Goal: Task Accomplishment & Management: Manage account settings

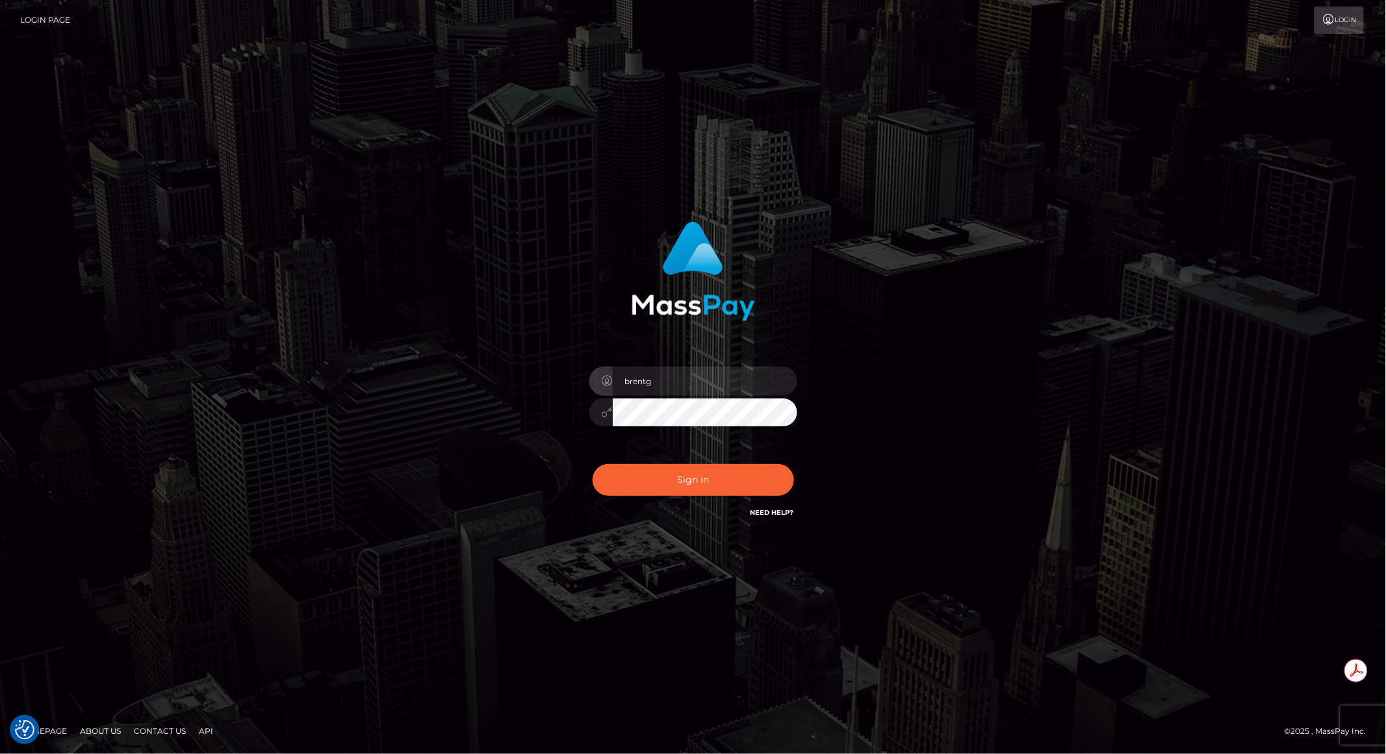
click at [671, 462] on div "Sign in Need Help?" at bounding box center [693, 485] width 227 height 58
click at [669, 477] on button "Sign in" at bounding box center [693, 480] width 201 height 32
type input "brentg"
click at [694, 484] on button "Sign in" at bounding box center [693, 480] width 201 height 32
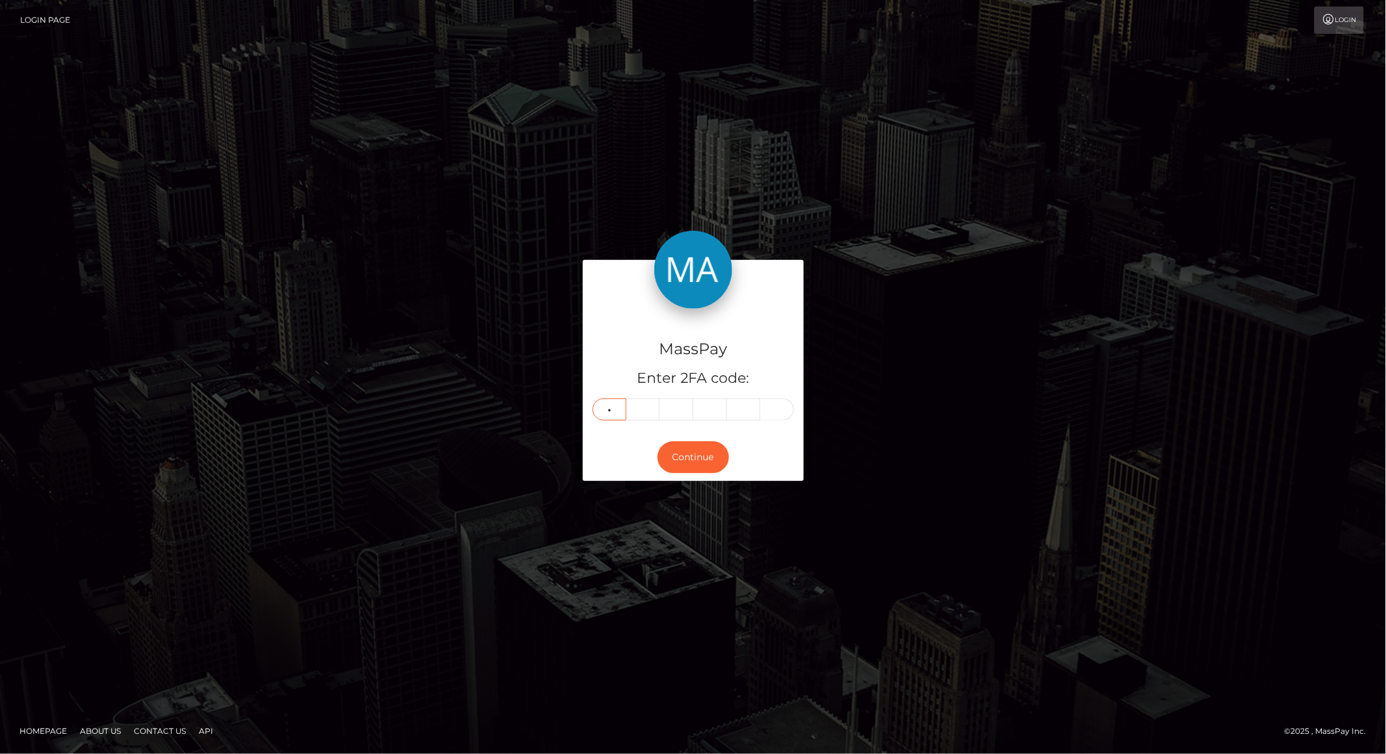
type input "1"
type input "5"
type input "1"
type input "3"
type input "5"
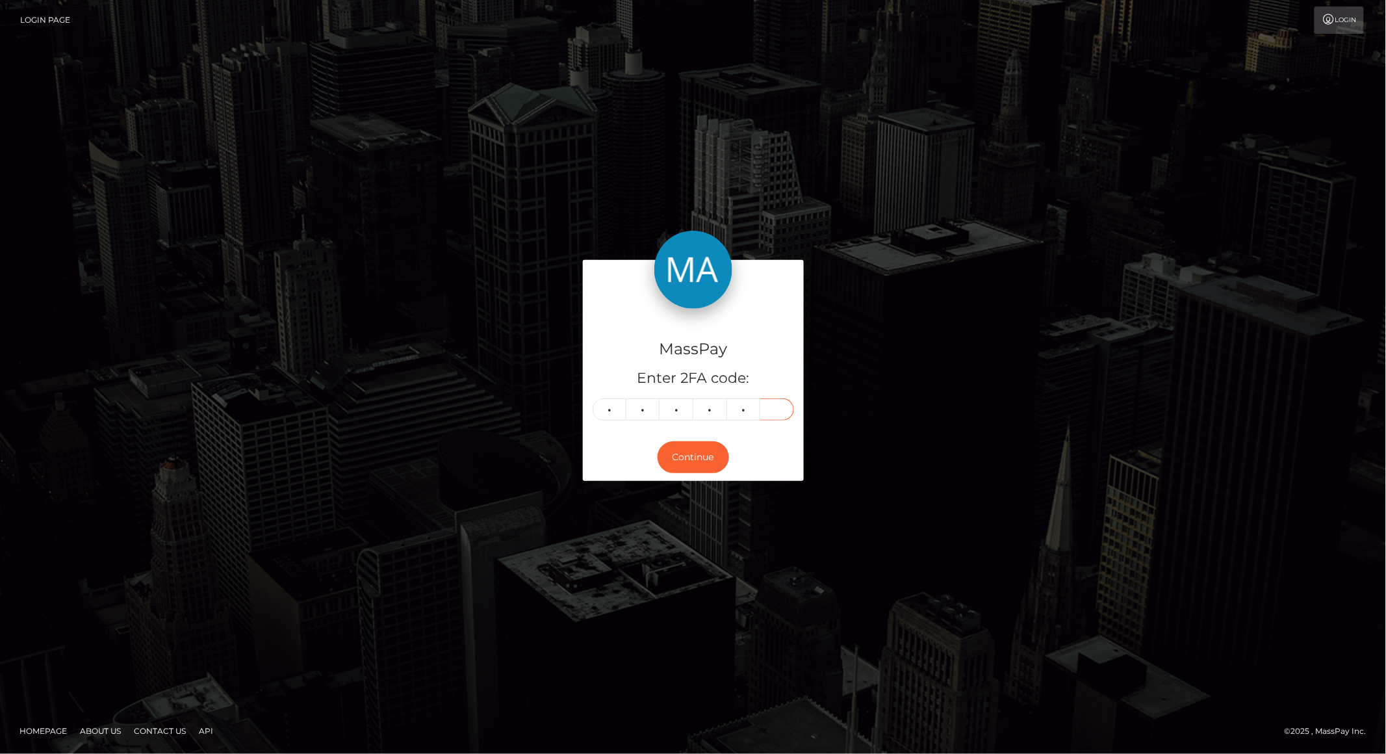
type input "9"
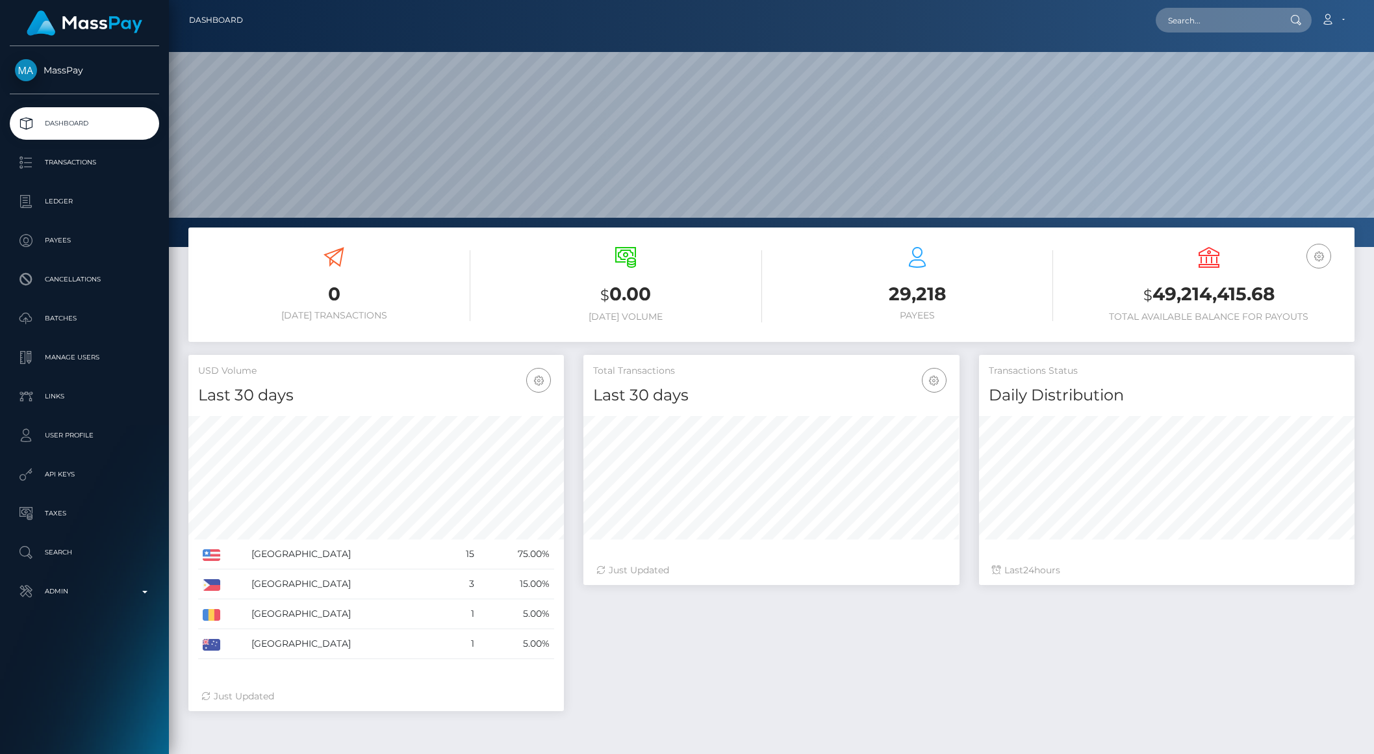
scroll to position [229, 375]
click at [1231, 25] on input "text" at bounding box center [1217, 20] width 122 height 25
paste input "team@stockmarketwolf.com"
type input "team@stockmarketwolf.com"
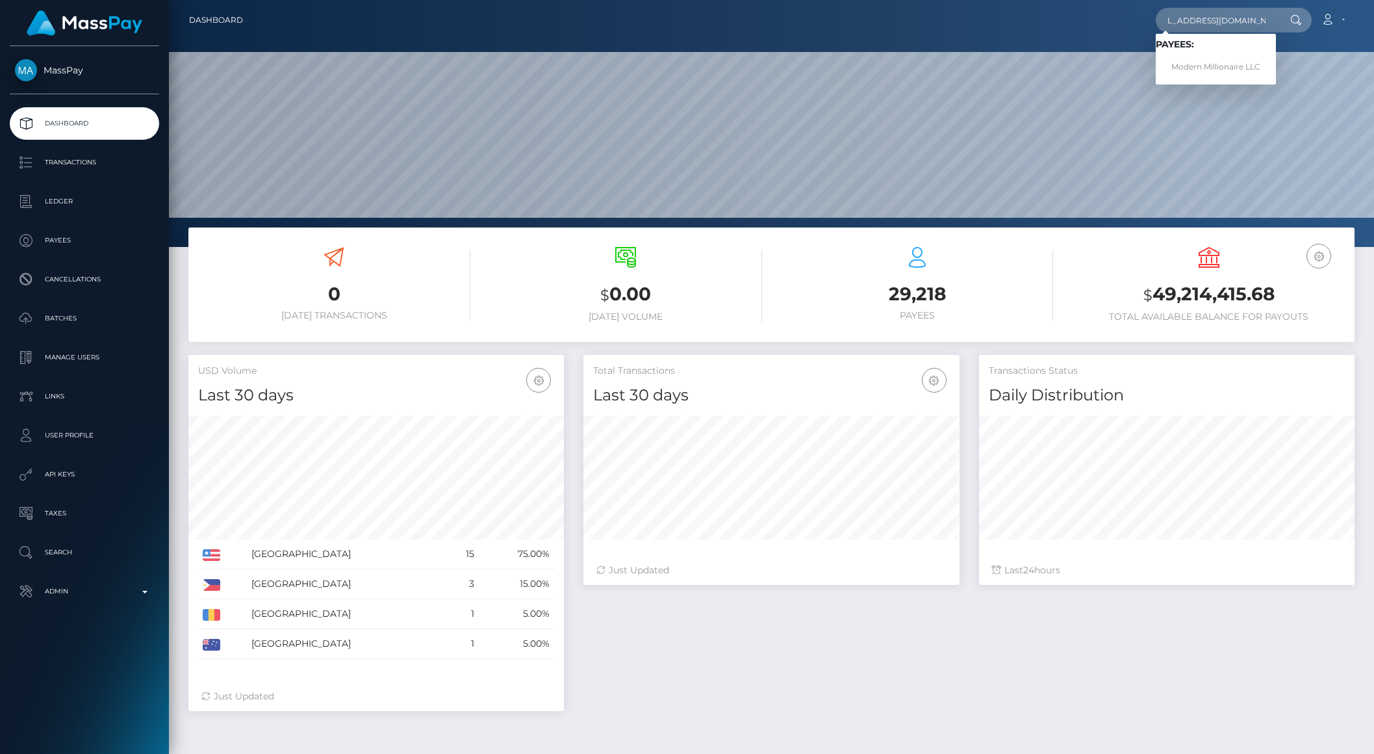
scroll to position [0, 0]
click at [1221, 69] on link "Modern Millionaire LLC" at bounding box center [1216, 67] width 120 height 24
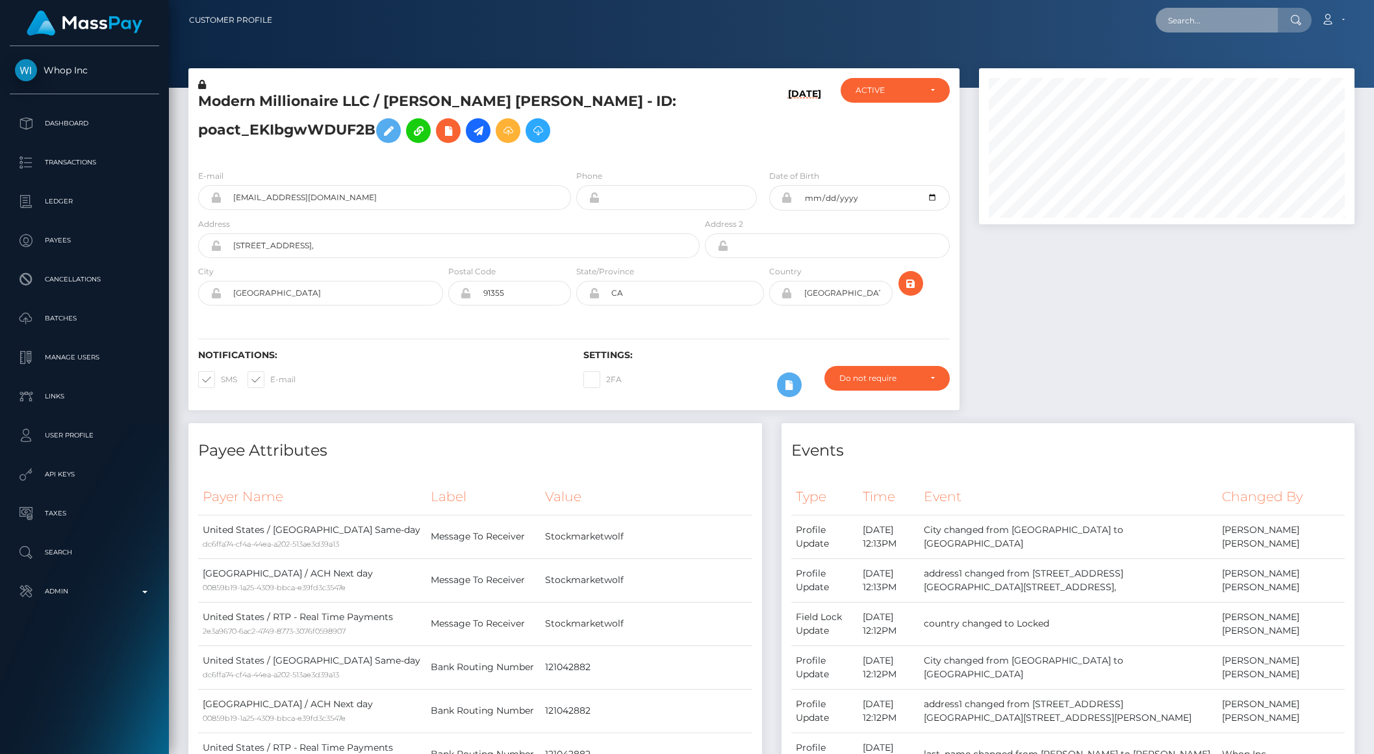
click at [1236, 17] on input "text" at bounding box center [1217, 20] width 122 height 25
paste input "pout_PZ2hqN7fovrMi"
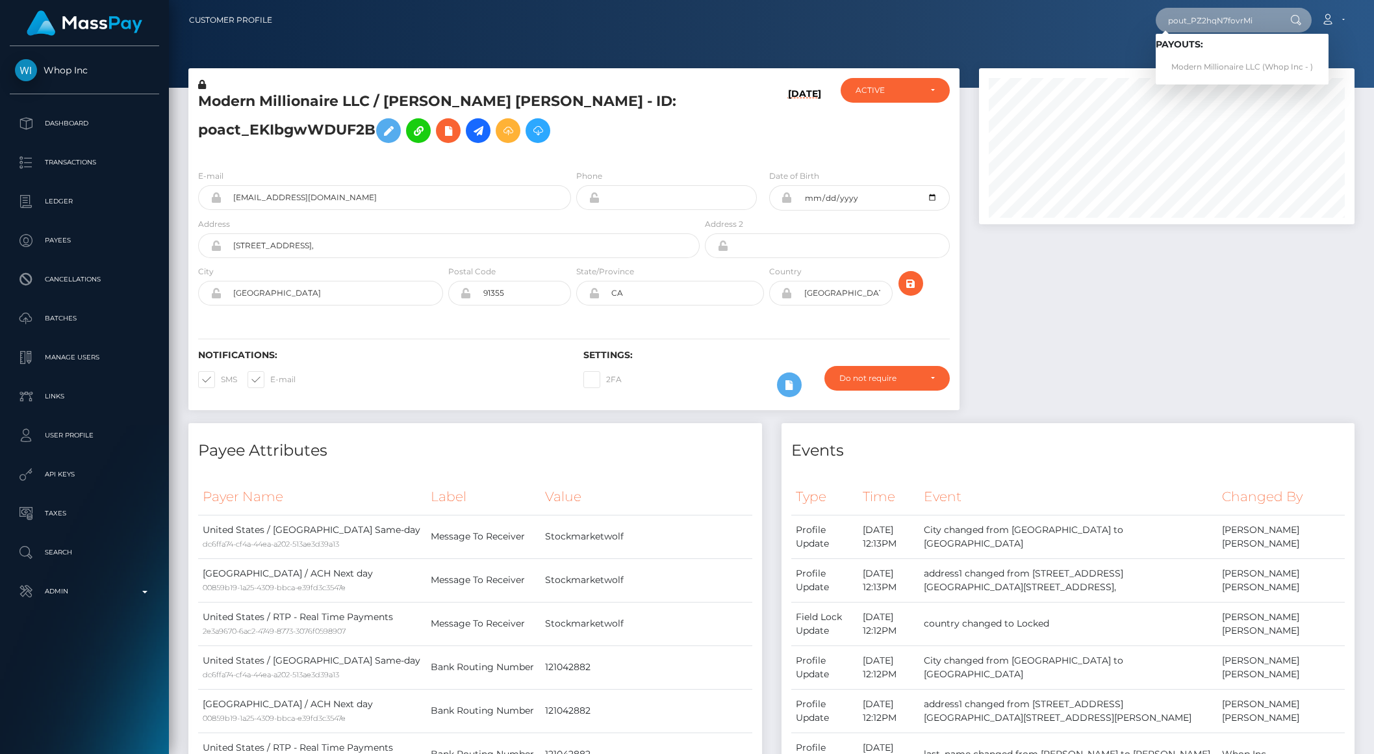
type input "pout_PZ2hqN7fovrMi"
click at [1205, 64] on link "Modern Millionaire LLC (Whop Inc - )" at bounding box center [1242, 67] width 173 height 24
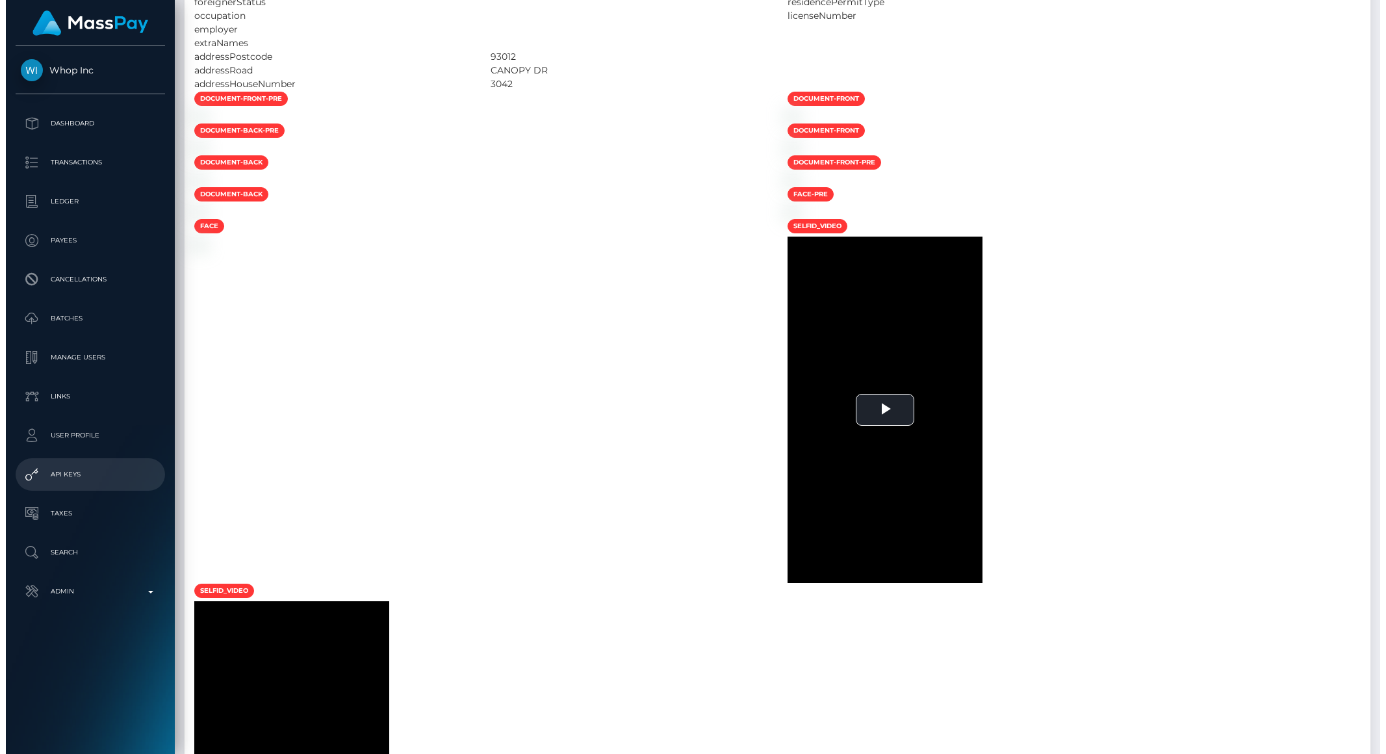
scroll to position [3174, 0]
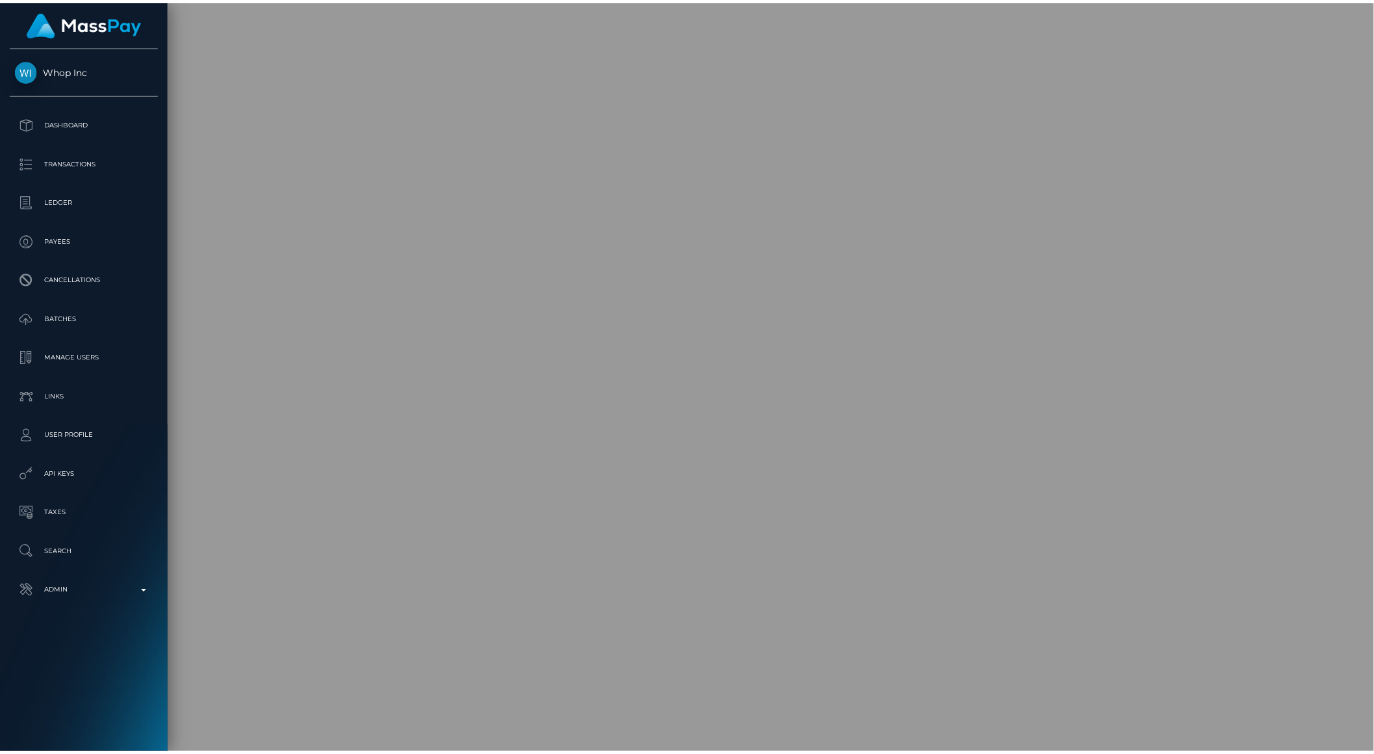
scroll to position [649536, 649315]
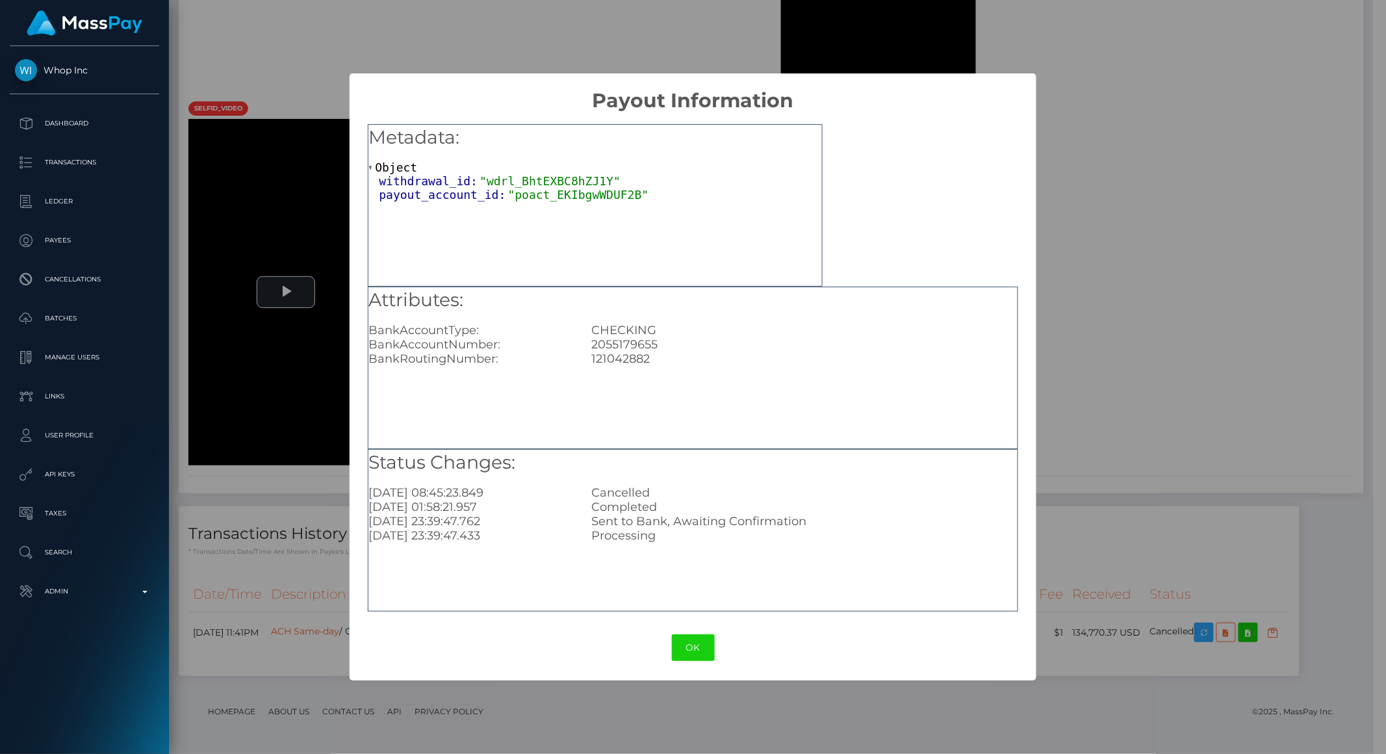
click at [642, 343] on div "2055179655" at bounding box center [803, 344] width 445 height 14
click at [683, 639] on button "OK" at bounding box center [693, 647] width 43 height 27
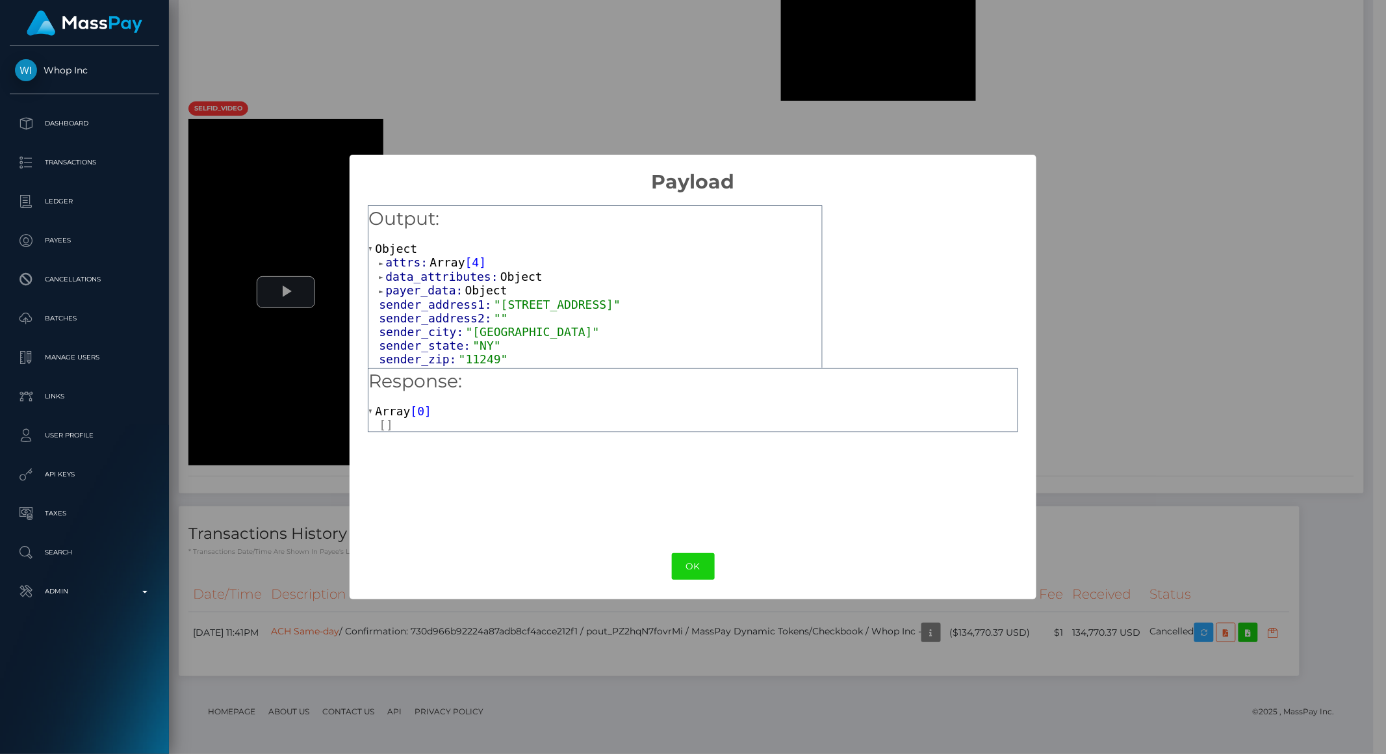
click at [383, 263] on span at bounding box center [382, 263] width 6 height 8
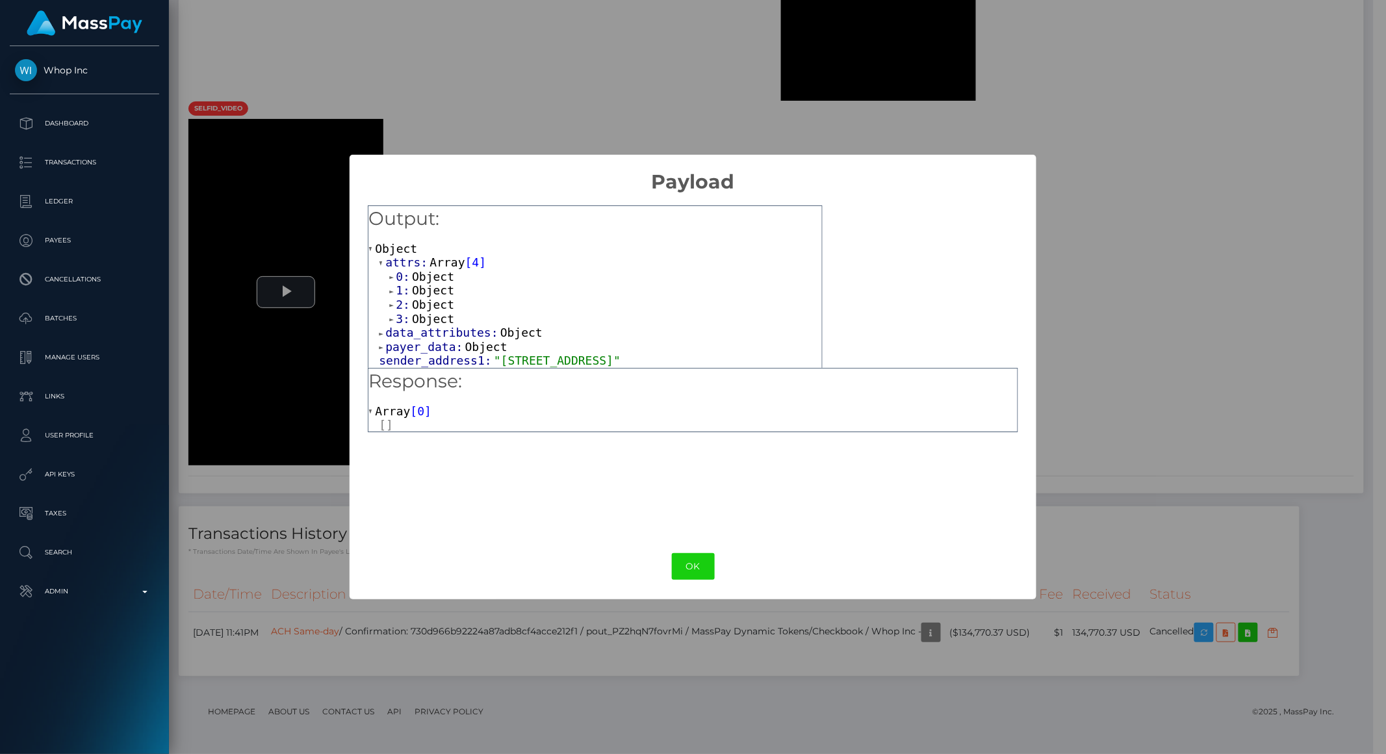
click at [422, 328] on span "data_attributes:" at bounding box center [442, 332] width 115 height 14
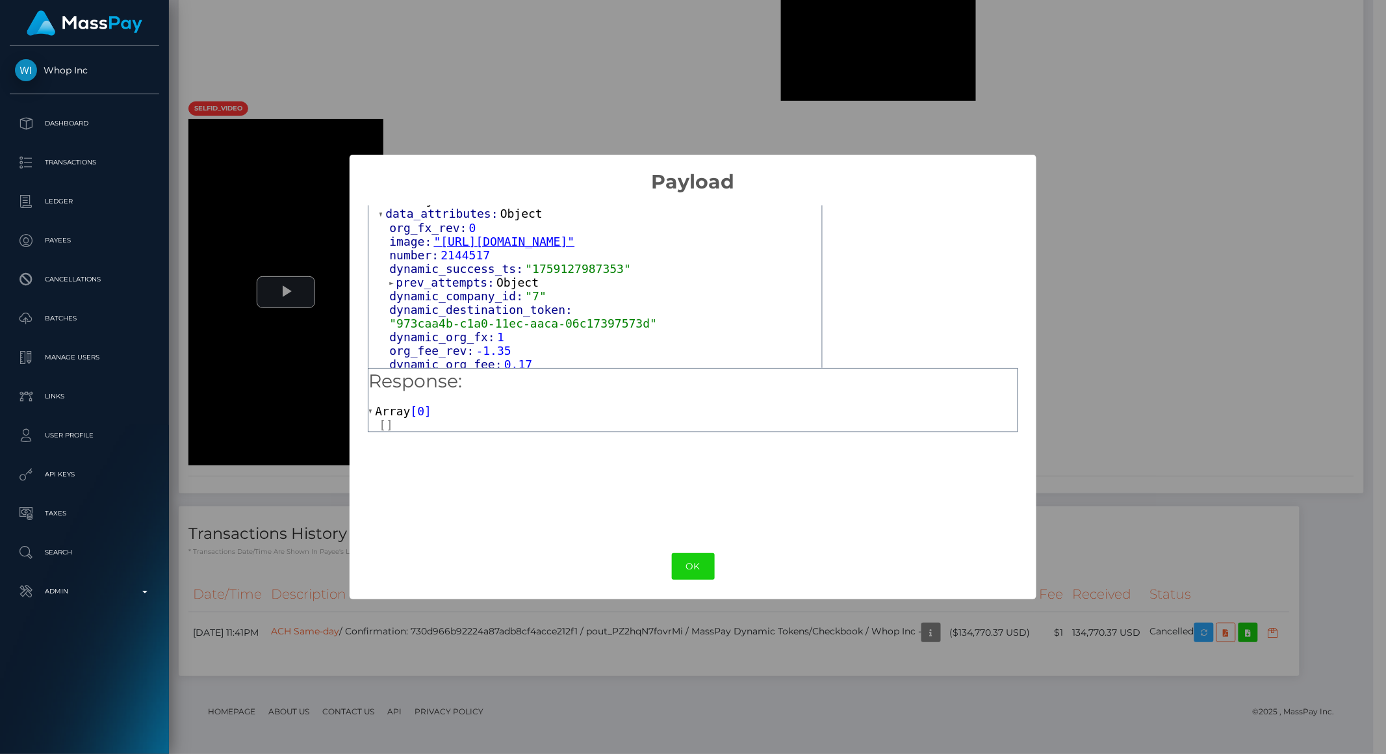
scroll to position [131, 0]
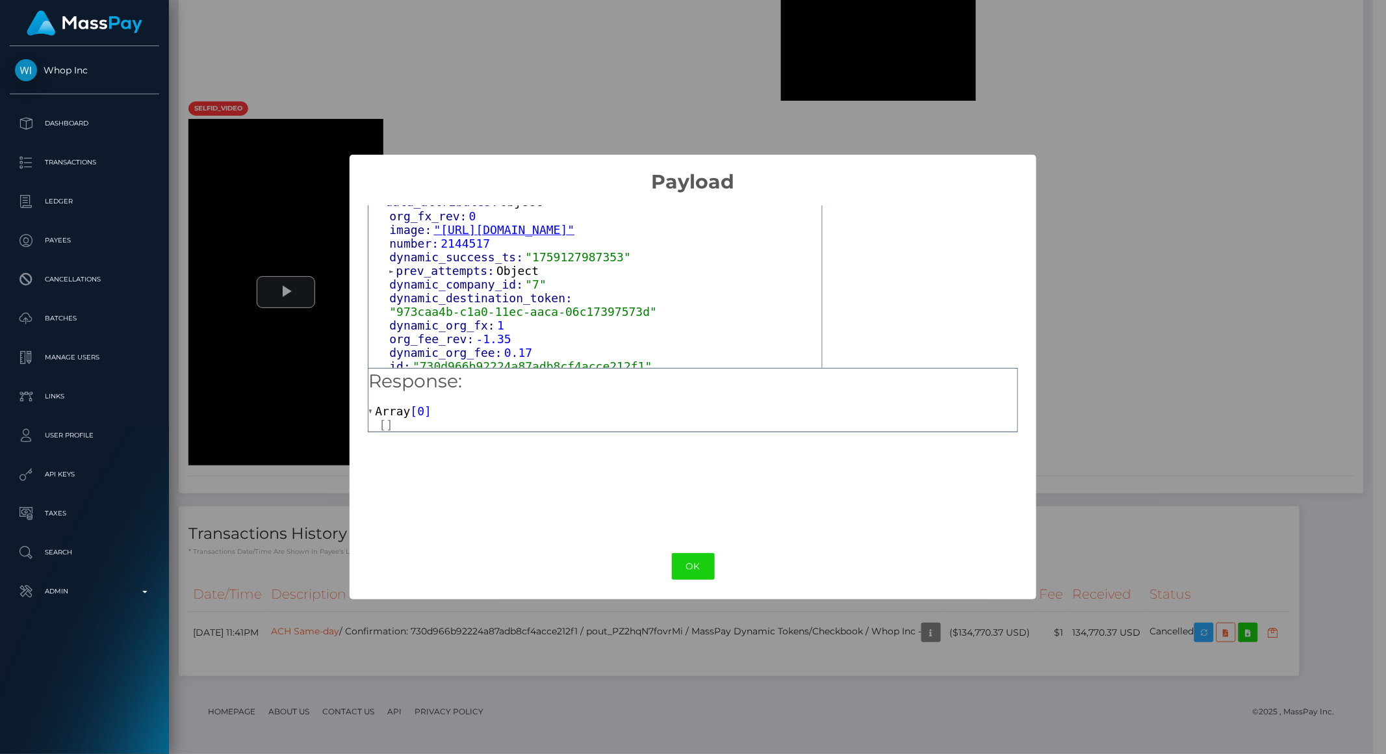
click at [420, 277] on span "prev_attempts:" at bounding box center [446, 271] width 101 height 14
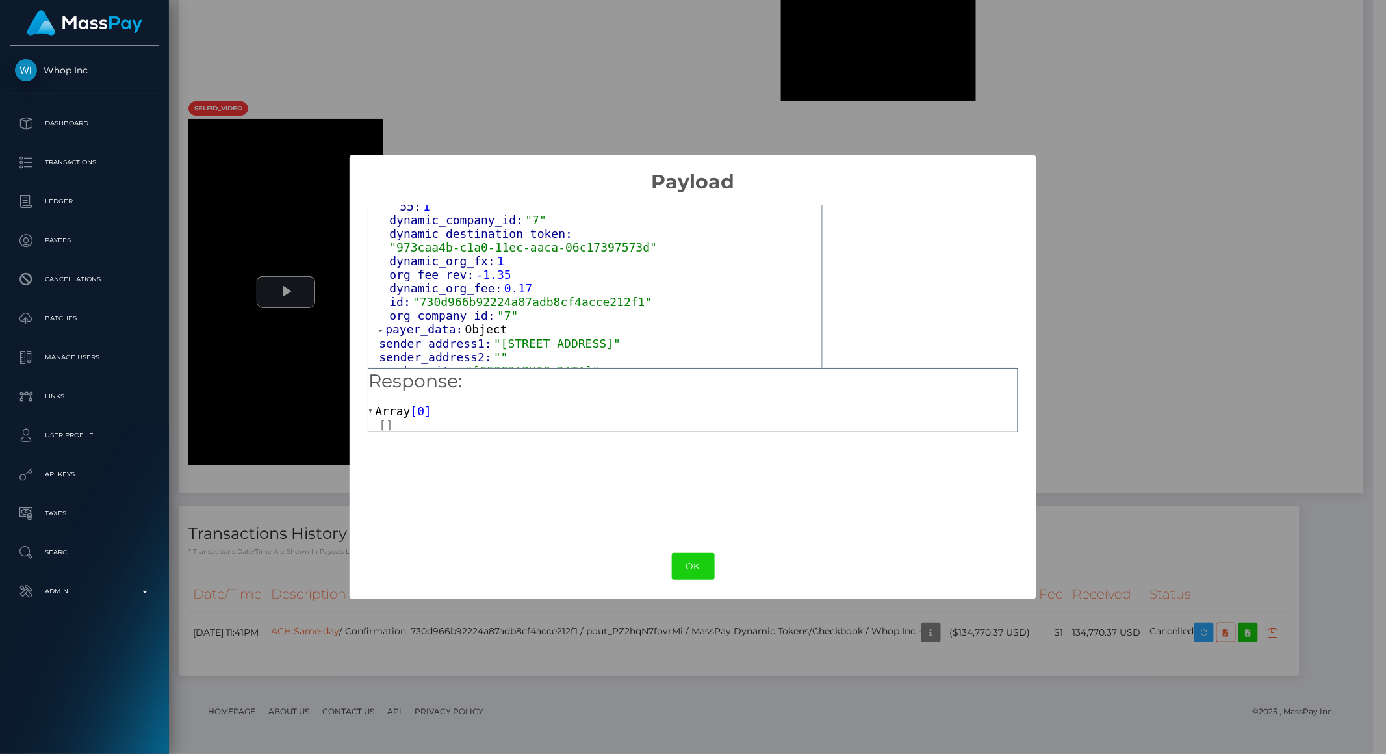
scroll to position [247, 0]
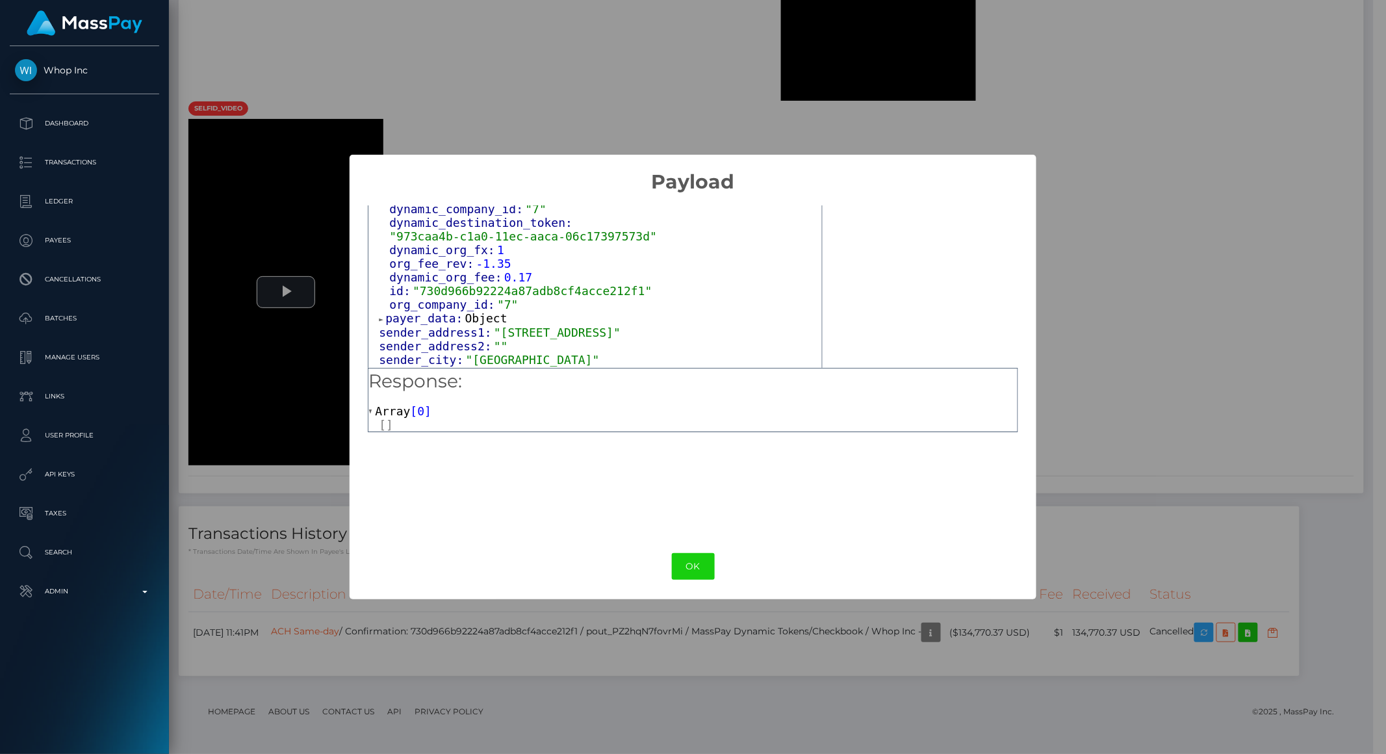
click at [453, 317] on span "payer_data:" at bounding box center [424, 318] width 79 height 14
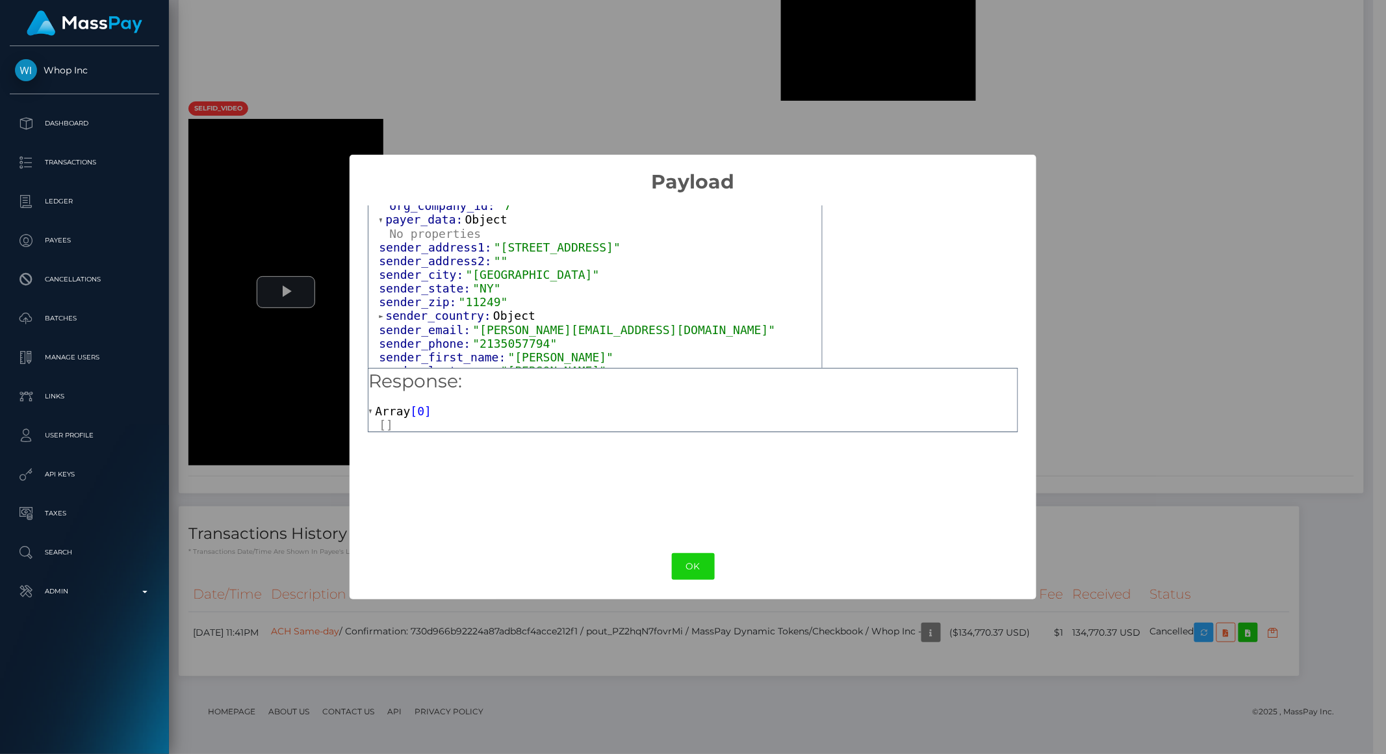
scroll to position [348, 0]
click at [458, 312] on span "sender_country:" at bounding box center [439, 314] width 108 height 14
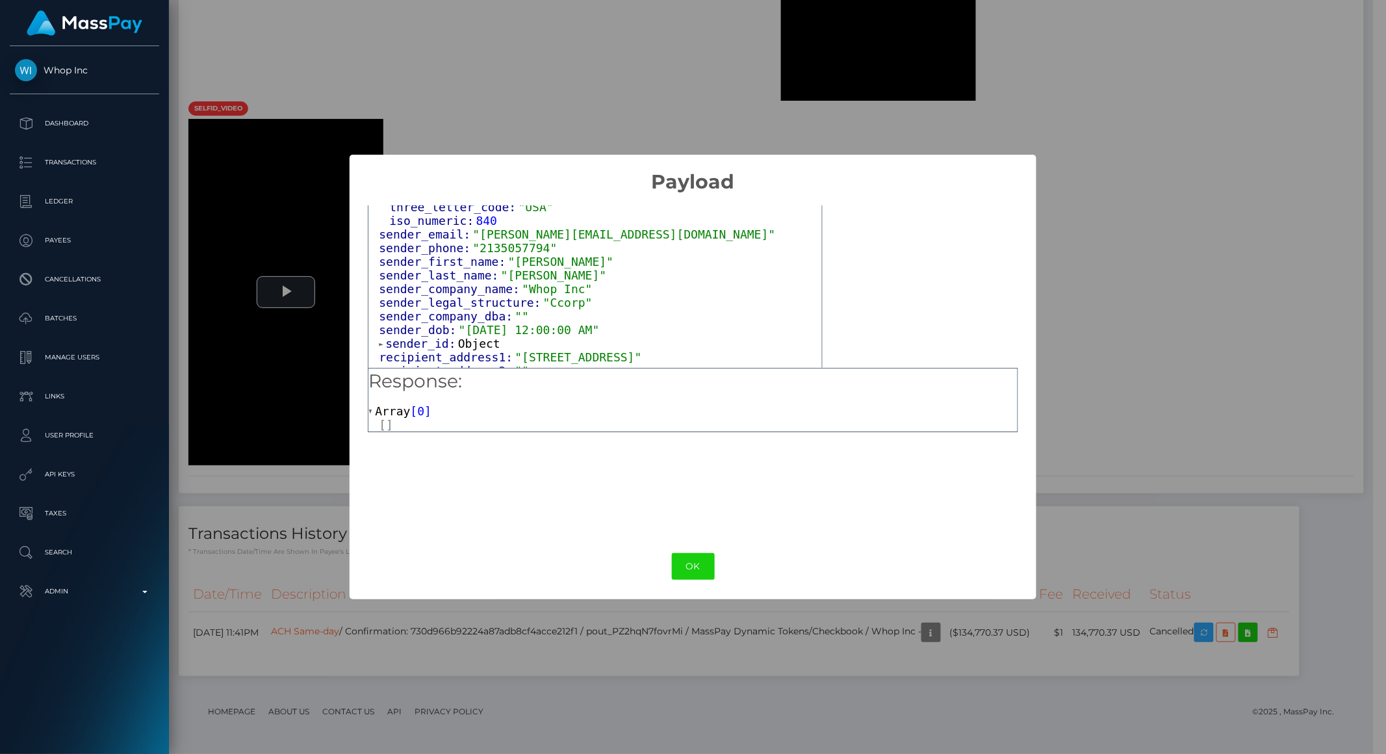
scroll to position [499, 0]
click at [442, 333] on span "sender_id:" at bounding box center [421, 340] width 73 height 14
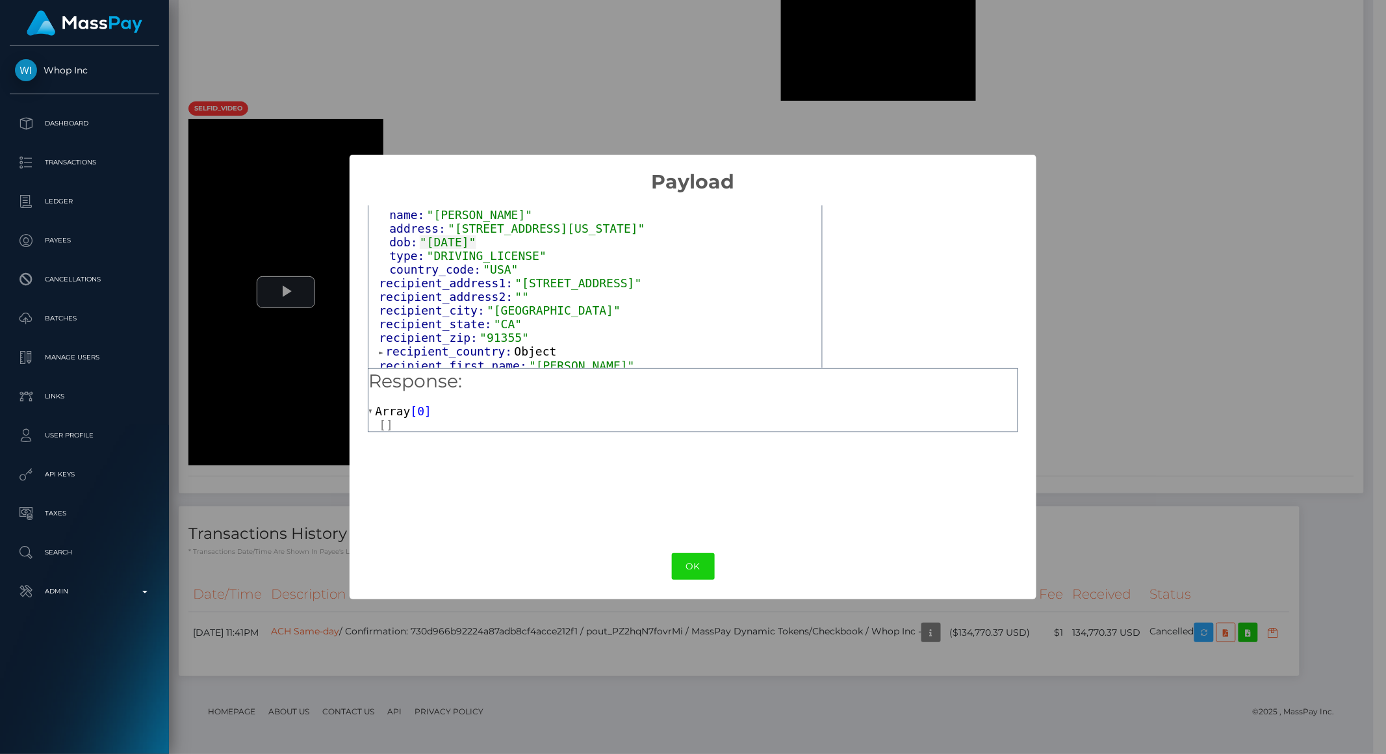
scroll to position [713, 0]
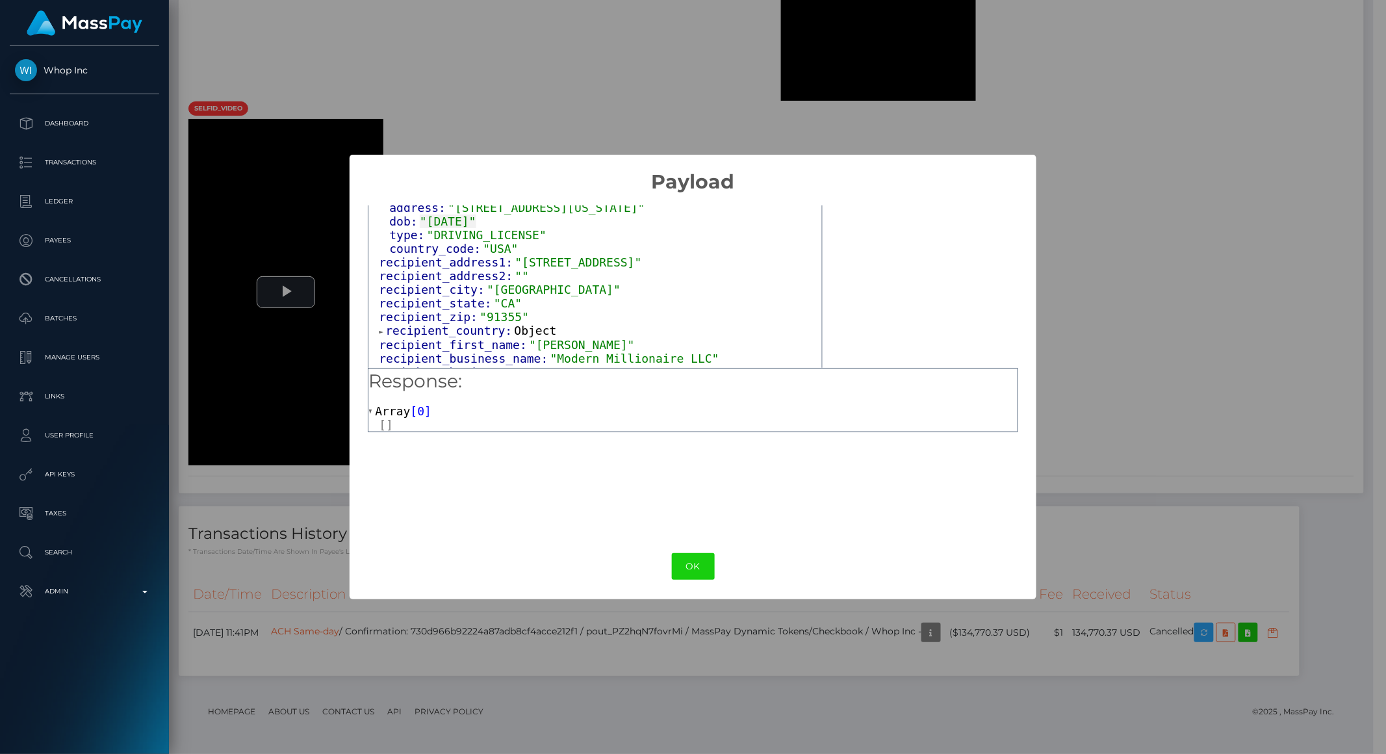
click at [454, 324] on span "recipient_country:" at bounding box center [449, 331] width 129 height 14
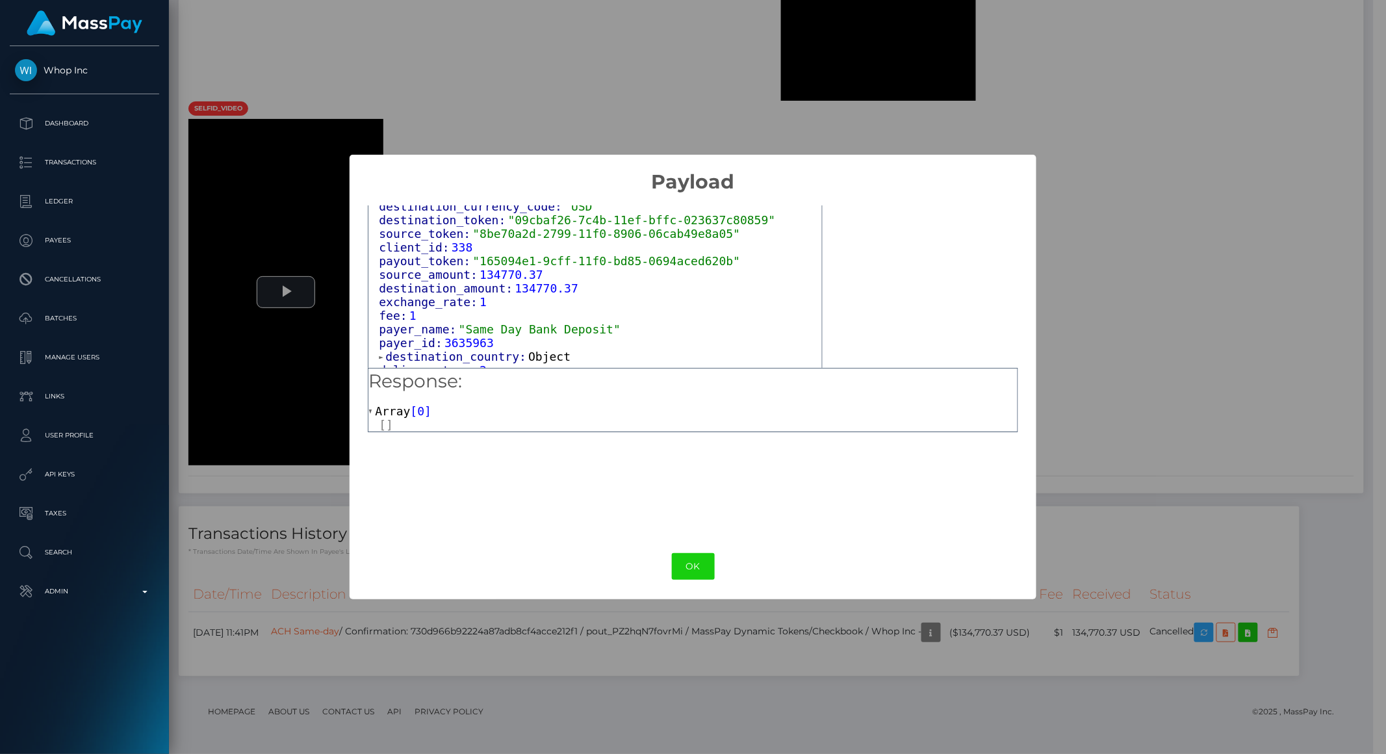
scroll to position [1048, 0]
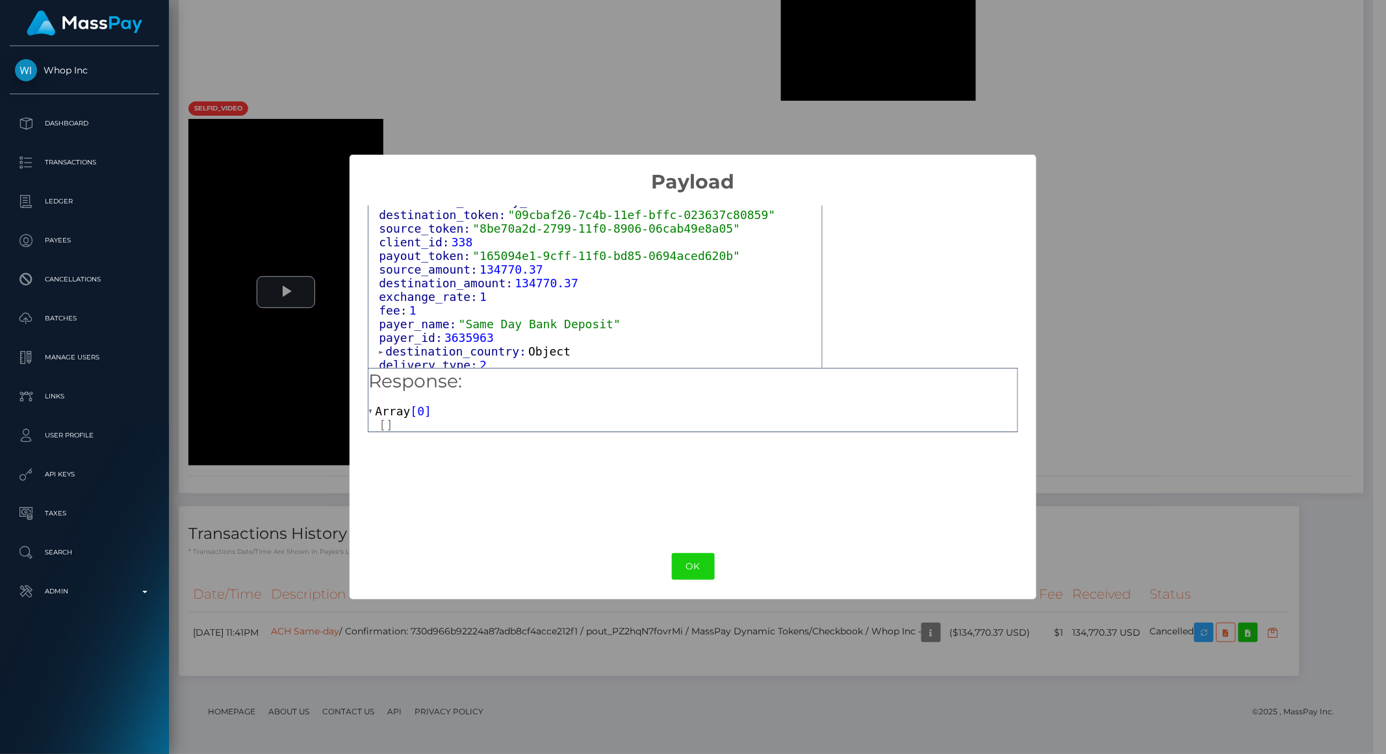
click at [440, 344] on span "destination_country:" at bounding box center [456, 351] width 143 height 14
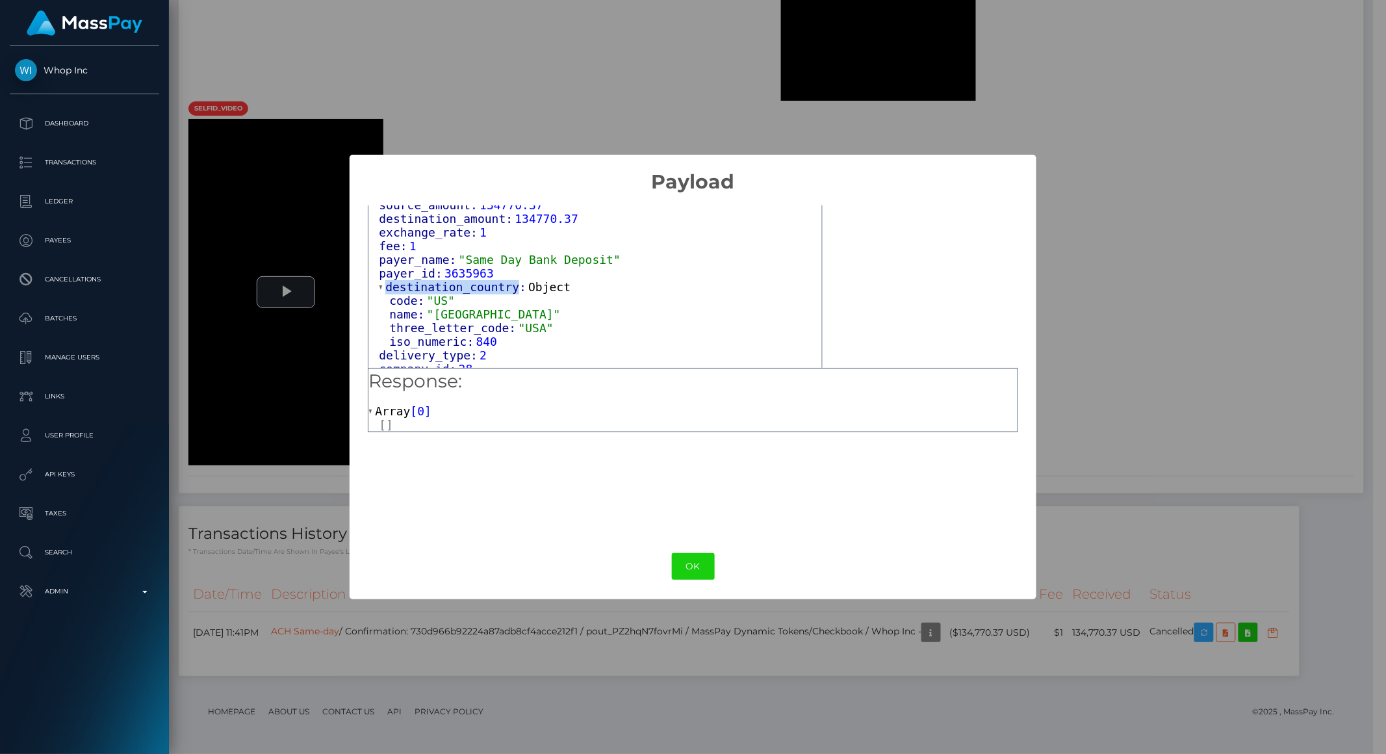
scroll to position [1119, 0]
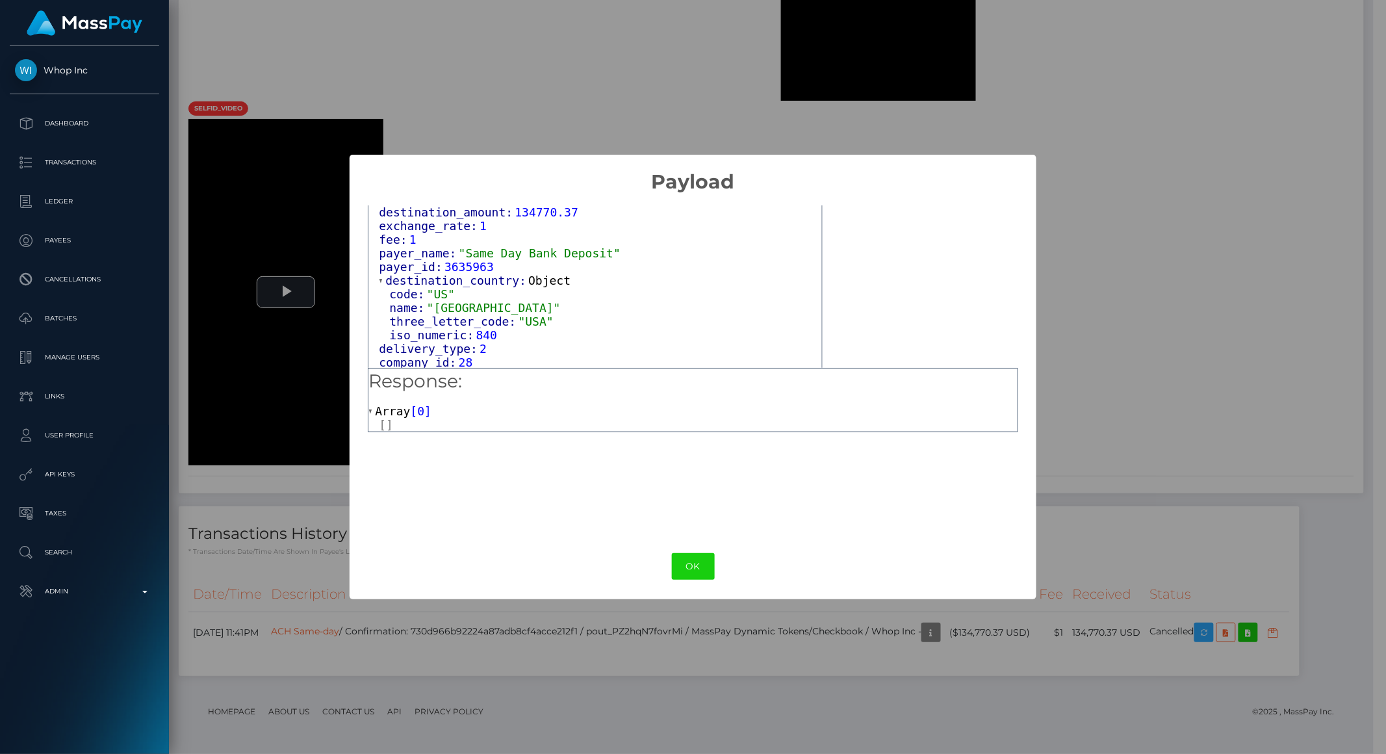
click at [407, 369] on span "expiration:" at bounding box center [424, 376] width 79 height 14
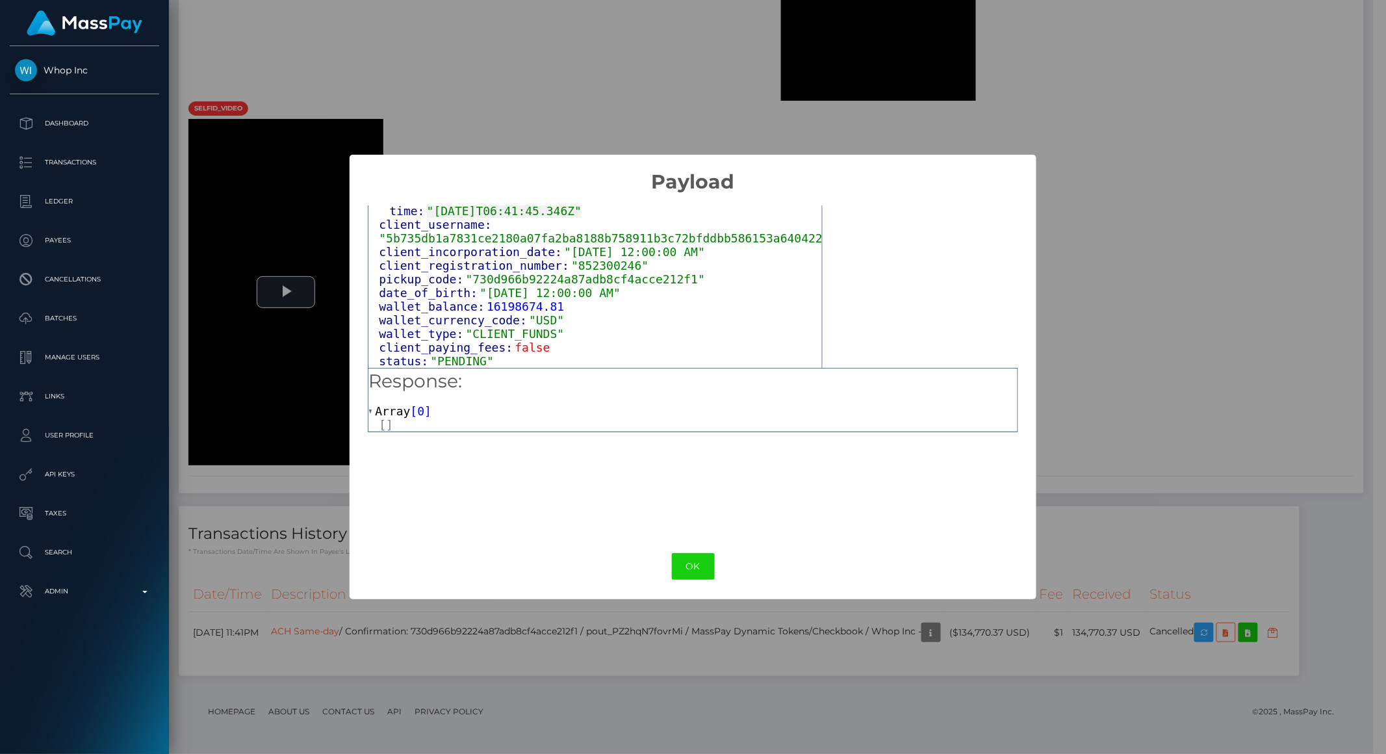
scroll to position [1300, 0]
click at [427, 379] on span "metadata:" at bounding box center [418, 386] width 66 height 14
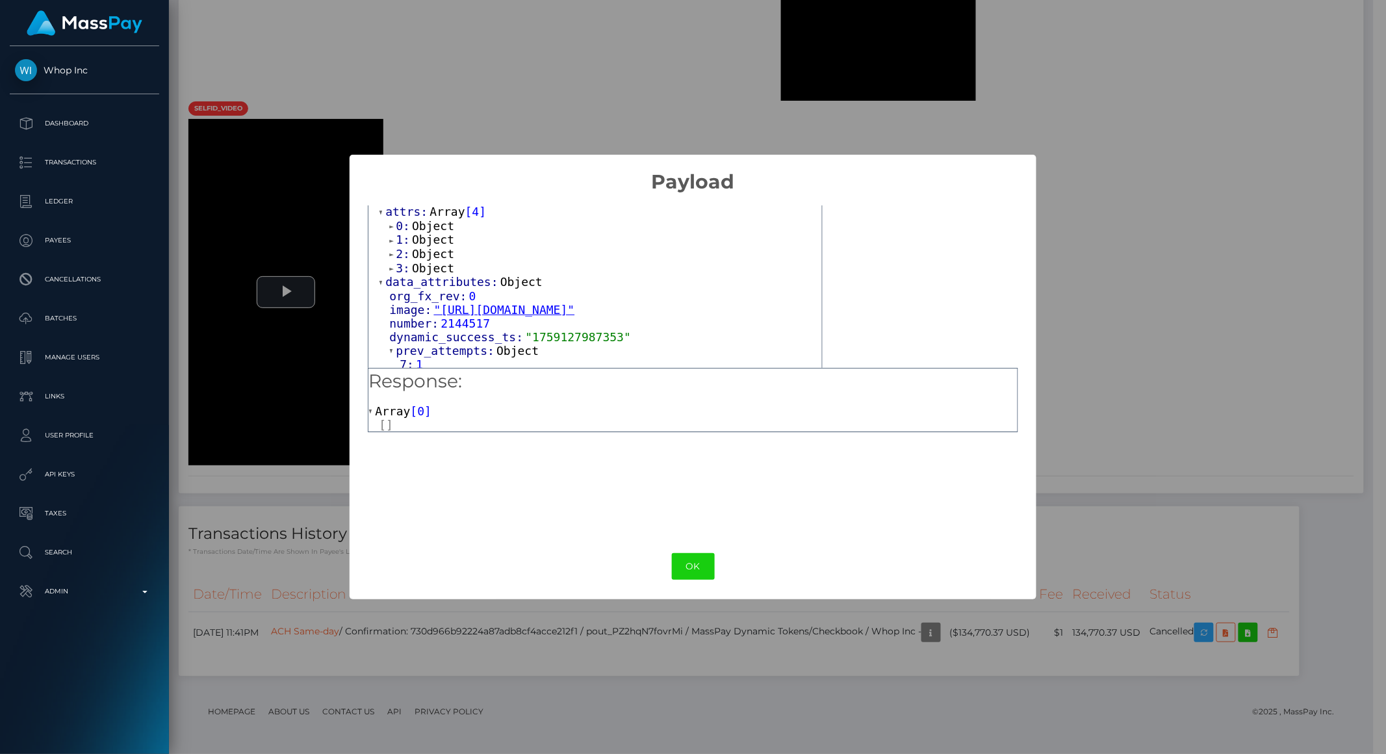
scroll to position [0, 0]
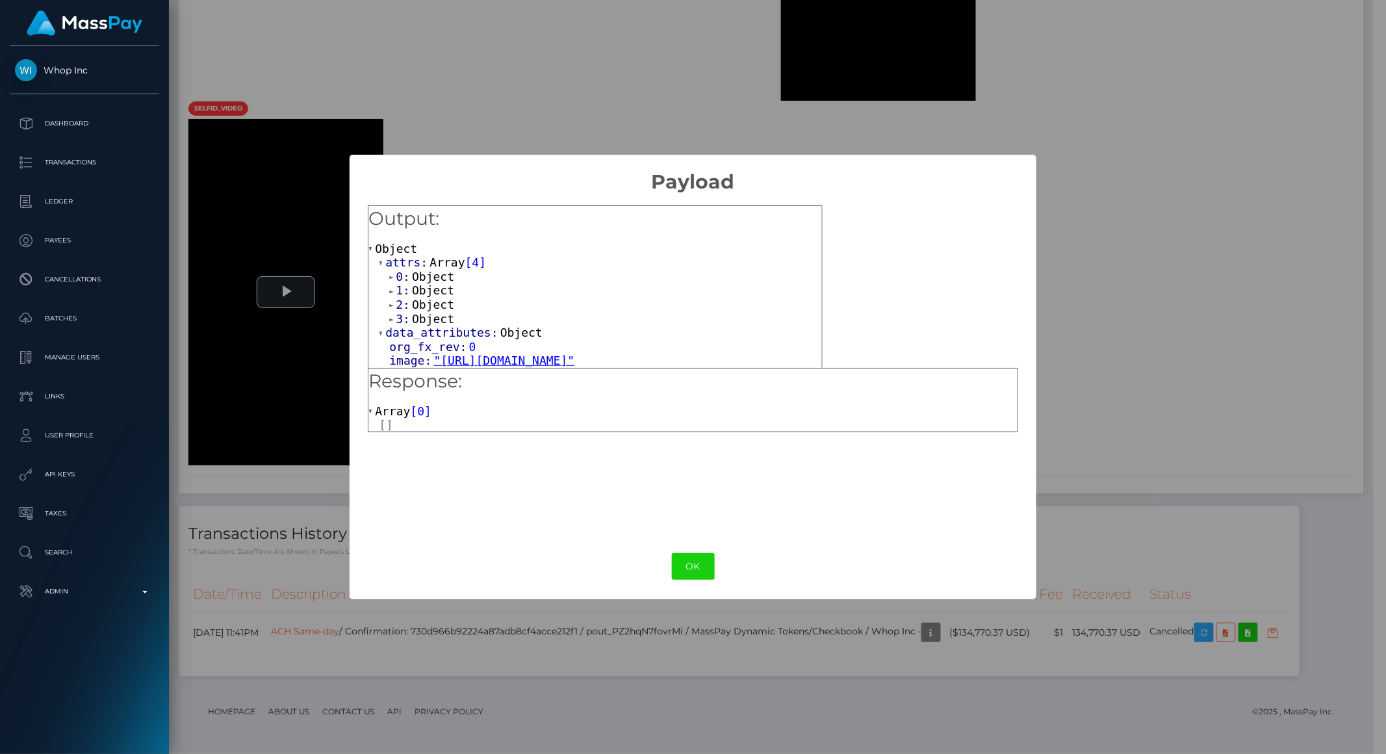
click at [429, 276] on span "Object" at bounding box center [433, 277] width 42 height 14
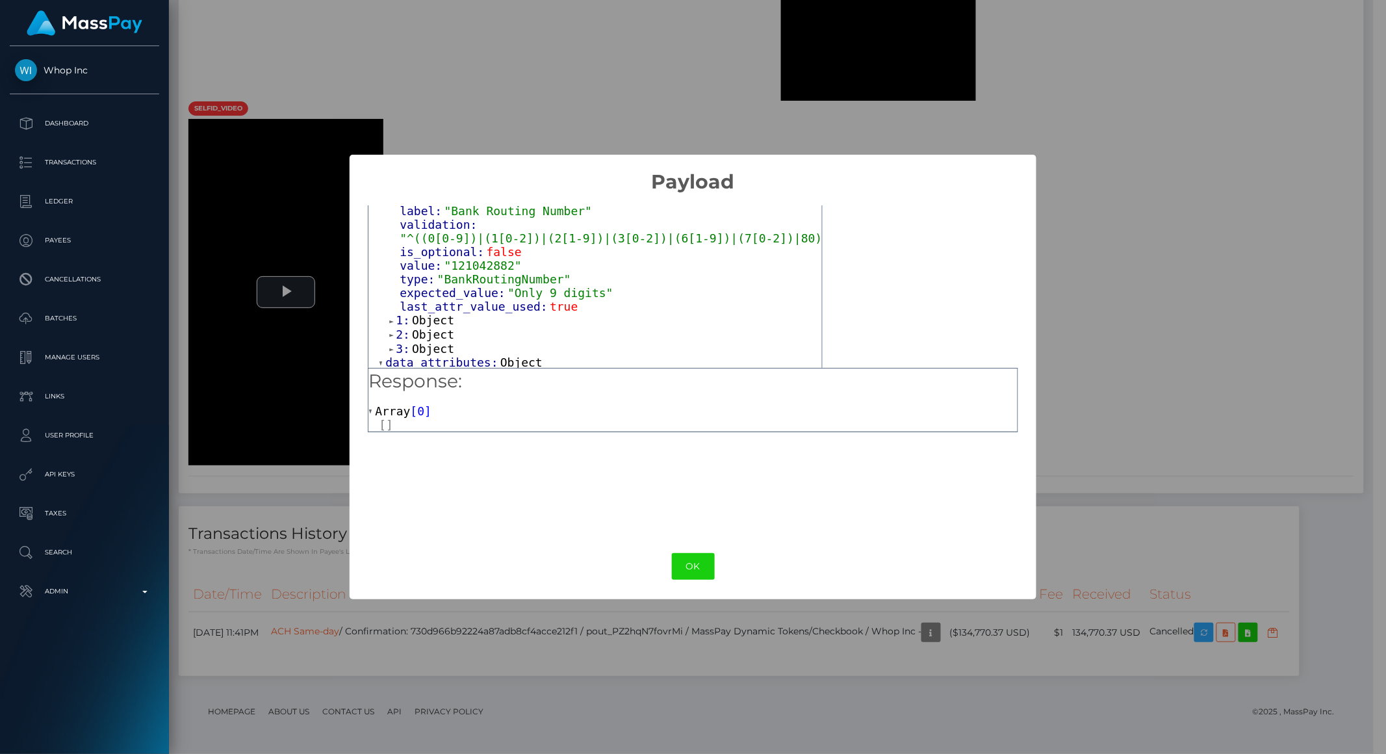
scroll to position [134, 0]
click at [438, 313] on span "Object" at bounding box center [433, 320] width 42 height 14
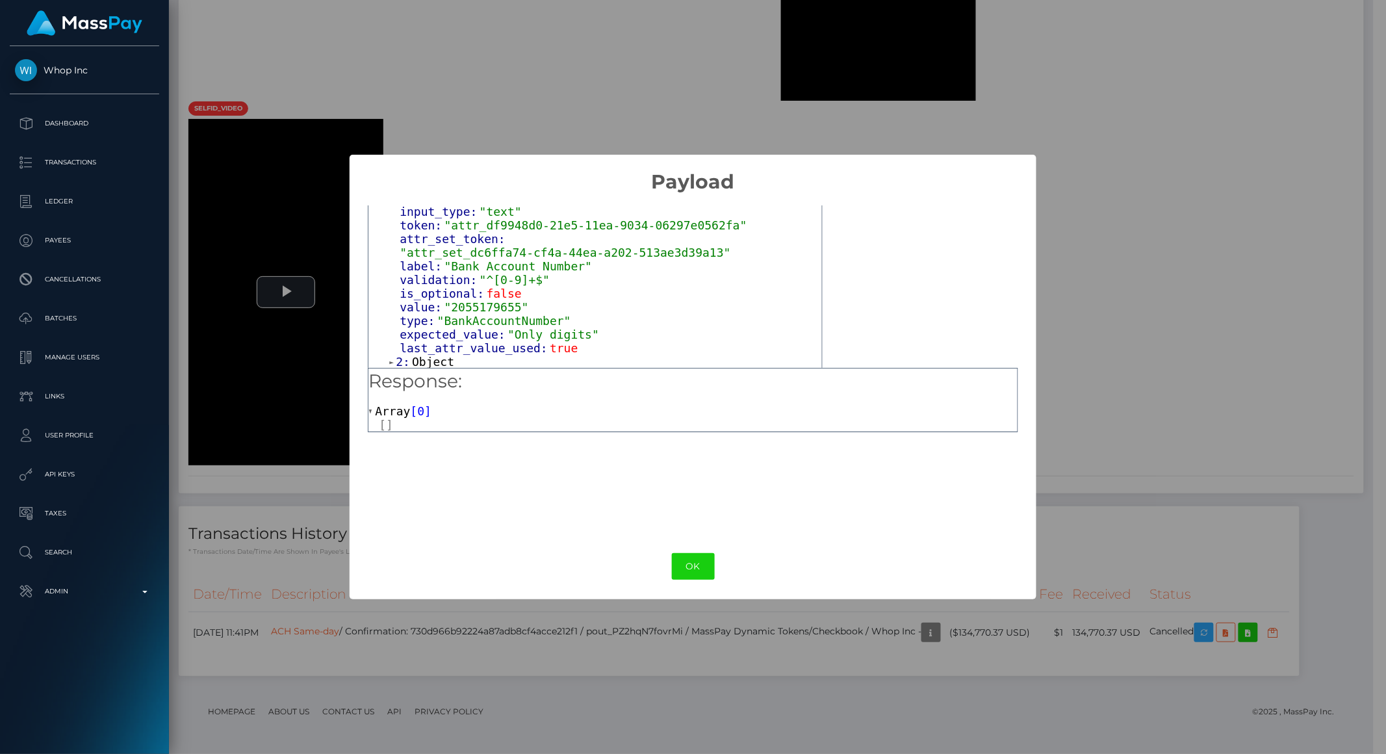
scroll to position [267, 0]
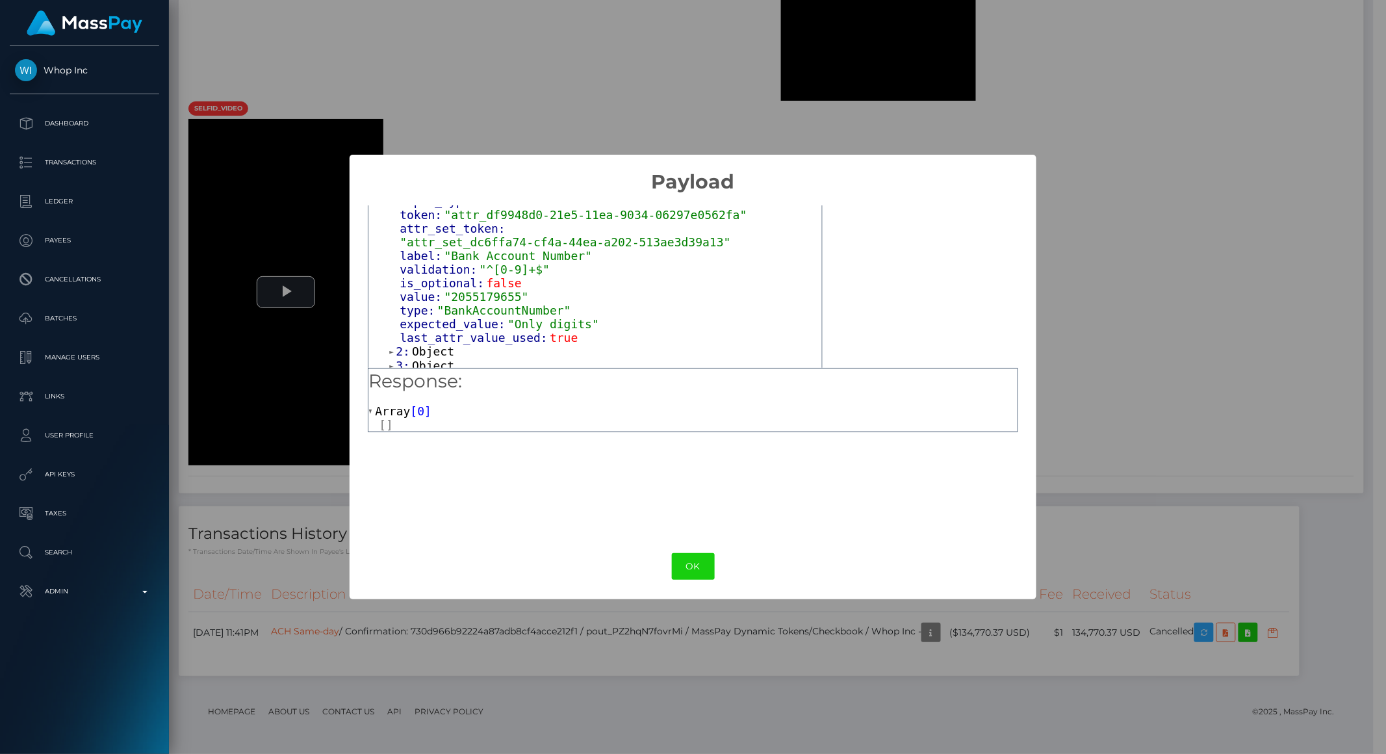
click at [426, 359] on span "Object" at bounding box center [433, 366] width 42 height 14
click at [427, 344] on span "Object" at bounding box center [433, 351] width 42 height 14
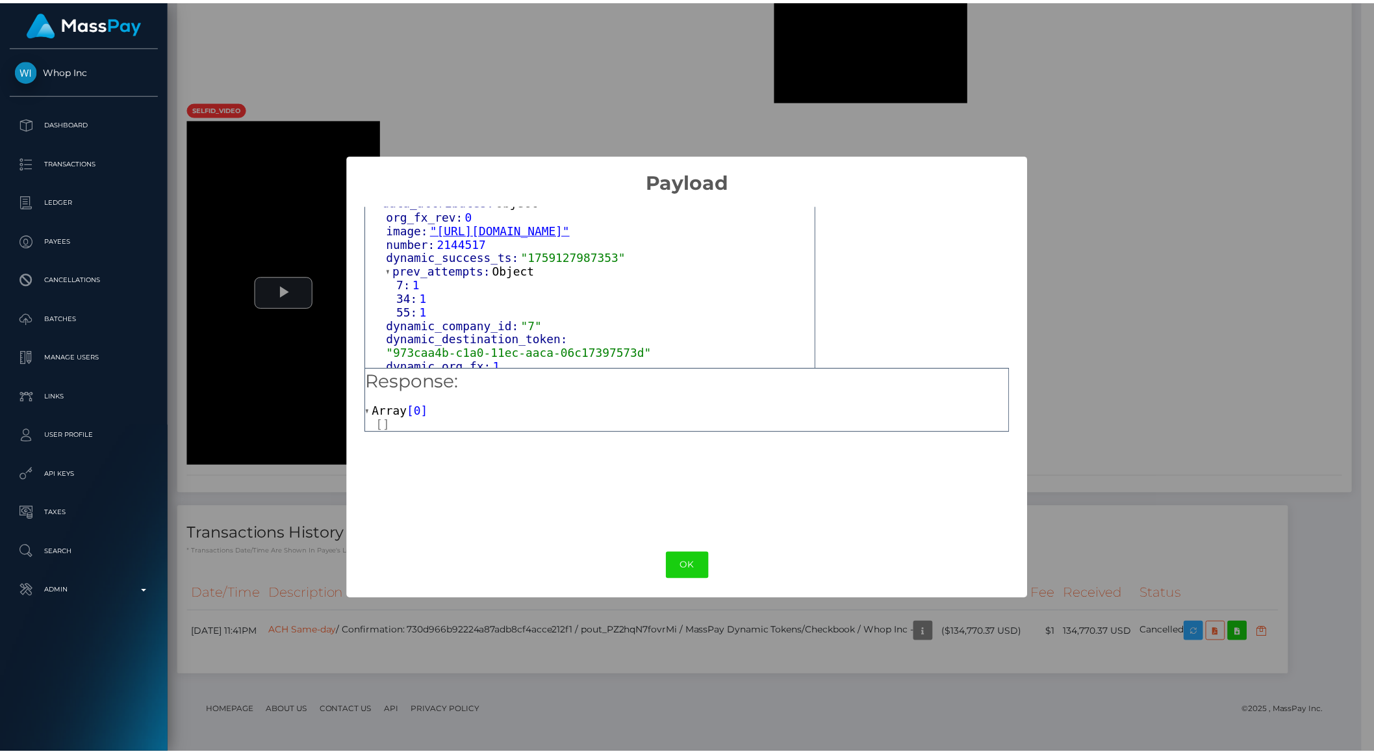
scroll to position [785, 0]
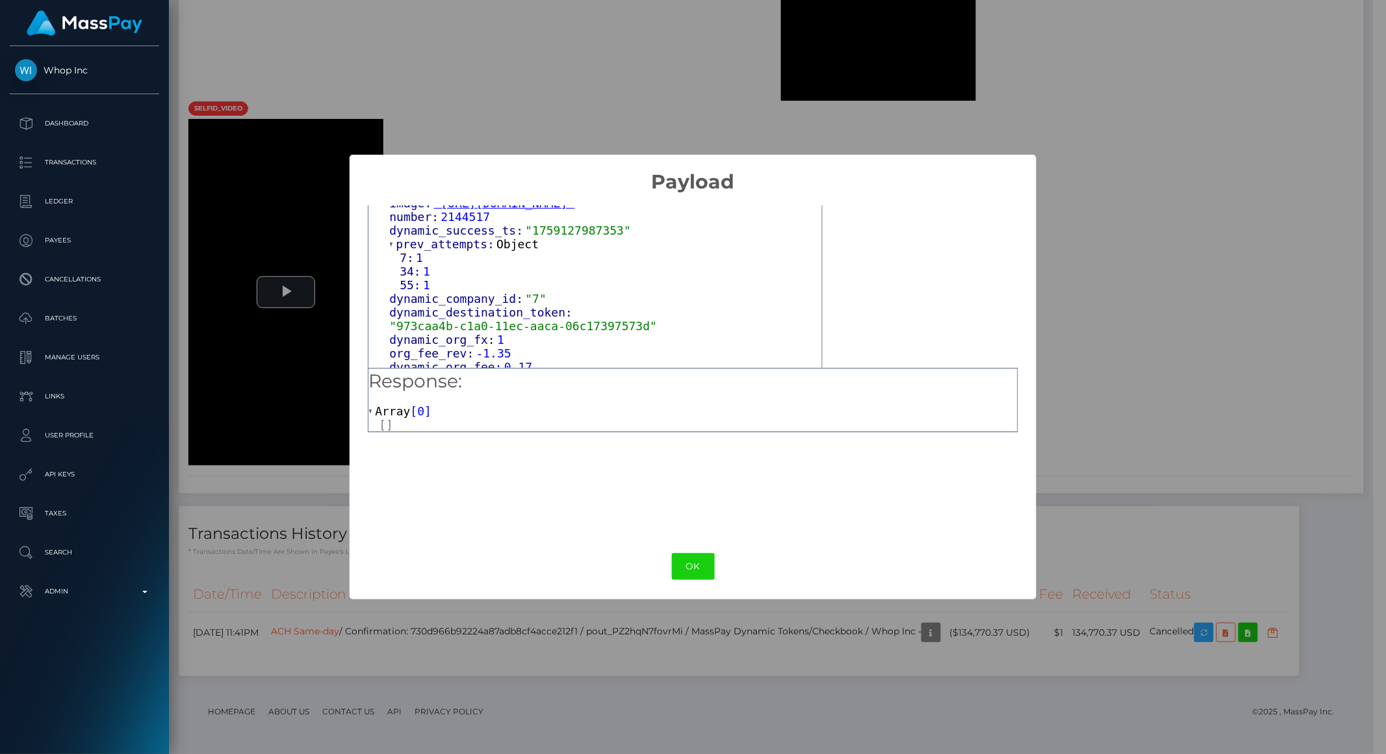
click at [642, 83] on div "× Payload Output: Object attrs: Array [ 4 ] 0: Object input_type: "text" token:…" at bounding box center [693, 377] width 1386 height 754
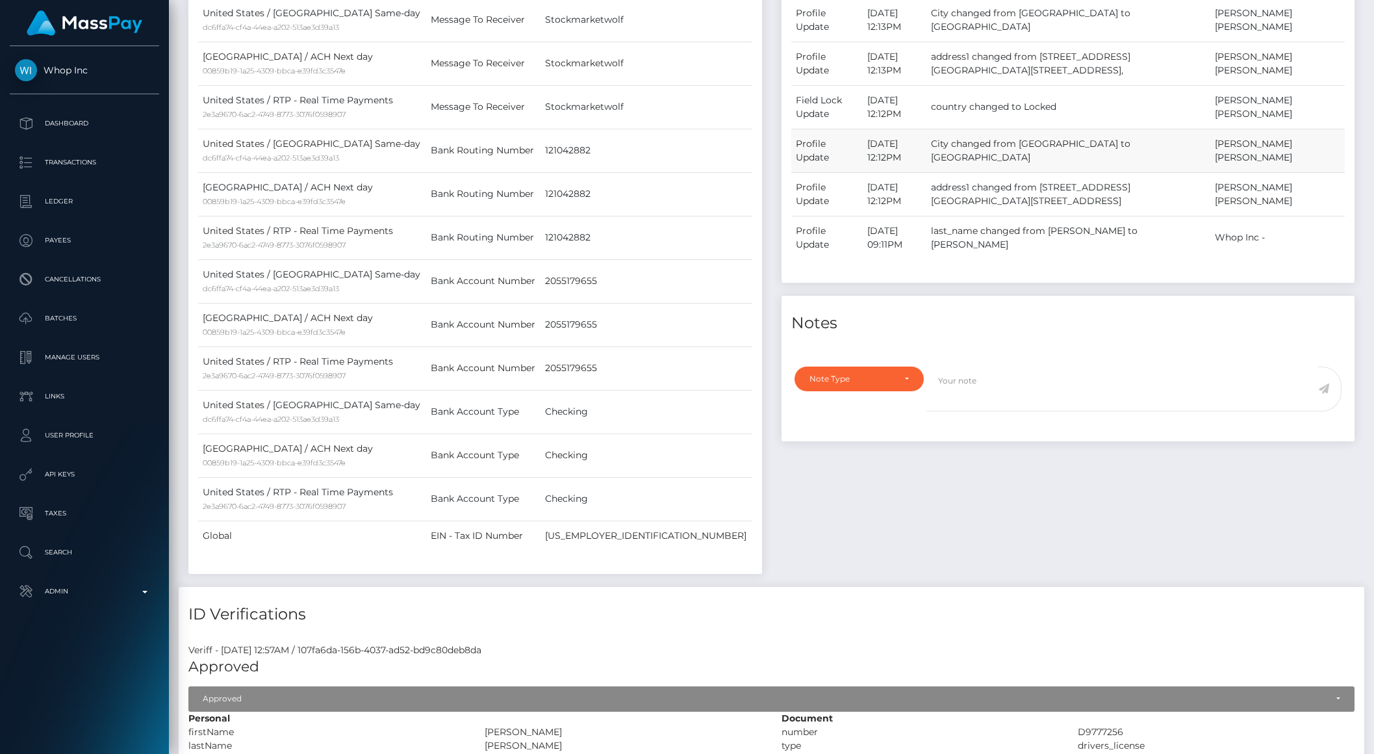
scroll to position [0, 0]
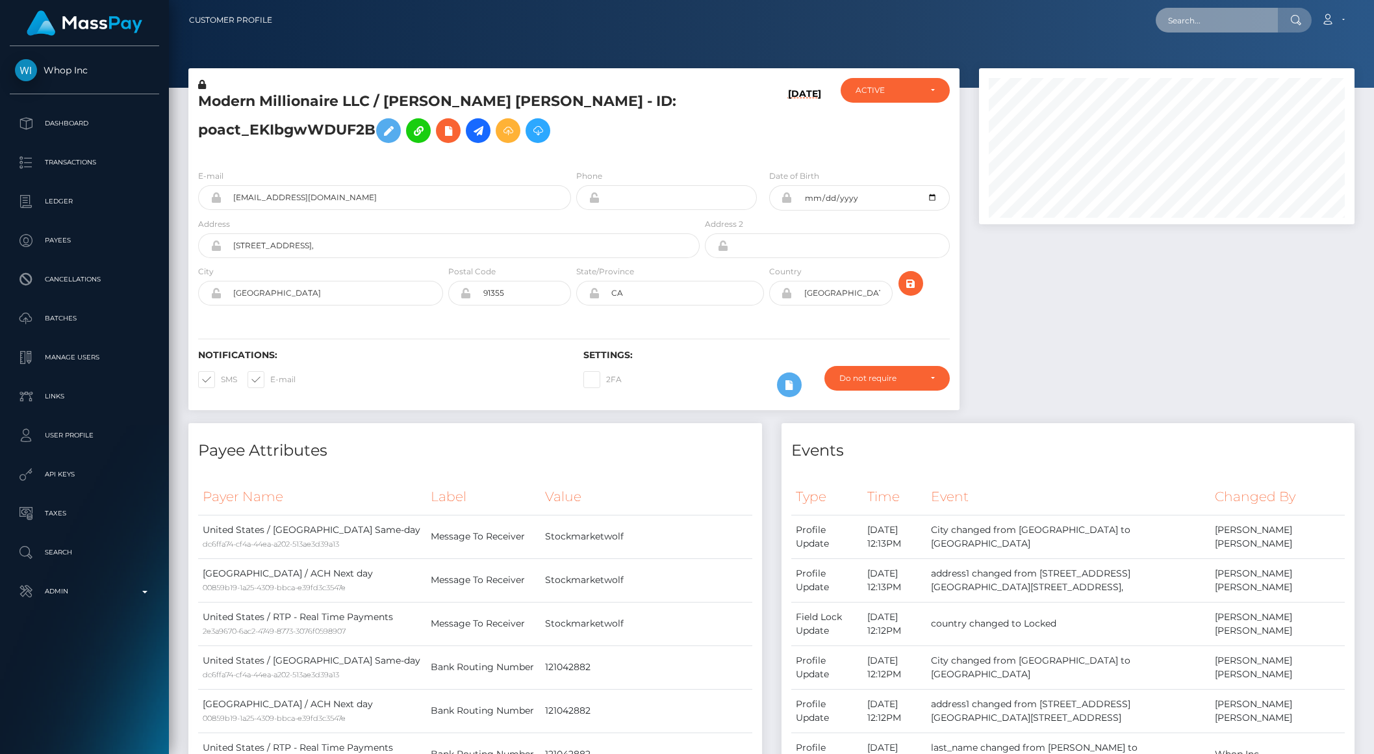
click at [1206, 11] on input "text" at bounding box center [1217, 20] width 122 height 25
paste input "502a6747-19c0-43ec-a077-b30a1f65022b"
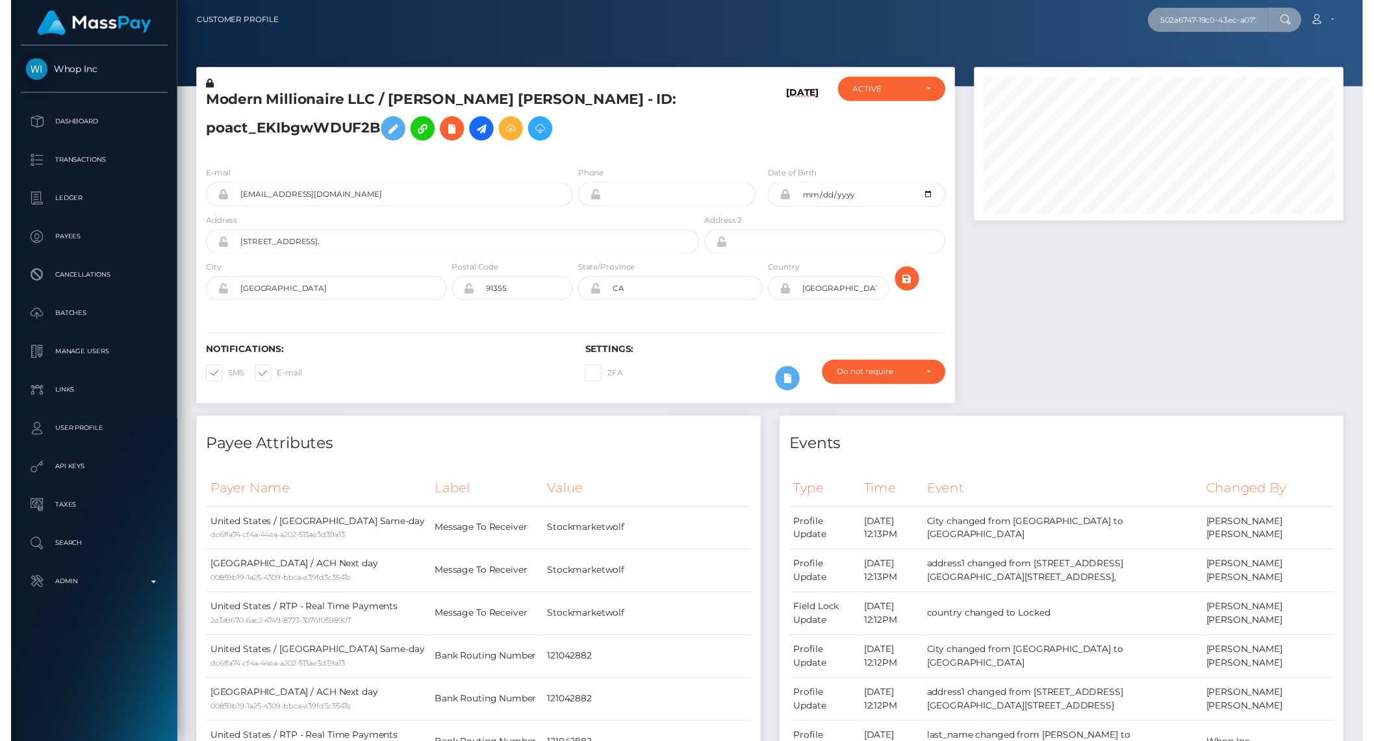
scroll to position [0, 66]
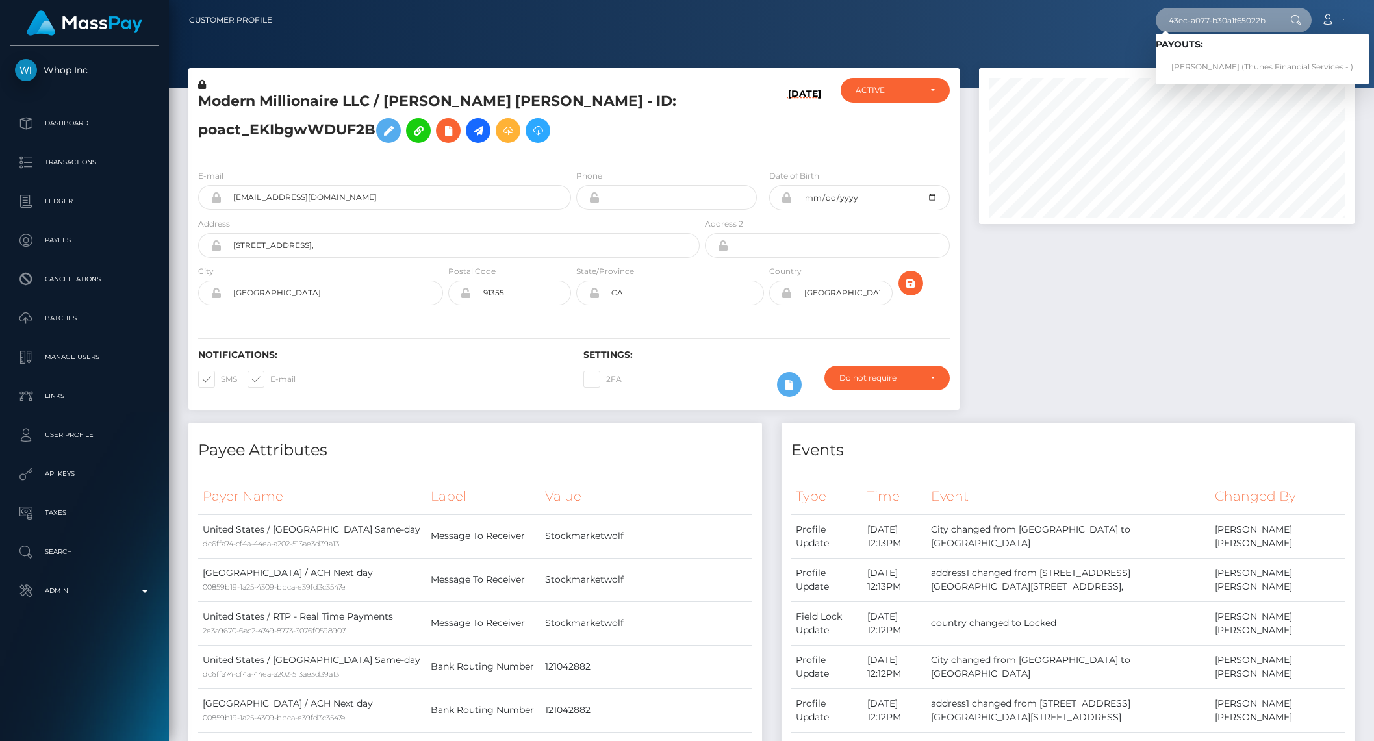
type input "502a6747-19c0-43ec-a077-b30a1f65022b"
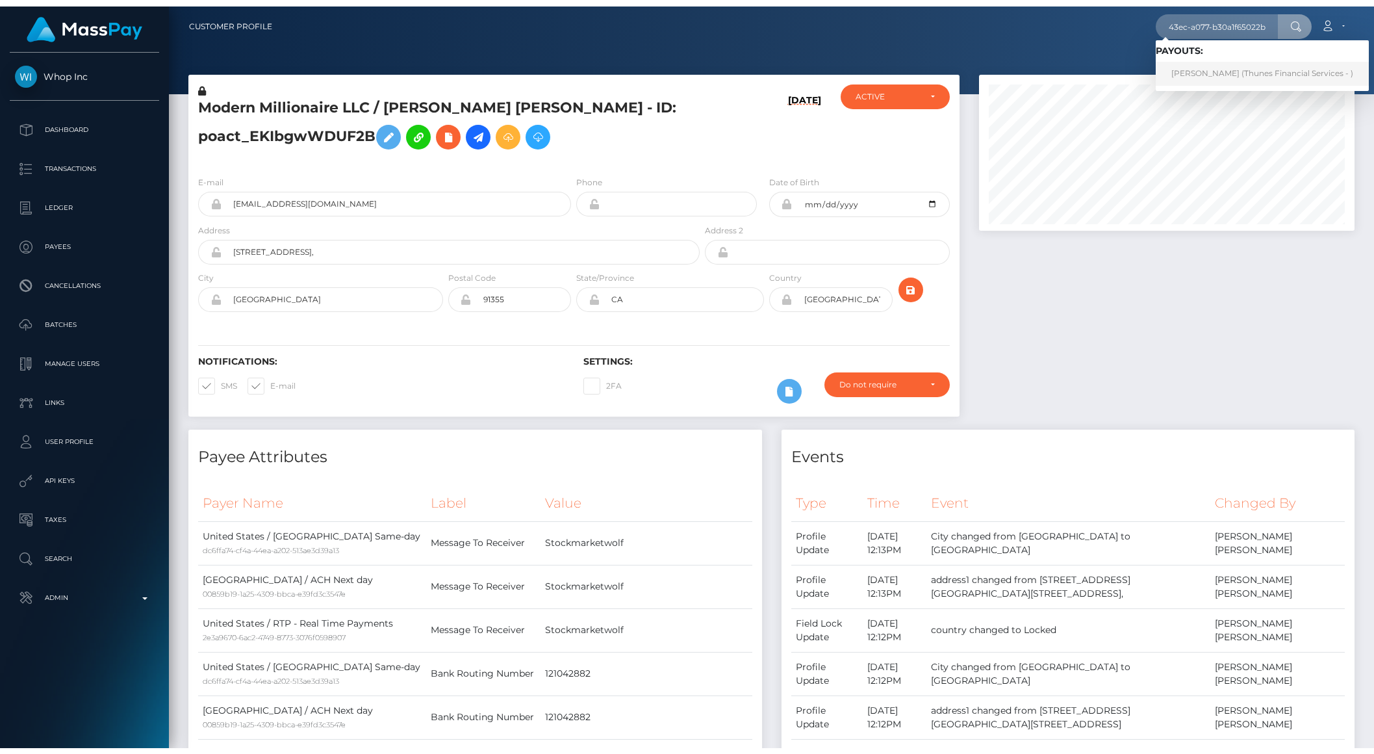
scroll to position [0, 0]
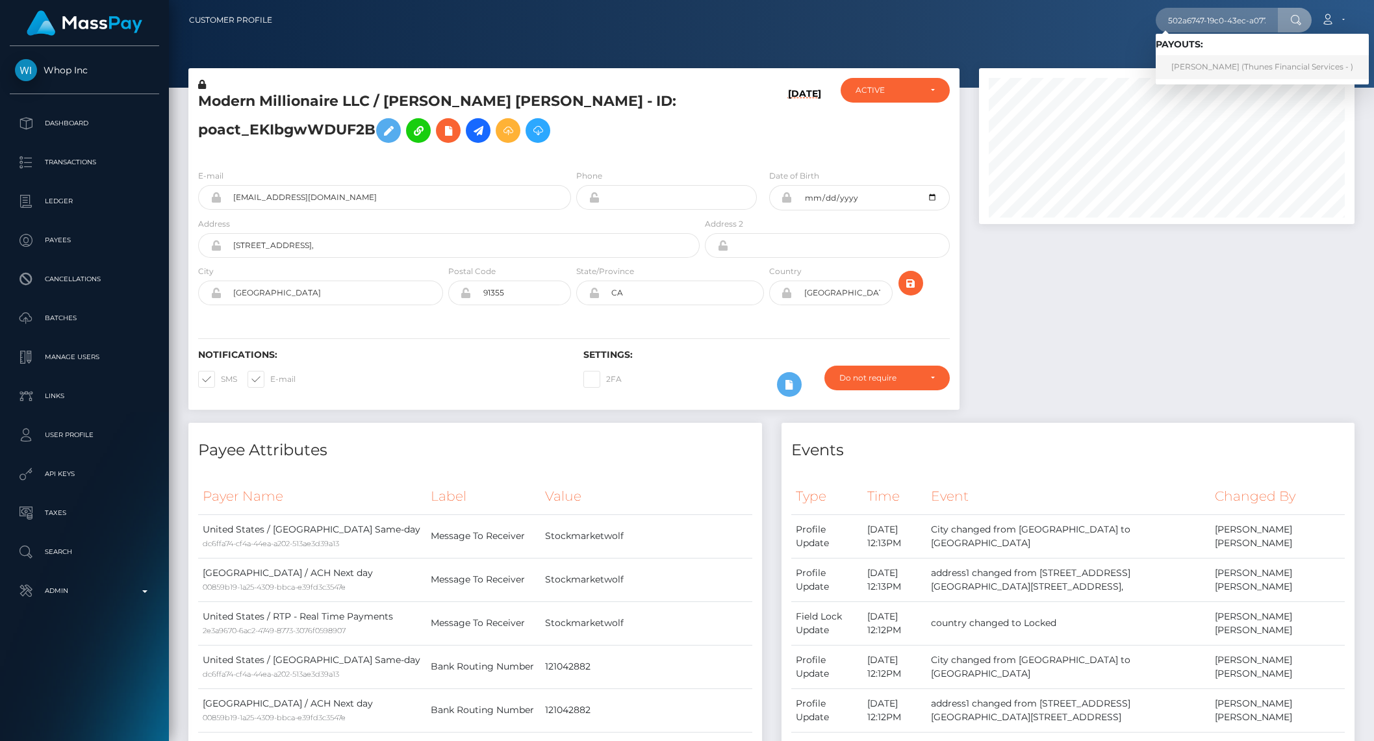
click at [1202, 60] on link "AMANDA DE SAMPAIO (Thunes Financial Services - )" at bounding box center [1262, 67] width 213 height 24
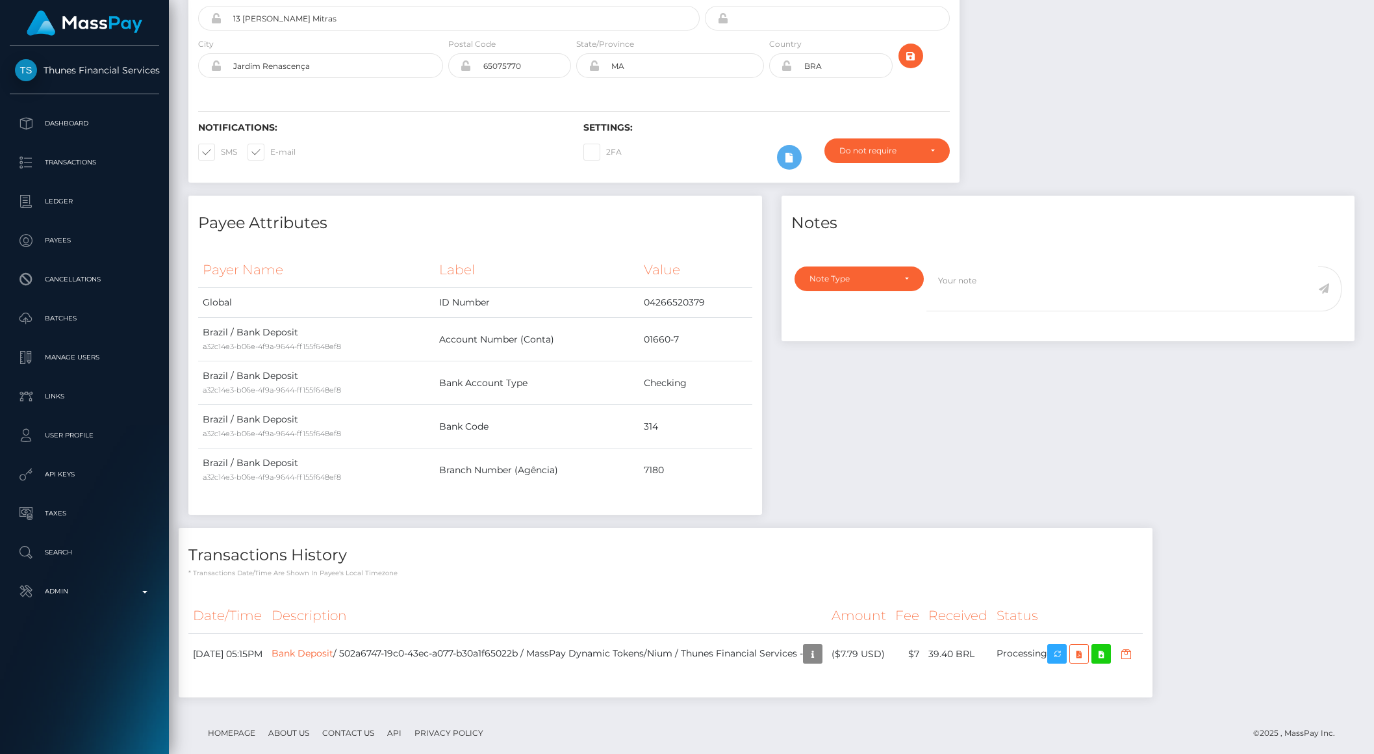
scroll to position [251, 0]
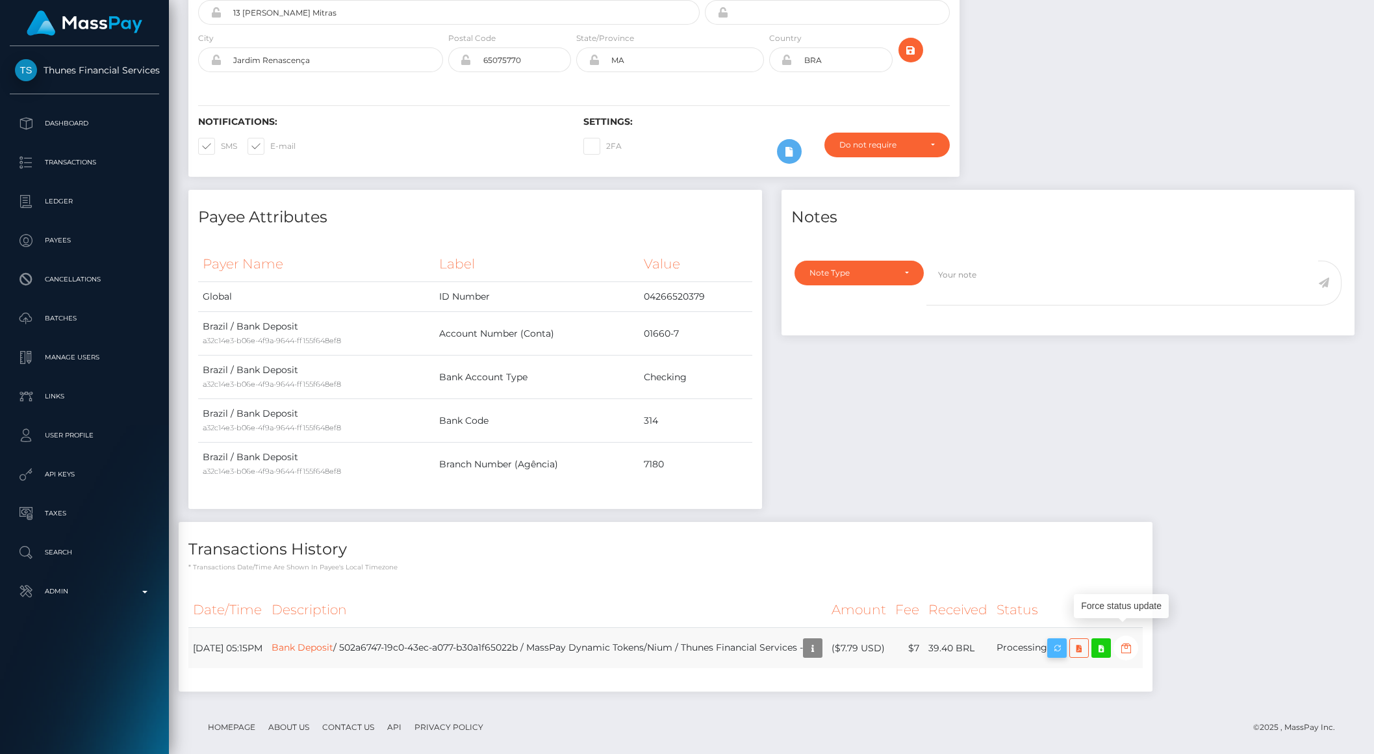
click at [1065, 640] on icon "button" at bounding box center [1057, 648] width 16 height 16
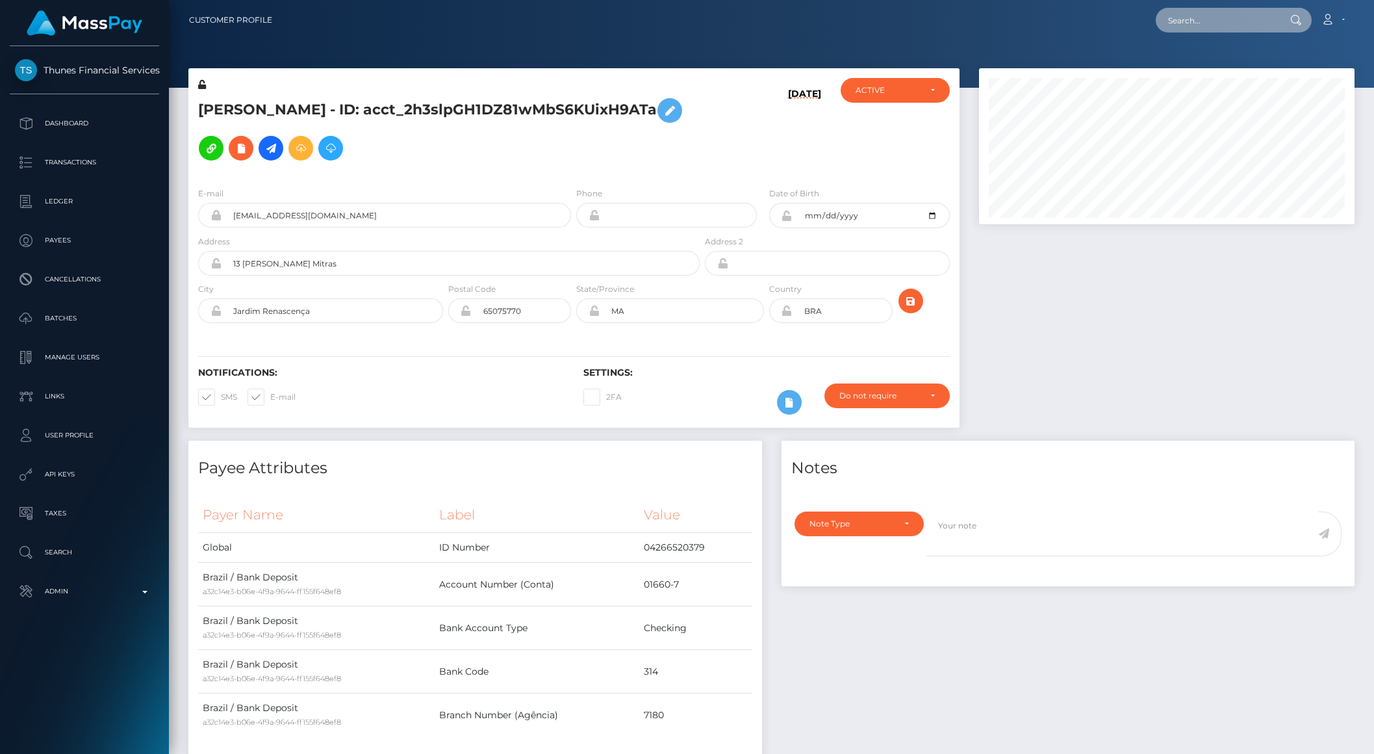
click at [1201, 24] on input "text" at bounding box center [1217, 20] width 122 height 25
paste input "825509874296172544_2"
type input "825509874296172544_2"
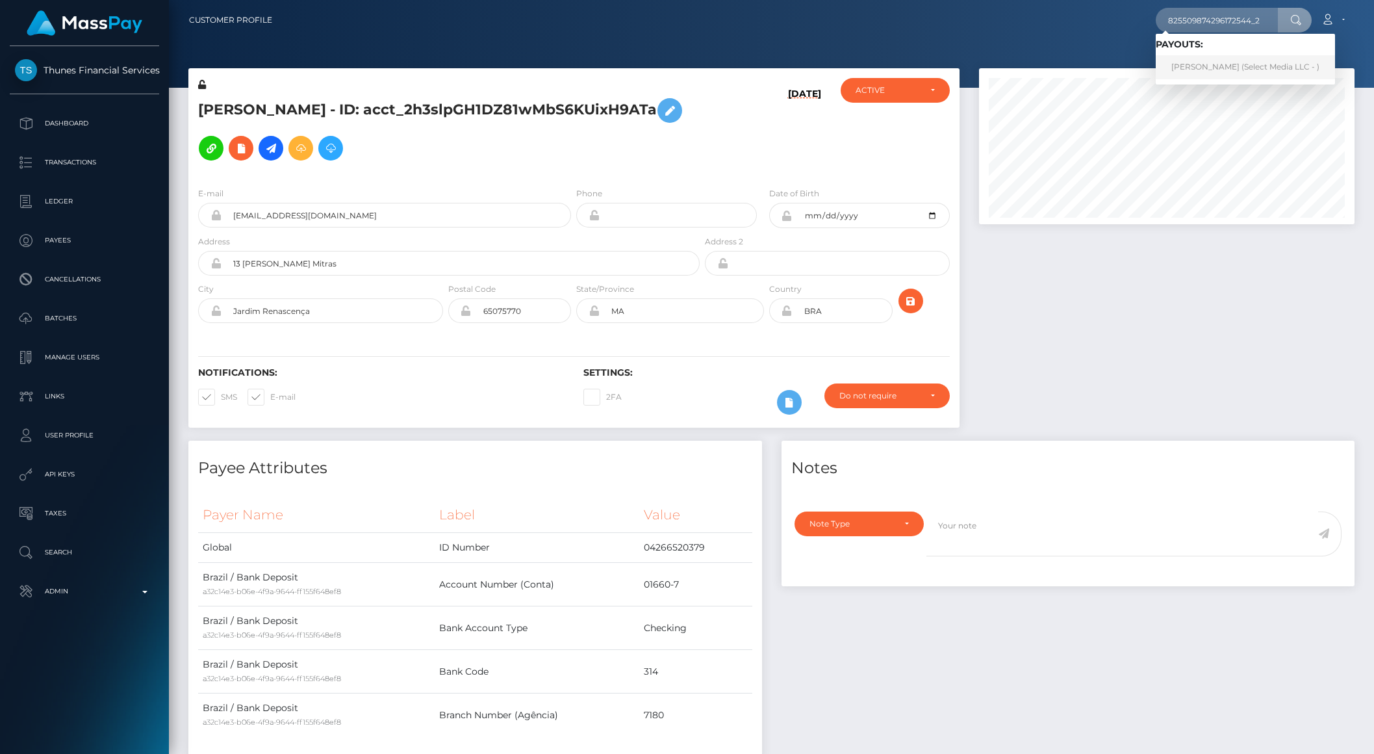
click at [1201, 64] on link "Mariia Lapshina (Select Media LLC - )" at bounding box center [1245, 67] width 179 height 24
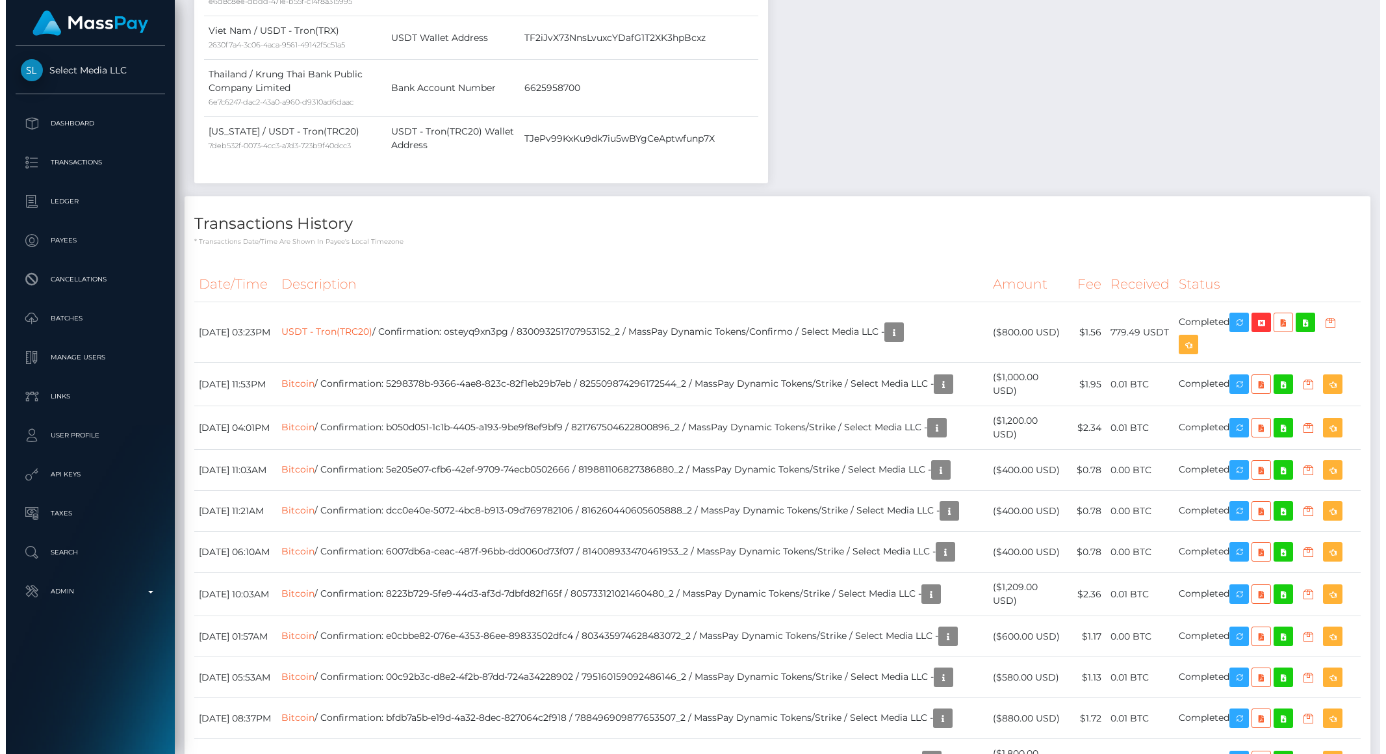
scroll to position [823, 0]
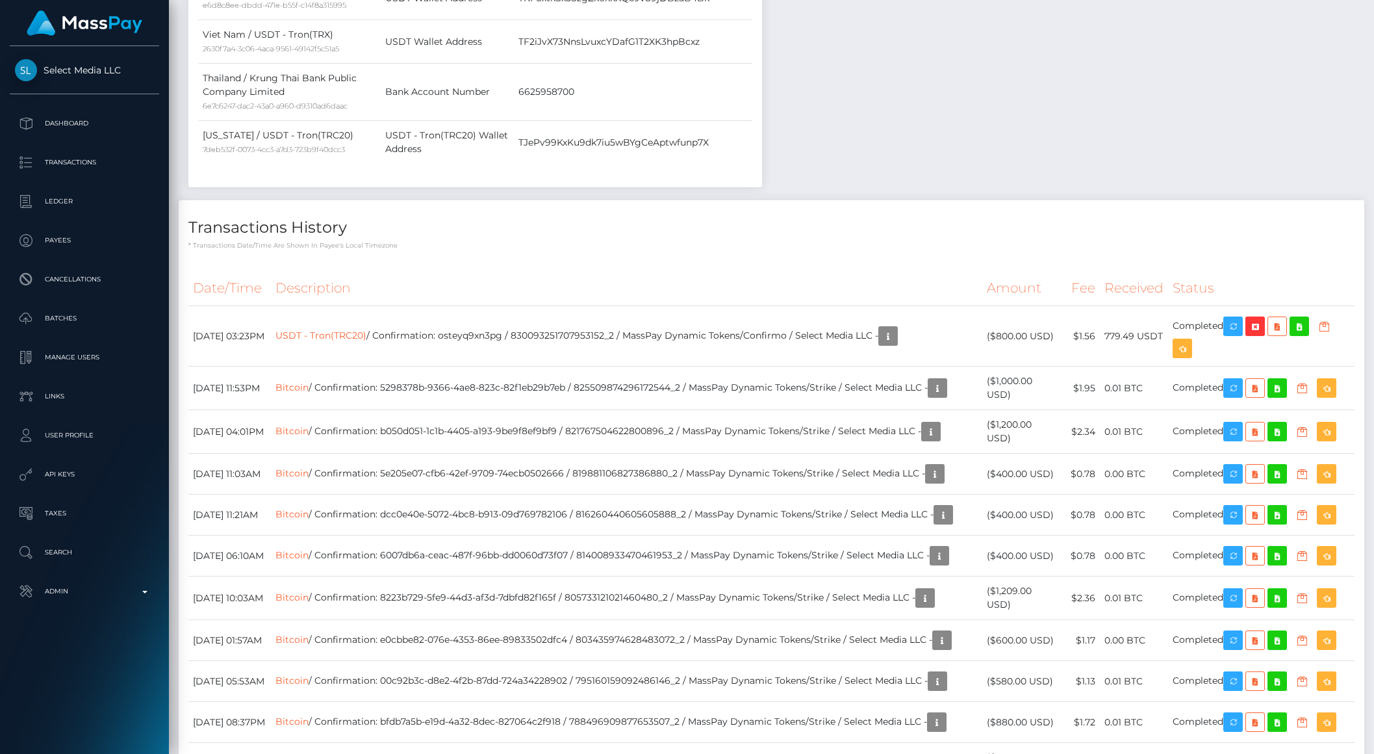
click at [1310, 396] on icon "button" at bounding box center [1302, 388] width 16 height 16
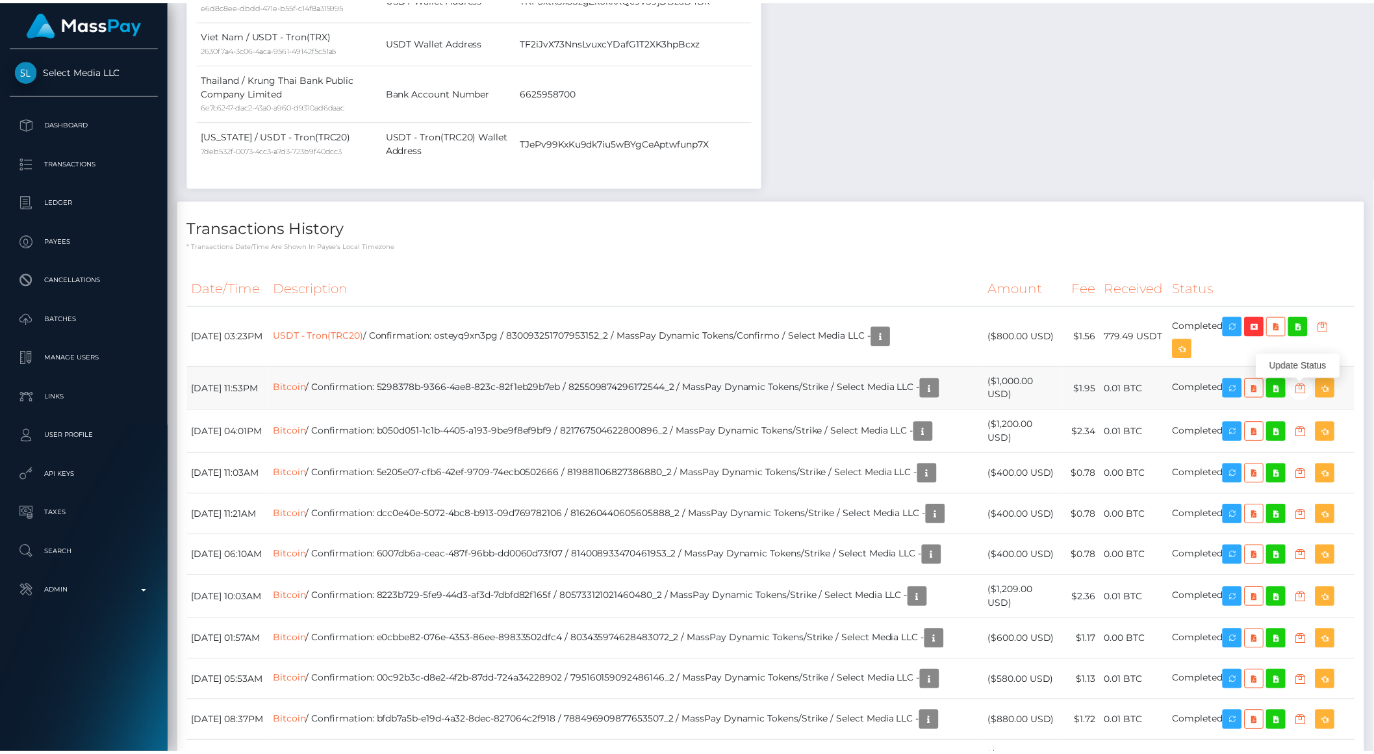
scroll to position [649536, 649315]
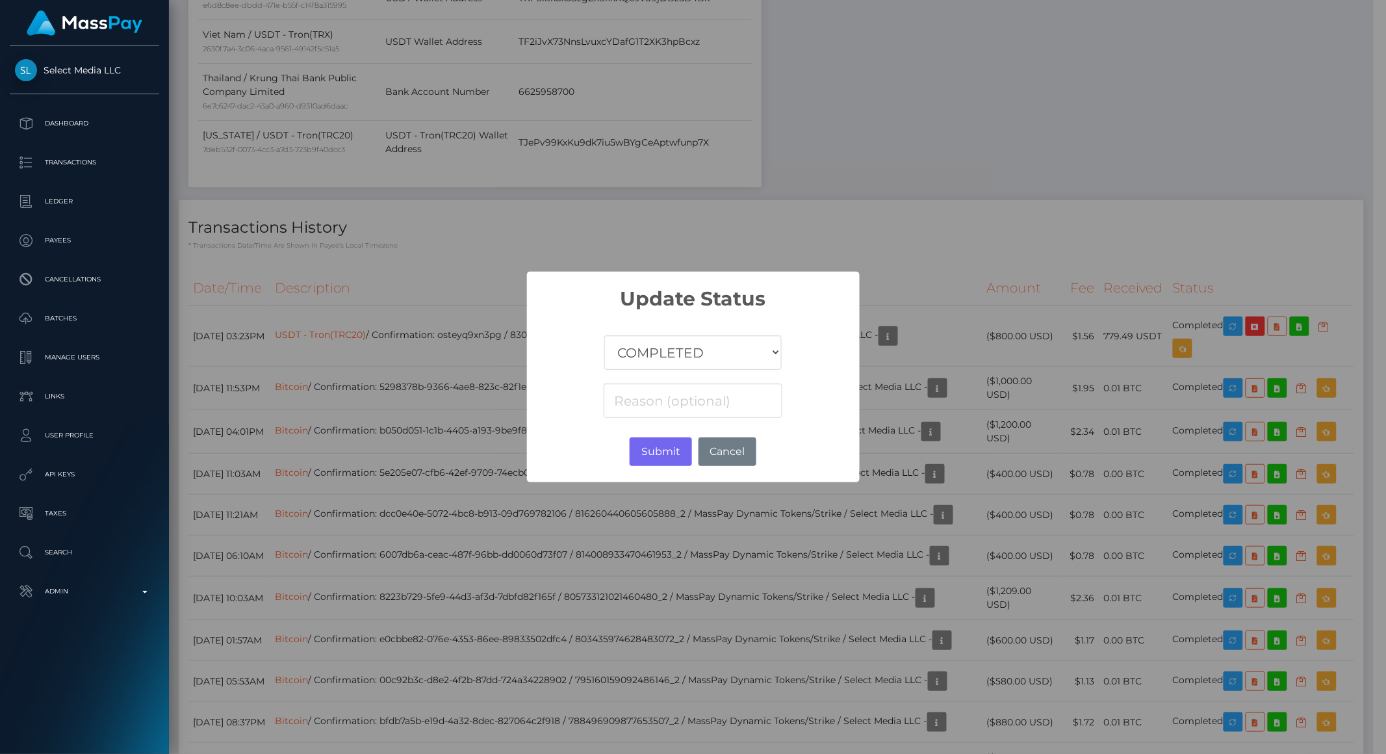
click at [748, 359] on select "COMPLETED CANCELLED READY_FOR_PICKUP PROCESSING" at bounding box center [692, 352] width 177 height 34
select select "CANCELLED"
click at [604, 335] on select "COMPLETED CANCELLED READY_FOR_PICKUP PROCESSING" at bounding box center [692, 352] width 177 height 34
click at [706, 399] on input at bounding box center [693, 400] width 178 height 34
paste input "132180"
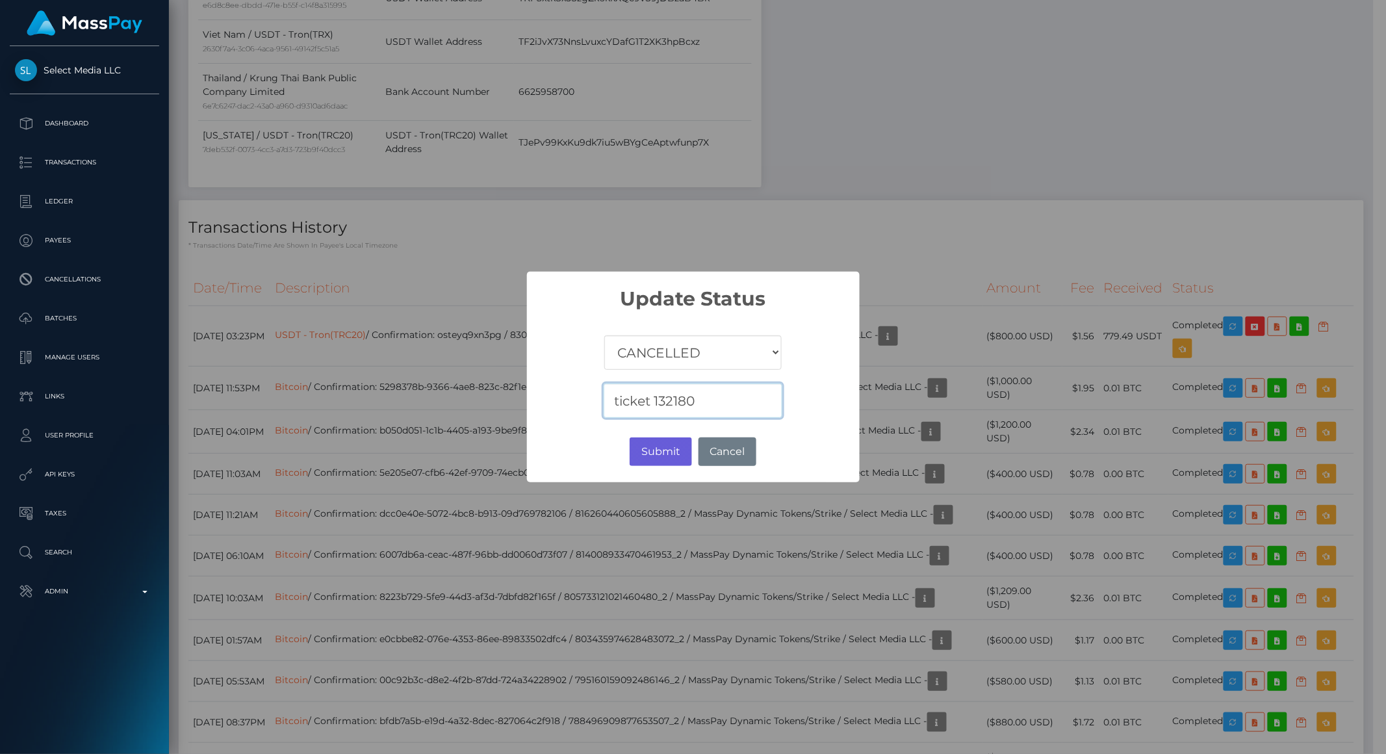
type input "ticket 132180"
click at [643, 456] on button "Submit" at bounding box center [661, 451] width 62 height 29
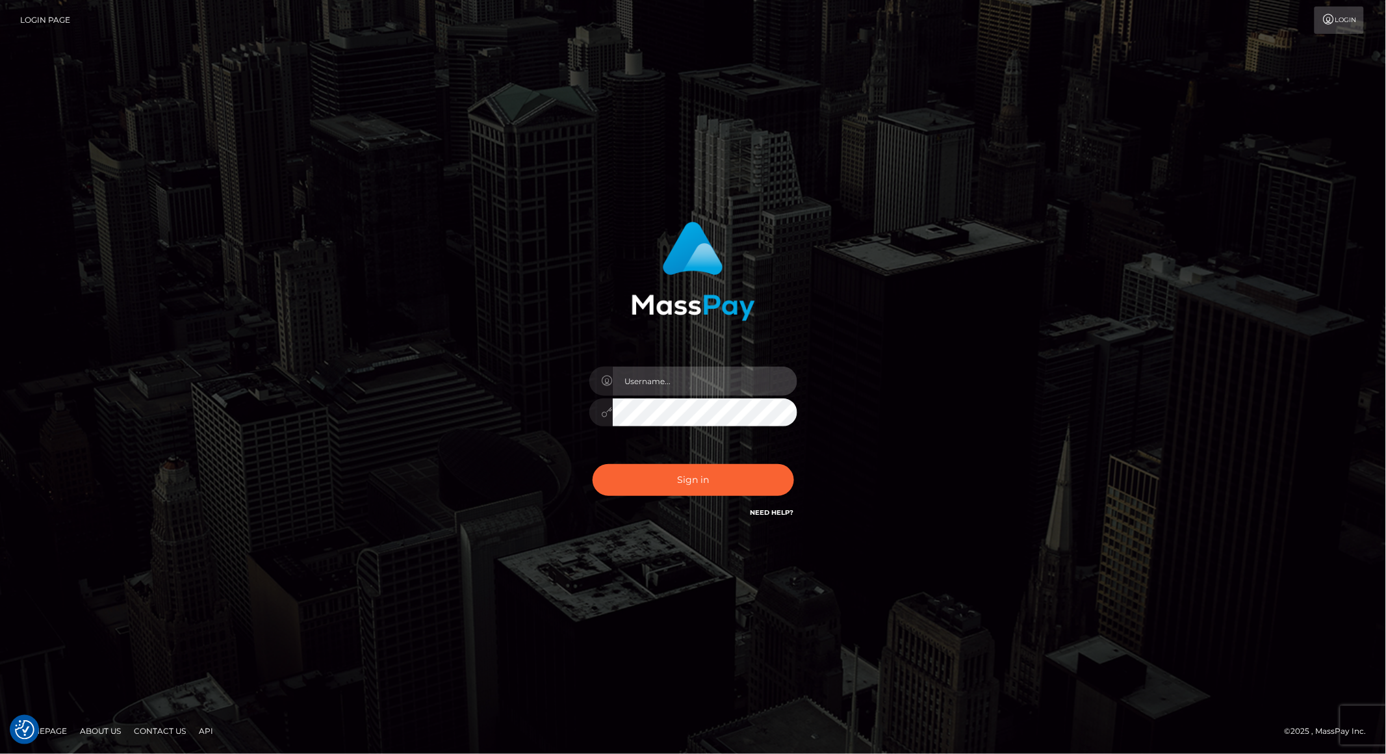
type input "brentg"
click at [693, 478] on button "Sign in" at bounding box center [693, 480] width 201 height 32
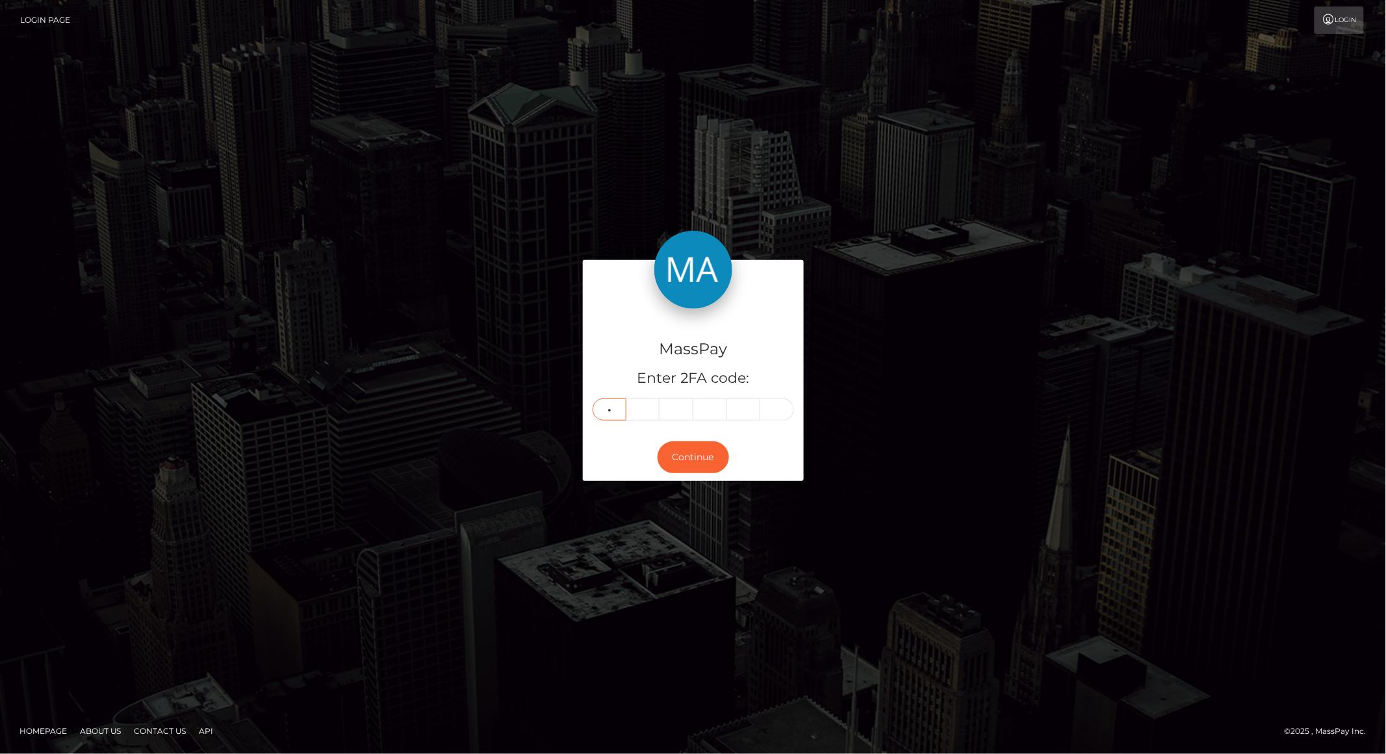
type input "9"
type input "8"
type input "4"
type input "3"
type input "7"
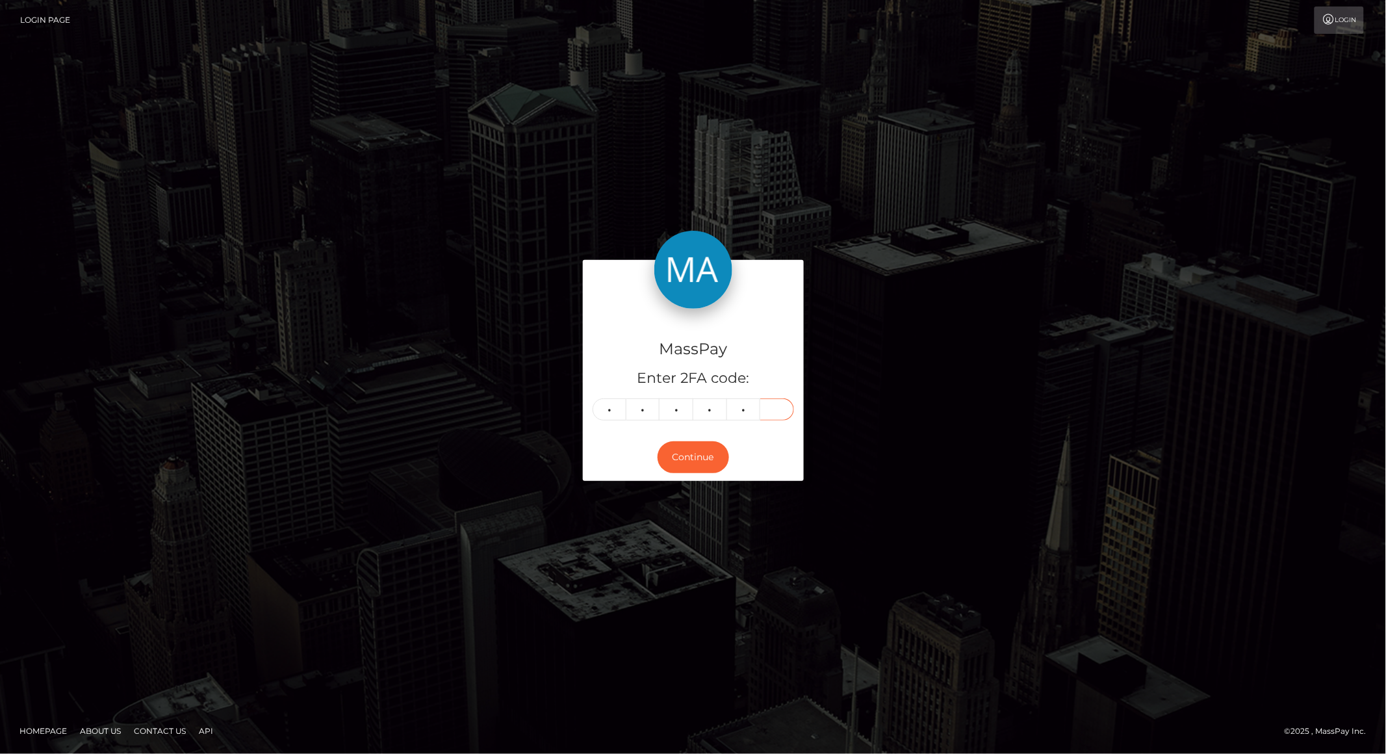
type input "6"
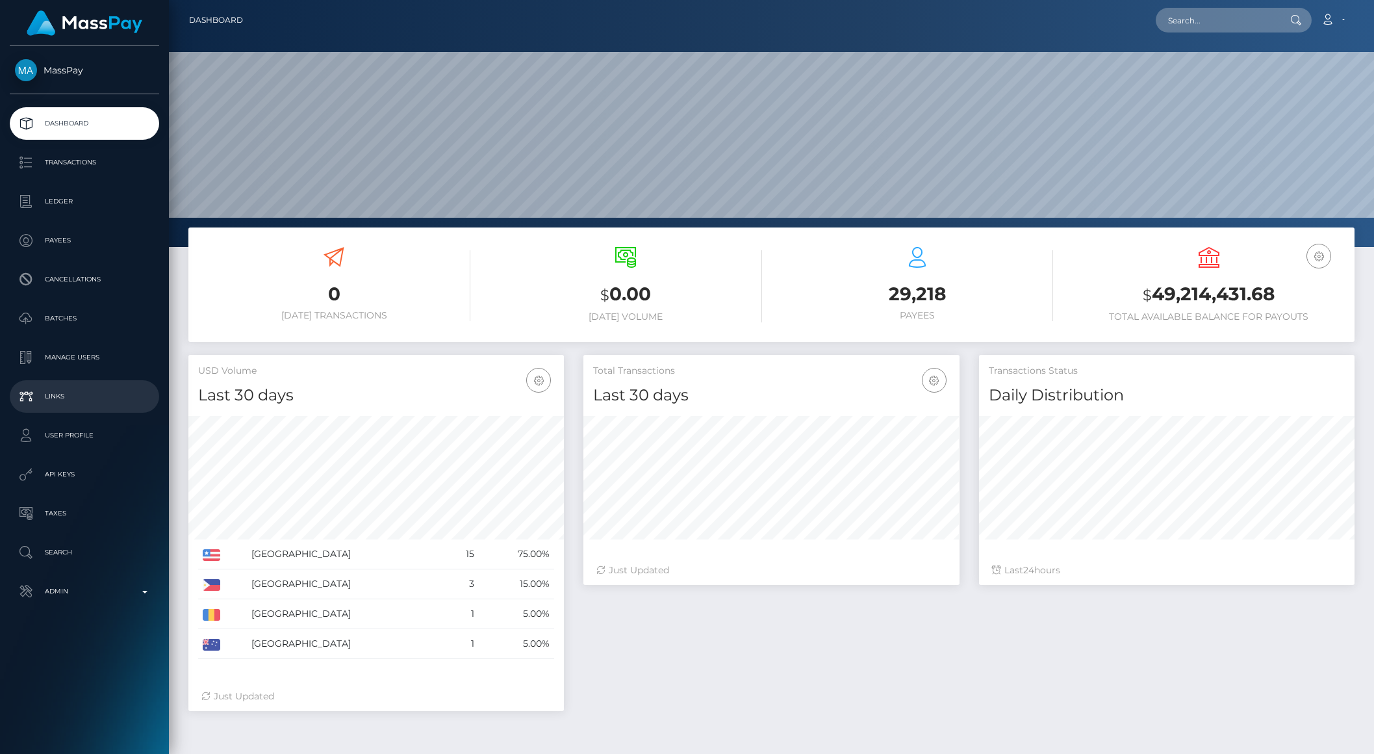
scroll to position [229, 375]
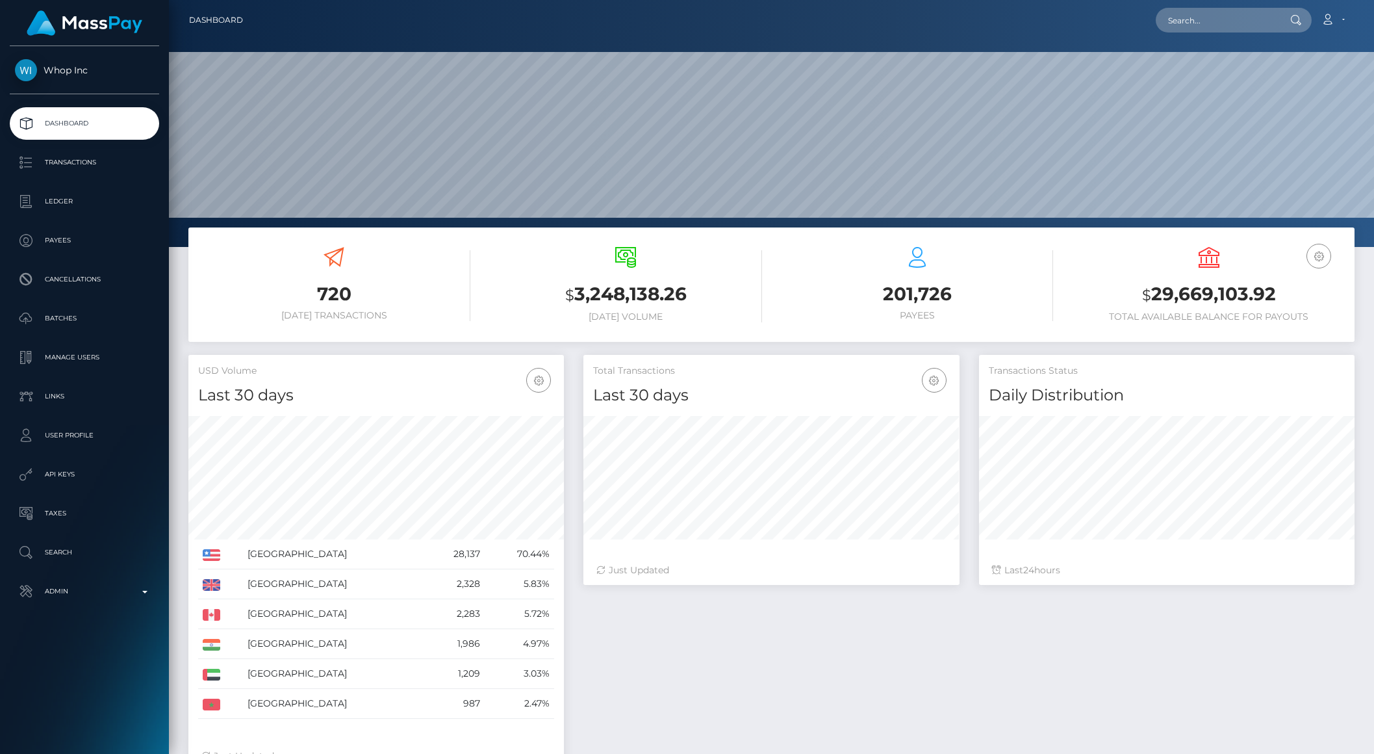
scroll to position [229, 375]
click at [69, 242] on p "Payees" at bounding box center [84, 240] width 139 height 19
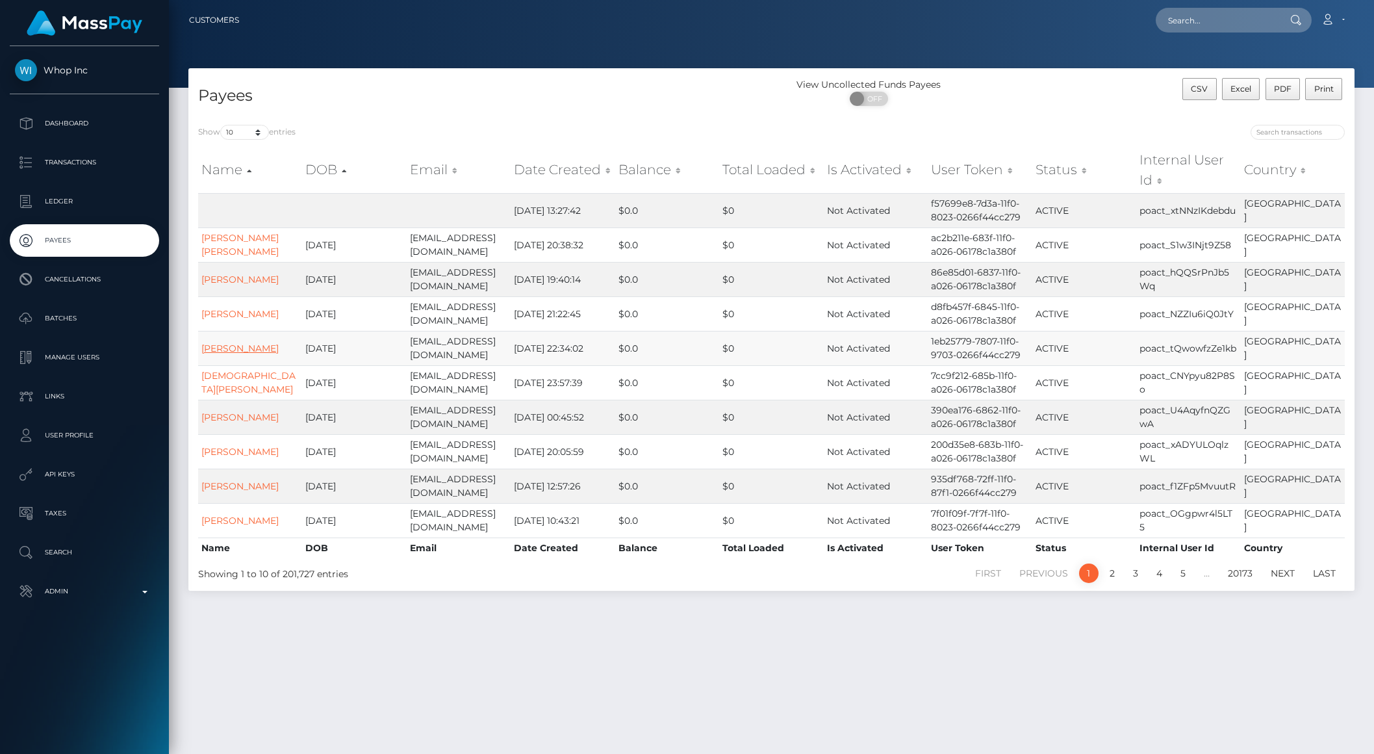
click at [248, 350] on link "Armaan Mansuri" at bounding box center [239, 348] width 77 height 12
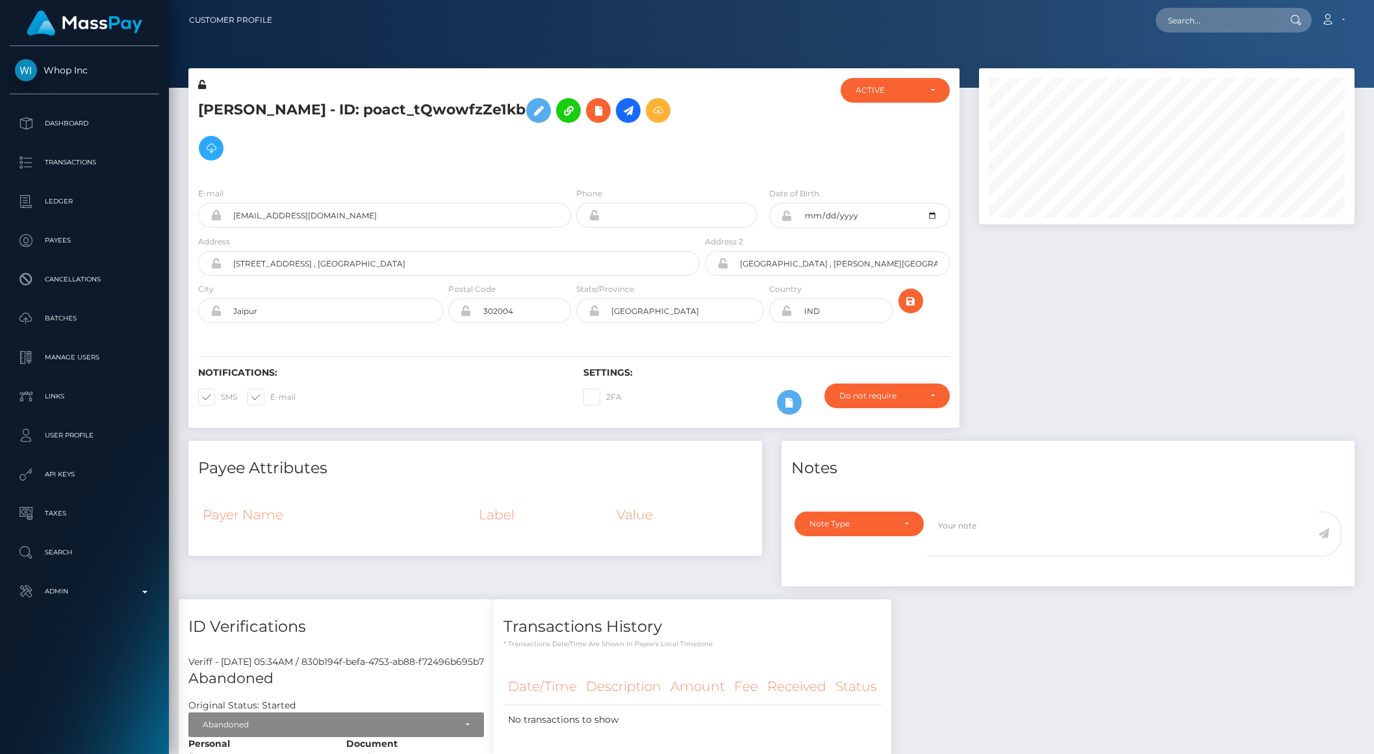
scroll to position [156, 375]
click at [623, 112] on icon at bounding box center [628, 111] width 16 height 16
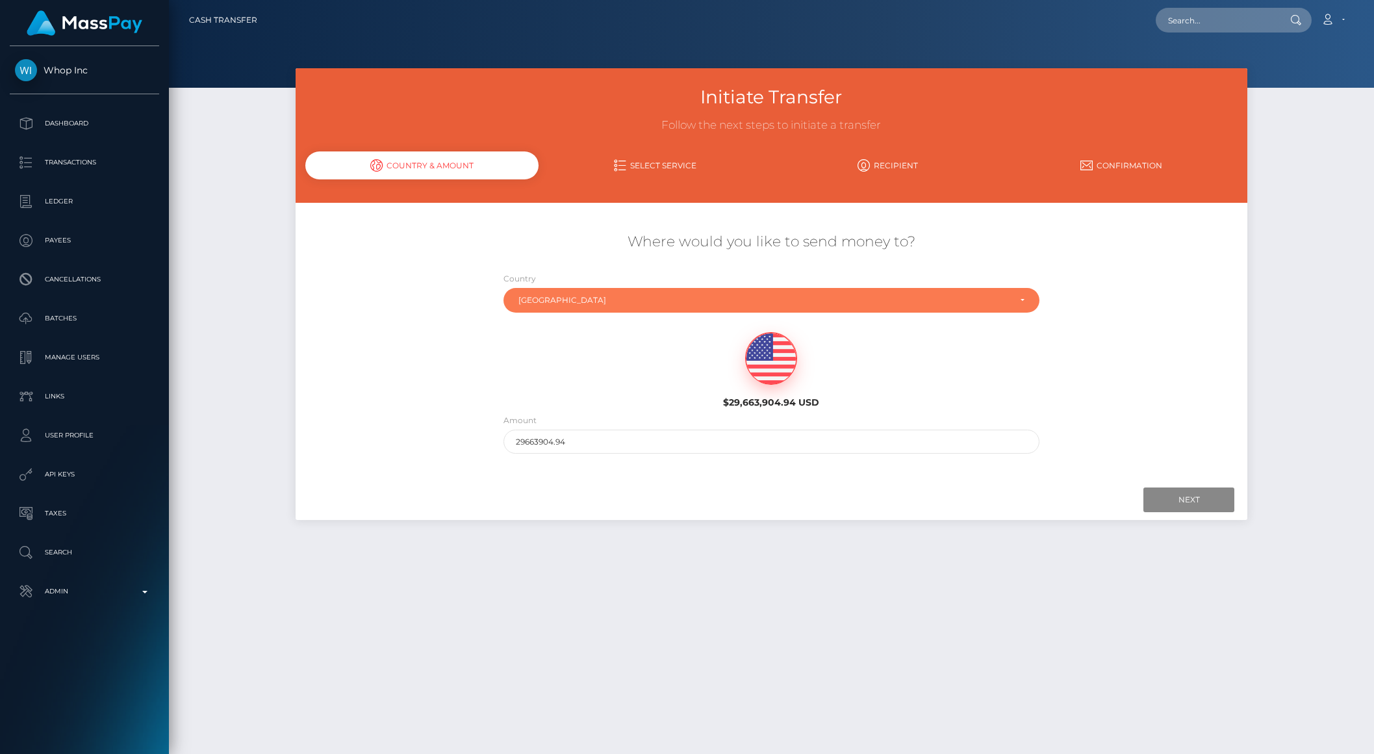
drag, startPoint x: 552, startPoint y: 298, endPoint x: 541, endPoint y: 314, distance: 19.3
click at [552, 298] on div "[GEOGRAPHIC_DATA]" at bounding box center [763, 300] width 491 height 10
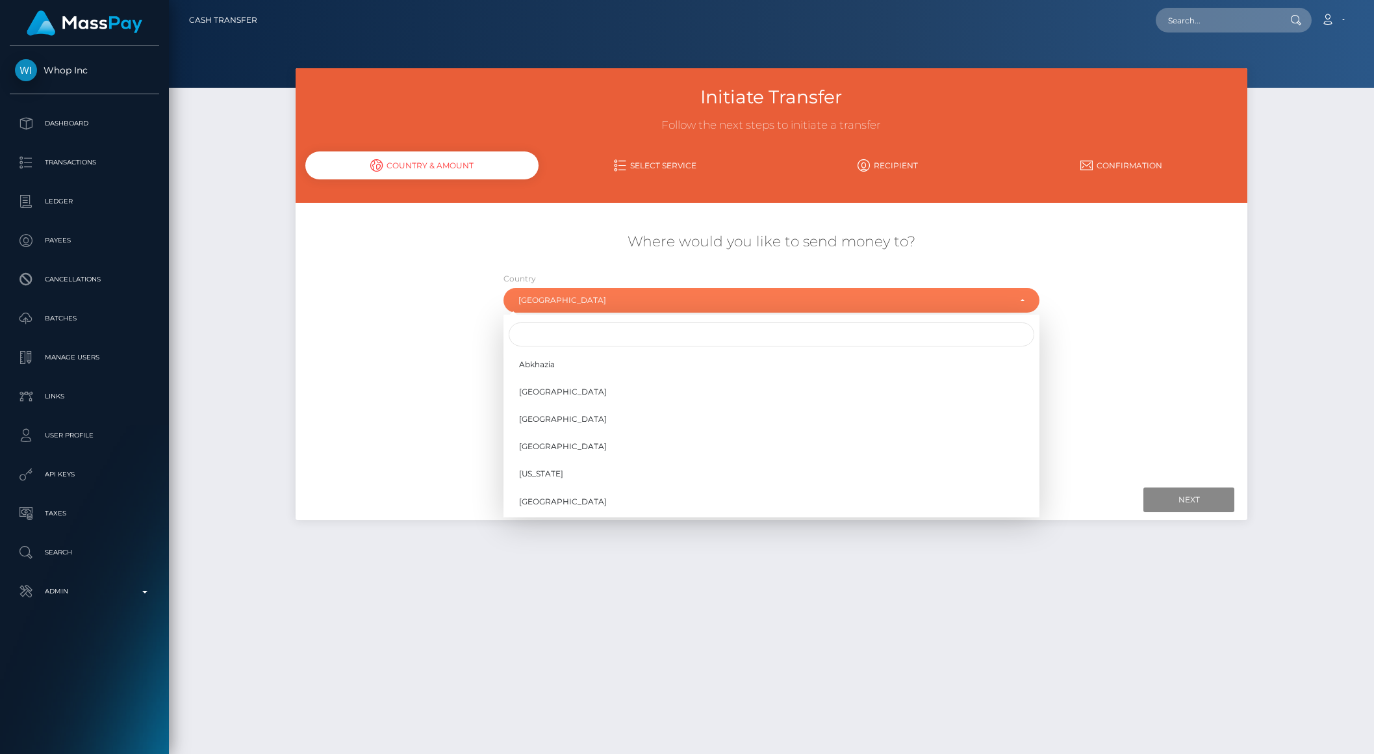
scroll to position [2259, 0]
click at [536, 323] on input "Search" at bounding box center [772, 334] width 526 height 24
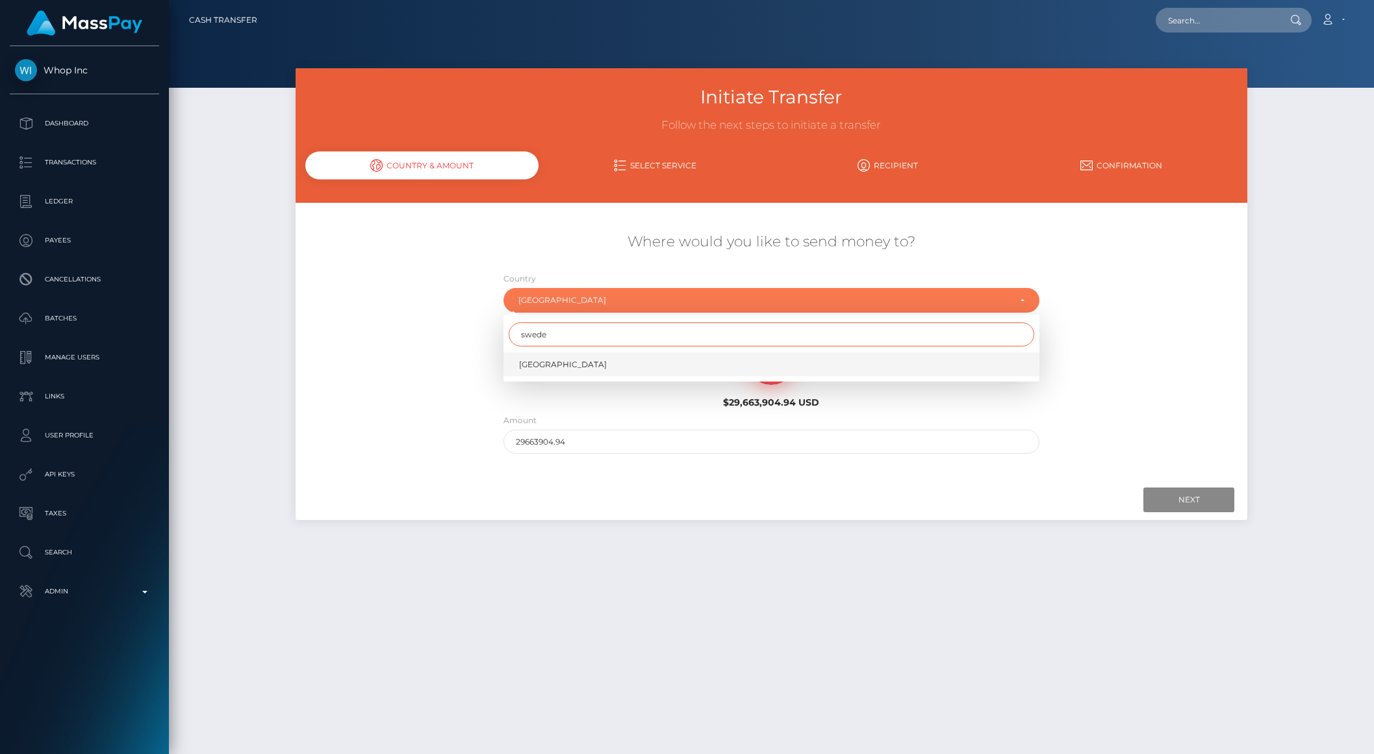
type input "swede"
click at [540, 361] on span "[GEOGRAPHIC_DATA]" at bounding box center [563, 365] width 88 height 12
select select "SWE"
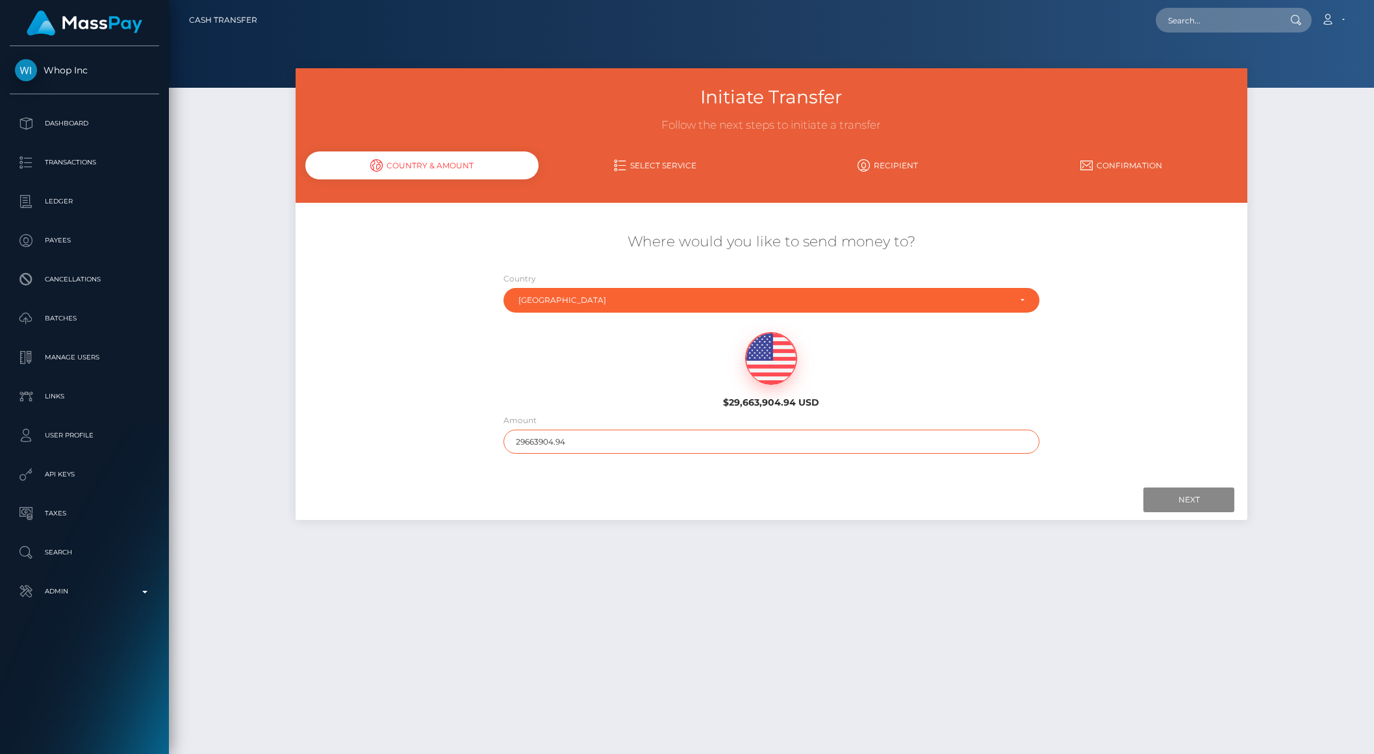
drag, startPoint x: 537, startPoint y: 444, endPoint x: 655, endPoint y: 451, distance: 117.8
click at [655, 451] on input "29663904.94" at bounding box center [772, 441] width 536 height 24
drag, startPoint x: 638, startPoint y: 450, endPoint x: 533, endPoint y: 444, distance: 104.8
click at [533, 444] on input "29663904.94" at bounding box center [772, 441] width 536 height 24
type input "2966"
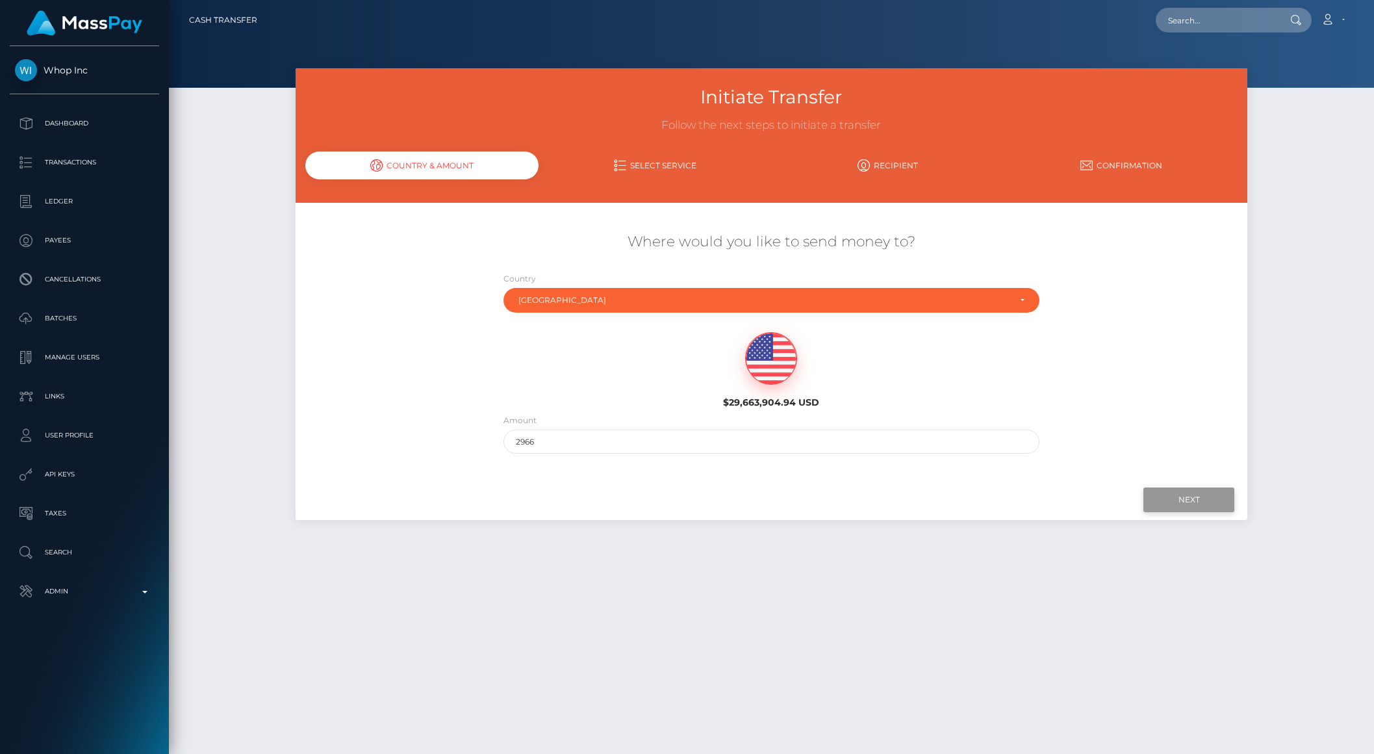
click at [1160, 501] on input "Next" at bounding box center [1188, 499] width 91 height 25
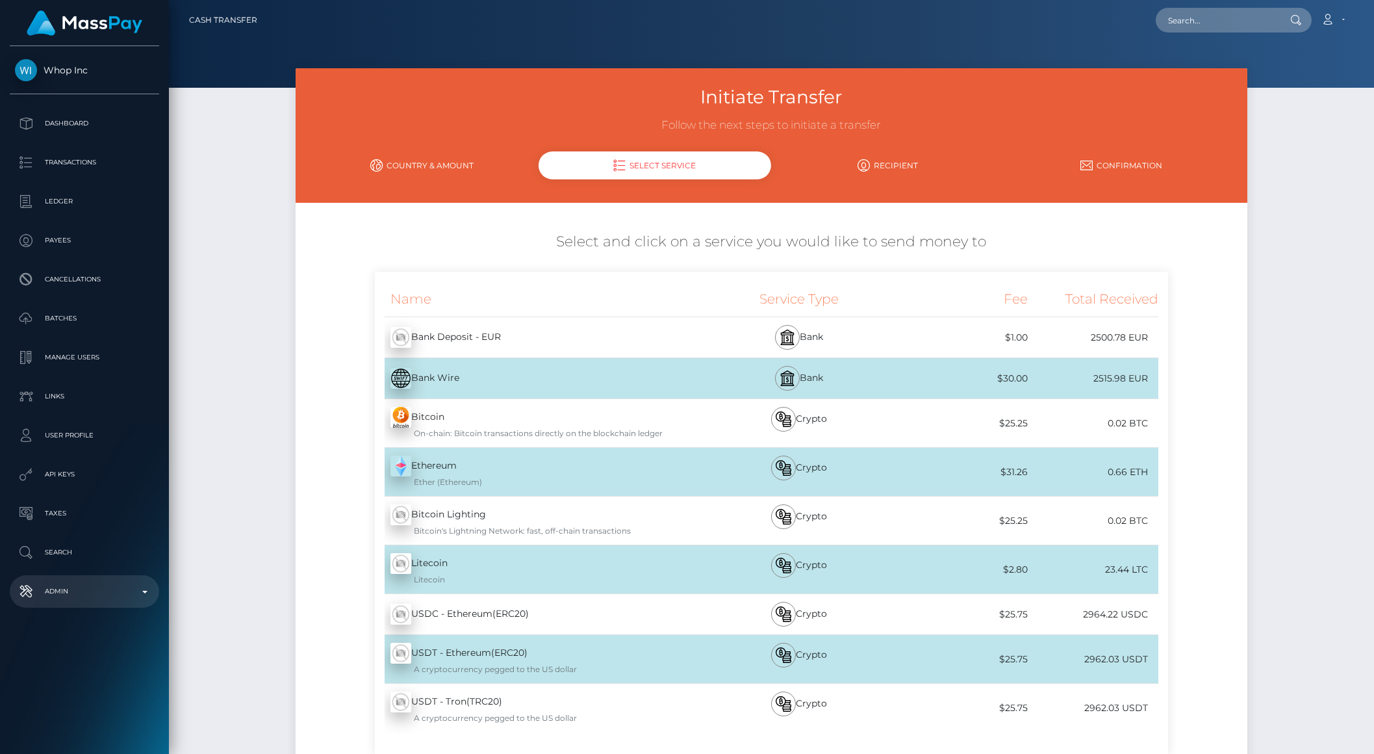
click at [117, 585] on p "Admin" at bounding box center [84, 590] width 139 height 19
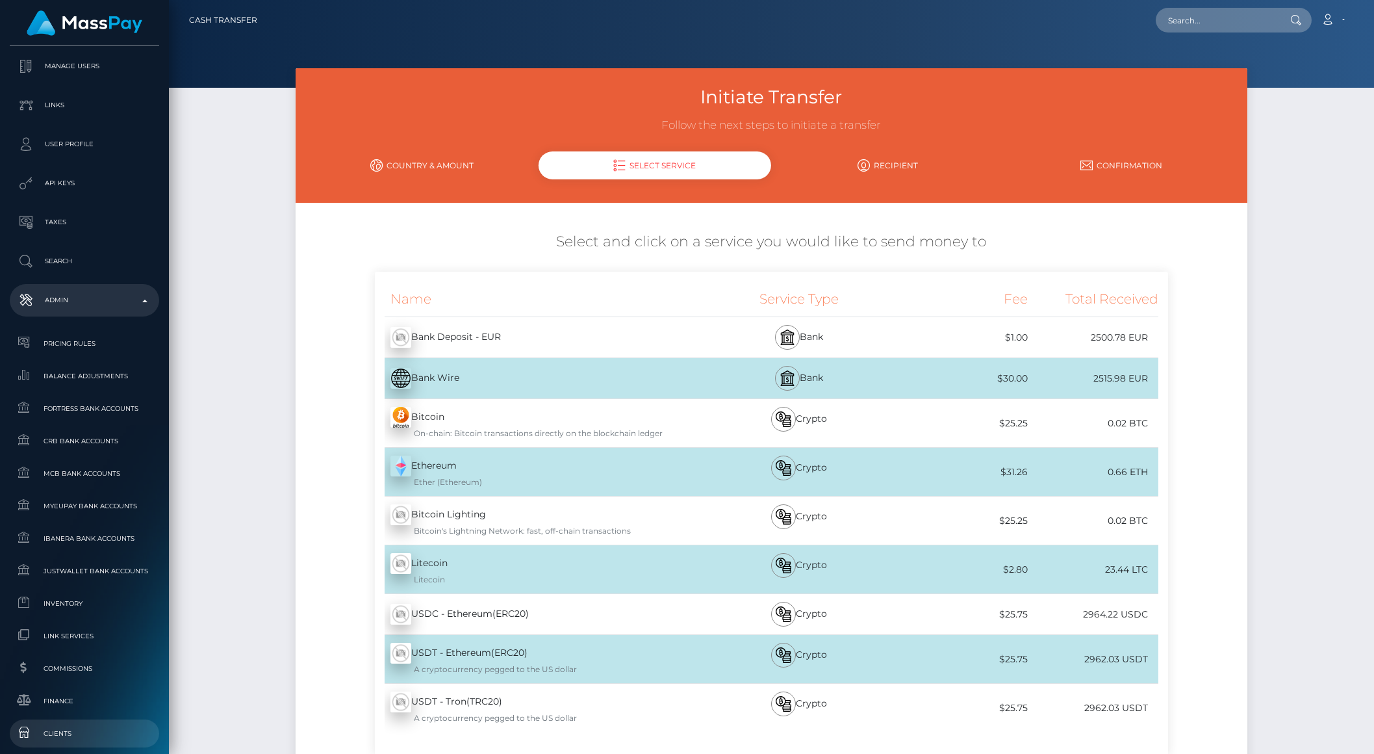
click at [61, 730] on span "Clients" at bounding box center [84, 733] width 139 height 15
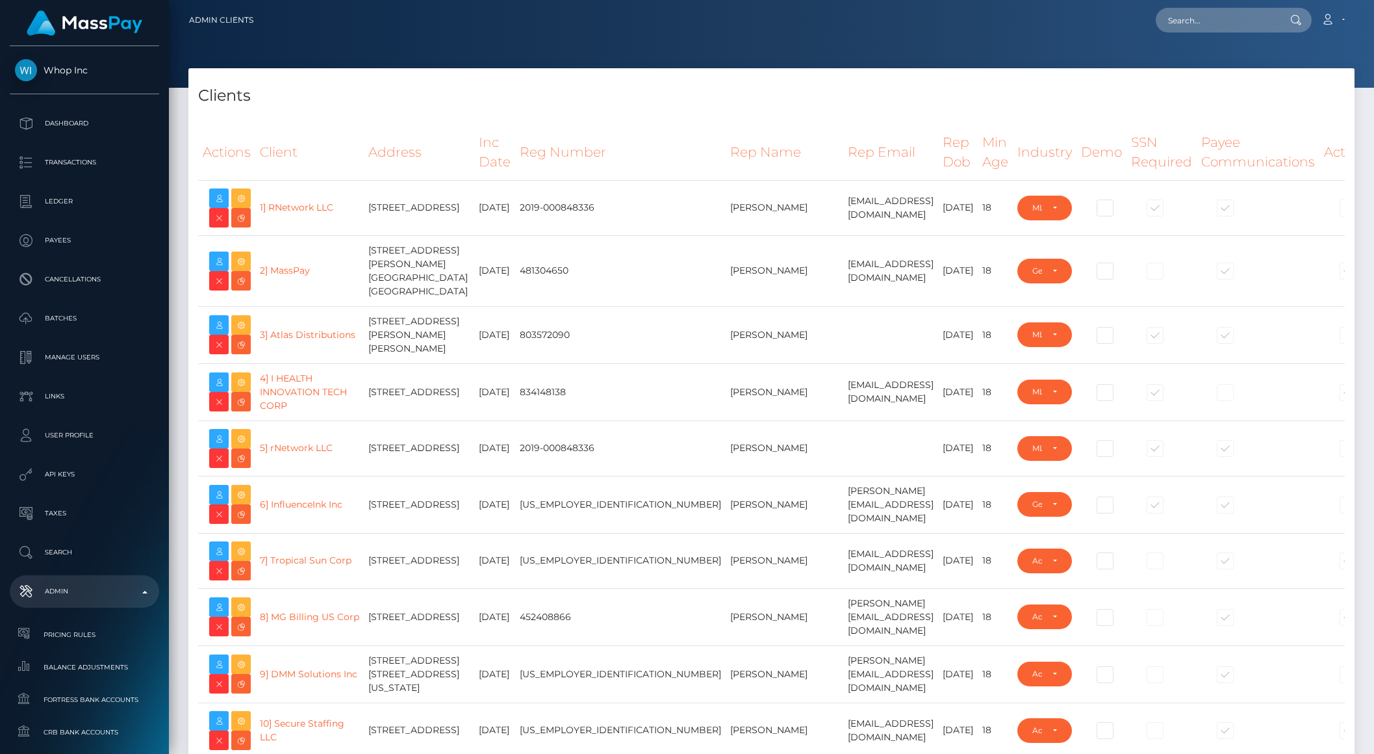
select select "223"
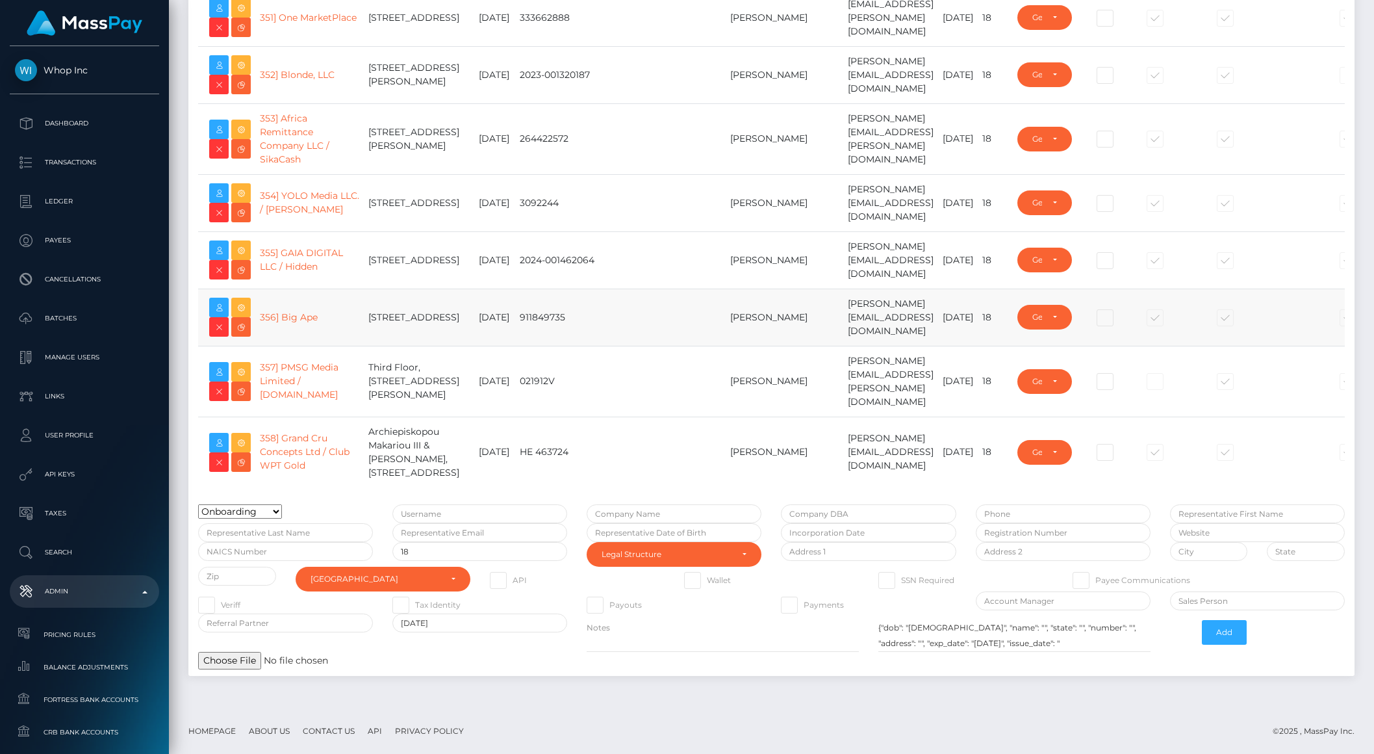
scroll to position [21162, 0]
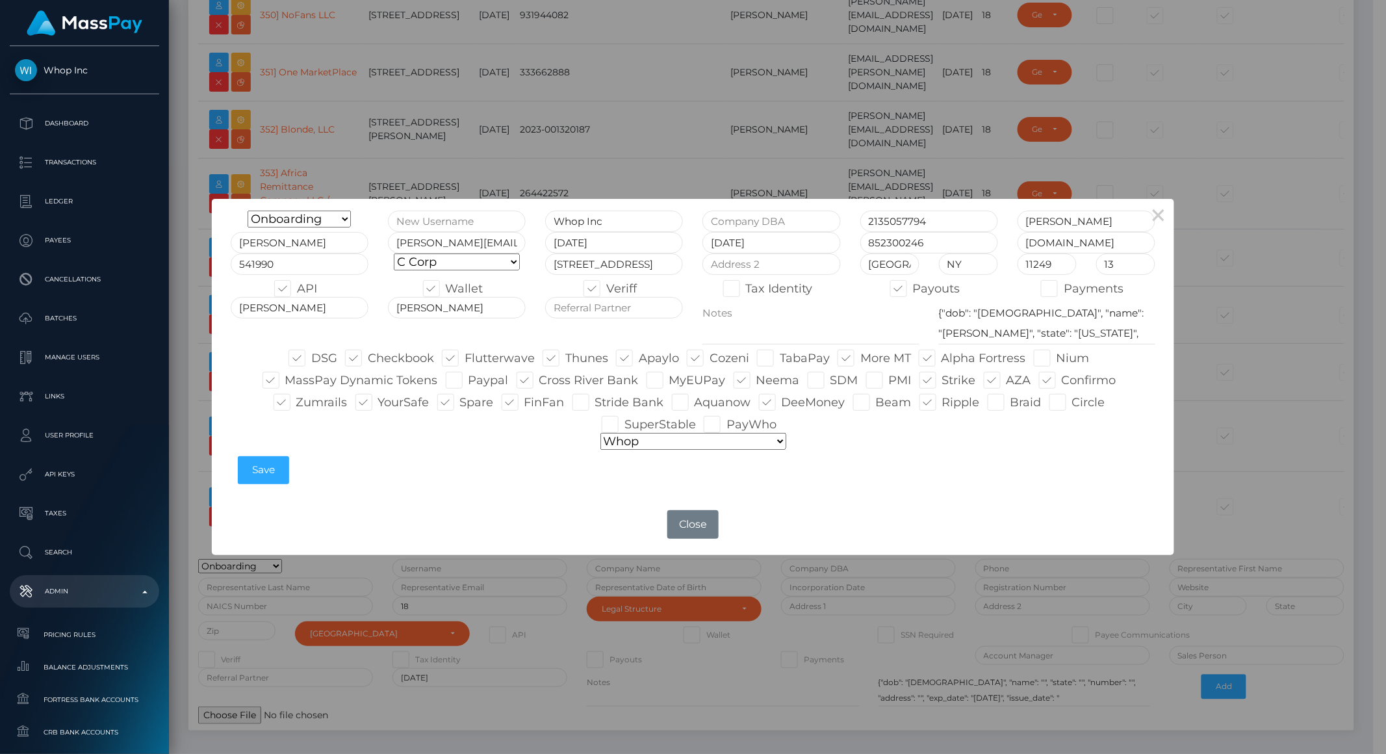
click at [693, 377] on label "MyEUPay" at bounding box center [685, 380] width 79 height 17
click at [678, 377] on input "MyEUPay" at bounding box center [673, 376] width 8 height 8
checkbox input "true"
click at [259, 473] on button "Save" at bounding box center [263, 470] width 51 height 28
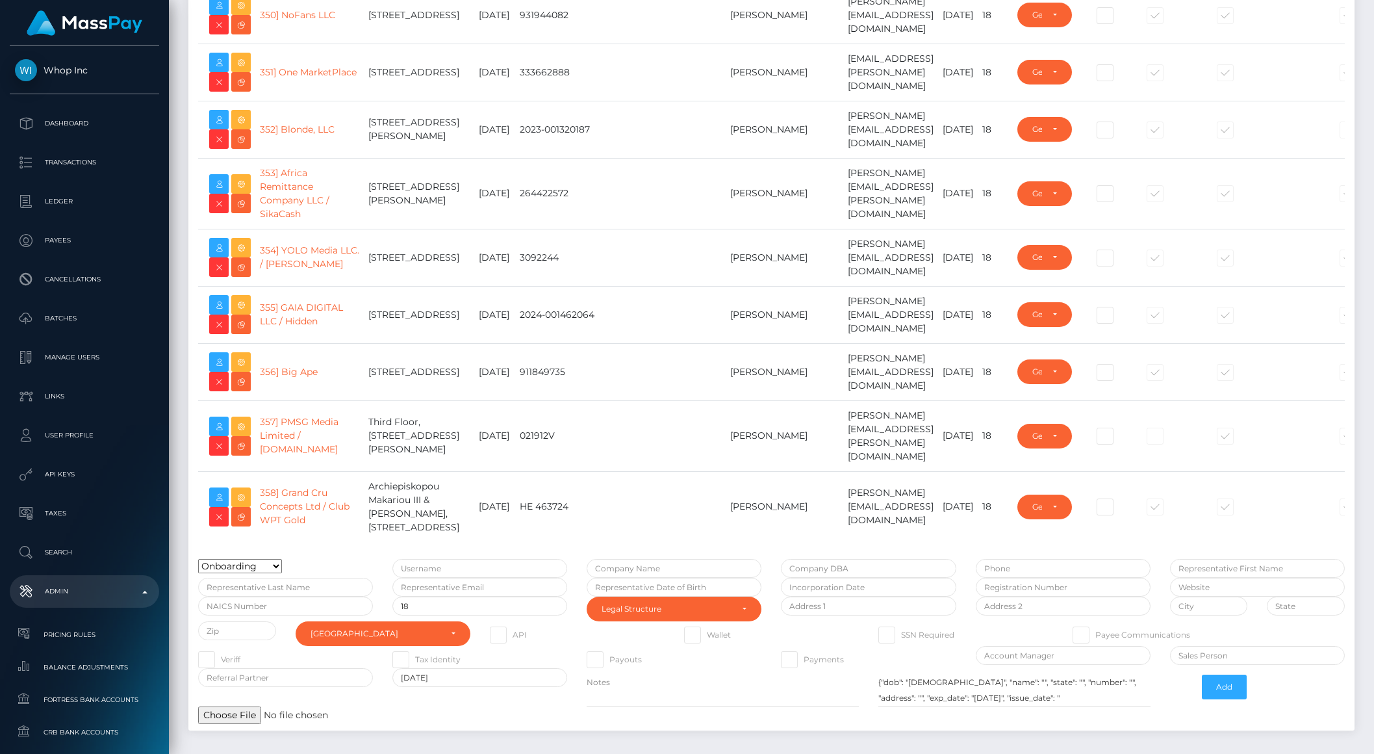
type input "brentg"
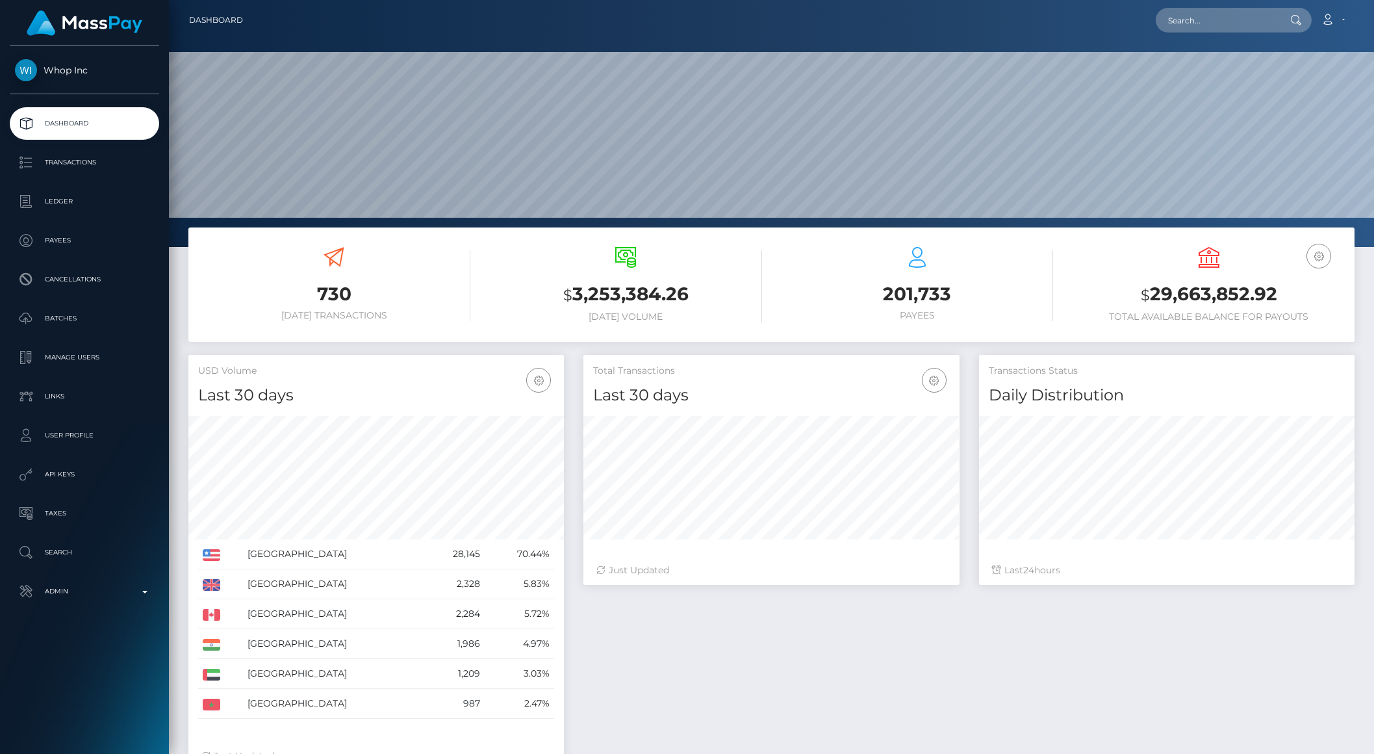
scroll to position [229, 375]
click at [61, 239] on p "Payees" at bounding box center [84, 240] width 139 height 19
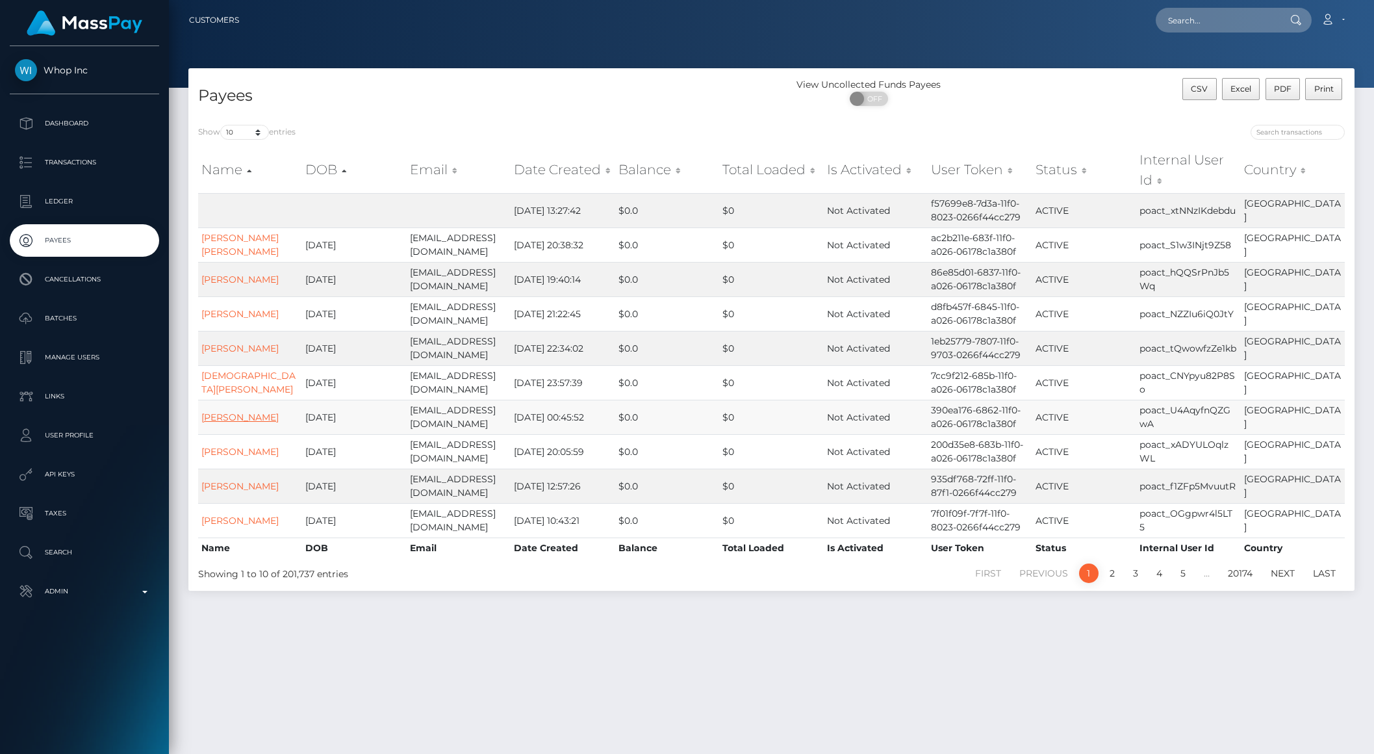
click at [216, 416] on link "[PERSON_NAME]" at bounding box center [239, 417] width 77 height 12
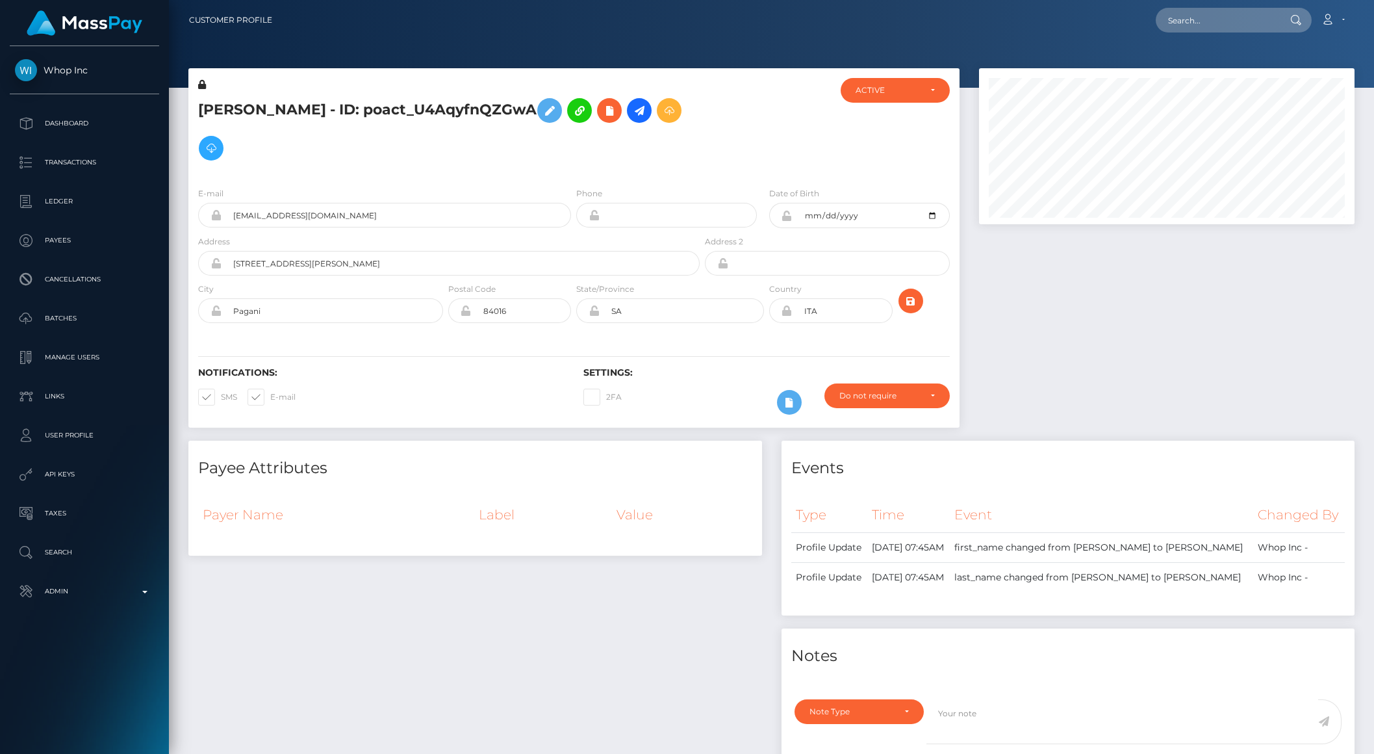
scroll to position [156, 375]
click at [647, 112] on icon at bounding box center [640, 111] width 16 height 16
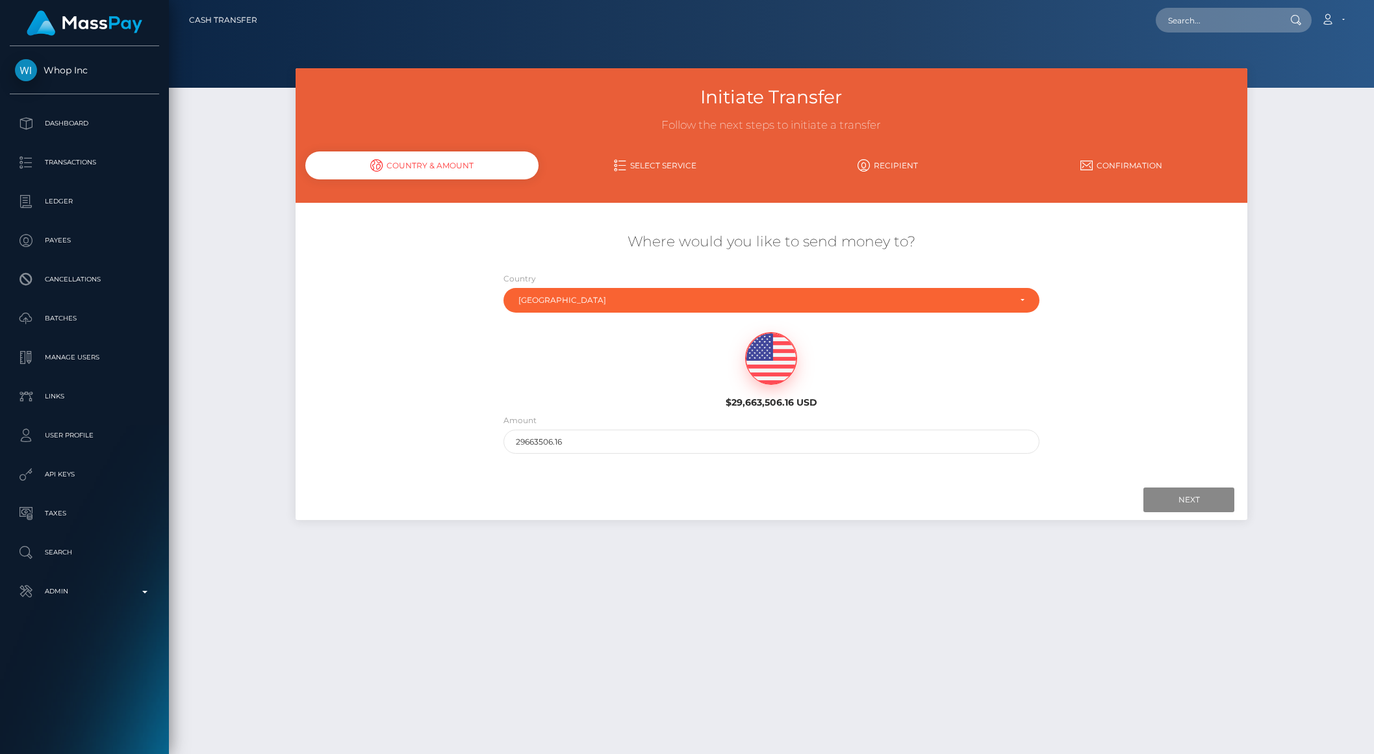
click at [544, 313] on div "Country Abkhazia [GEOGRAPHIC_DATA] [GEOGRAPHIC_DATA] [GEOGRAPHIC_DATA] [US_STAT…" at bounding box center [771, 295] width 555 height 47
click at [544, 313] on div "[GEOGRAPHIC_DATA]" at bounding box center [772, 300] width 536 height 25
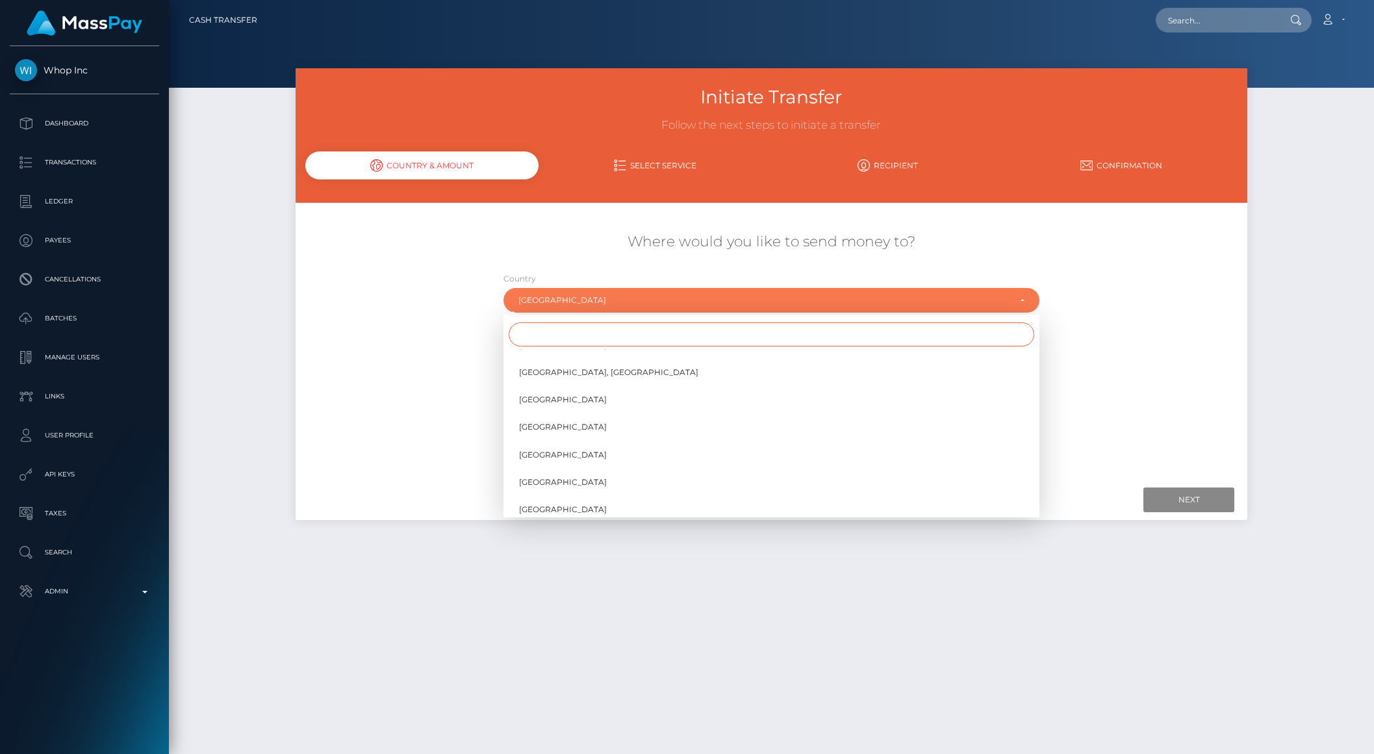
click at [533, 337] on input "Search" at bounding box center [772, 334] width 526 height 24
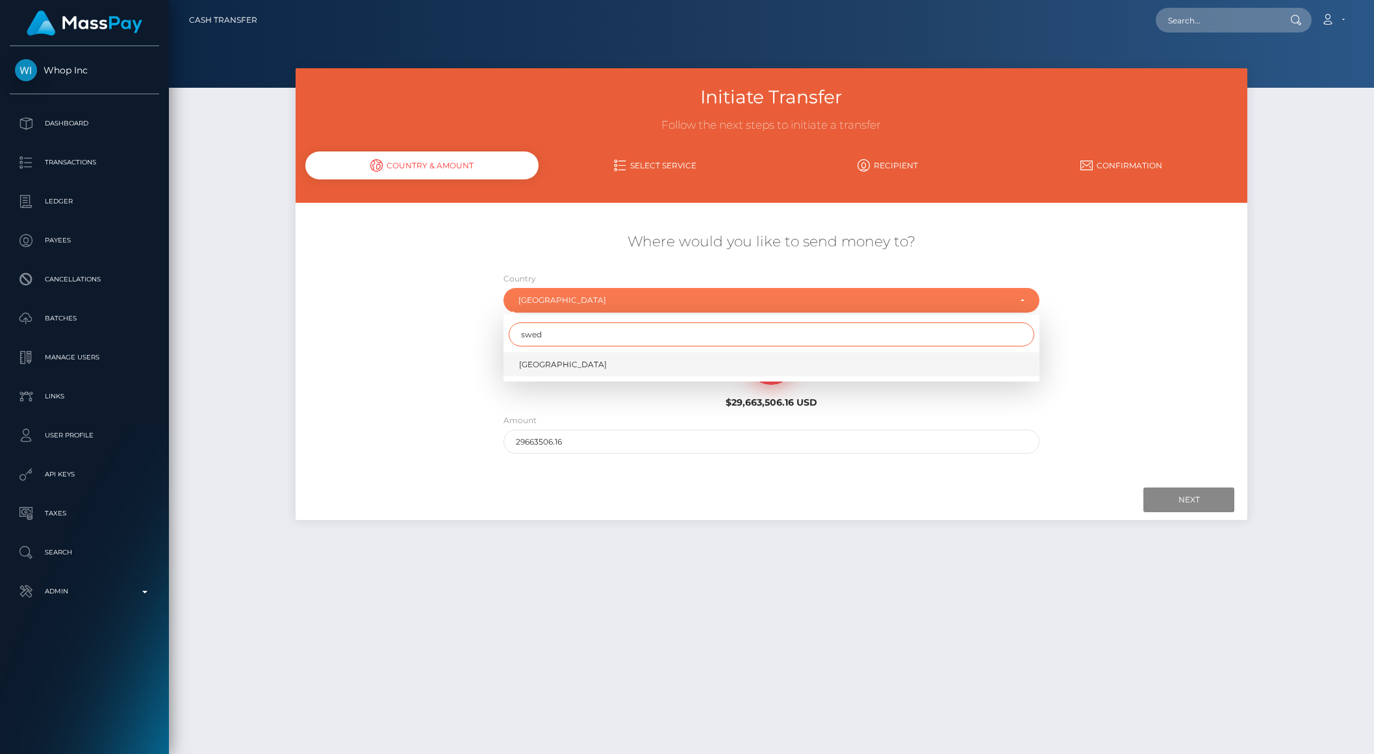
type input "swed"
click at [537, 353] on link "Sweden" at bounding box center [772, 364] width 536 height 24
select select "SWE"
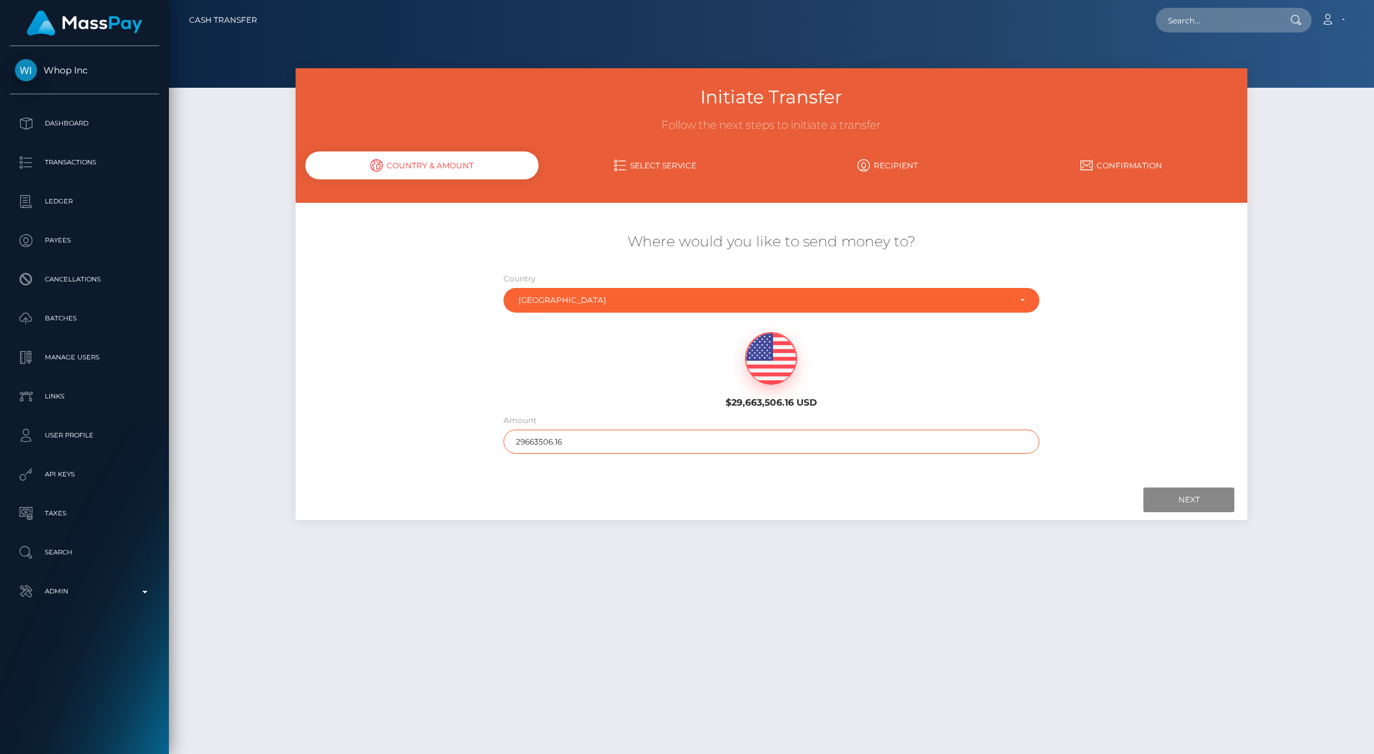
drag, startPoint x: 536, startPoint y: 437, endPoint x: 633, endPoint y: 433, distance: 96.9
click at [633, 433] on input "29663506.16" at bounding box center [772, 441] width 536 height 24
type input "3506.16"
click at [1168, 502] on input "Next" at bounding box center [1188, 499] width 91 height 25
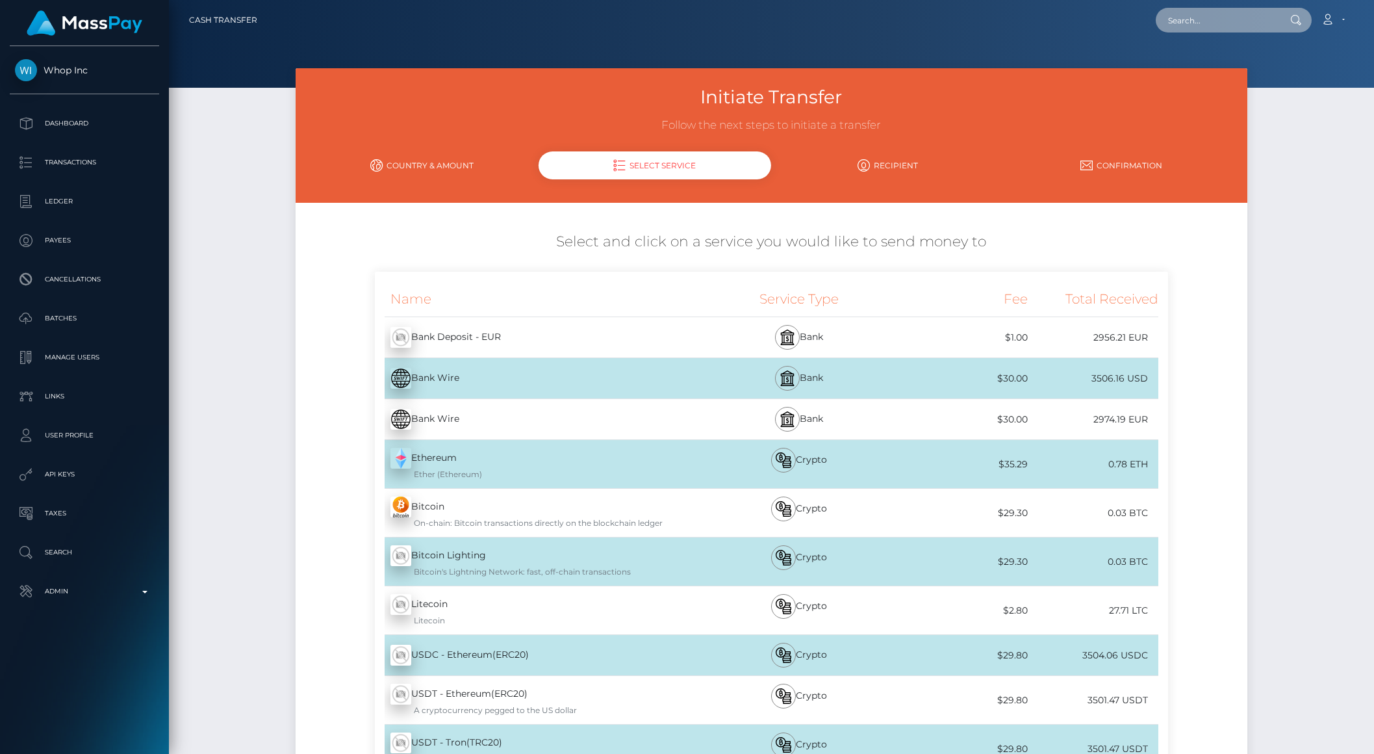
click at [1245, 22] on input "text" at bounding box center [1217, 20] width 122 height 25
paste input "1ea2cad7-98ba-11f0-bd85-0694aced620b"
type input "1ea2cad7-98ba-11f0-bd85-0694aced620b"
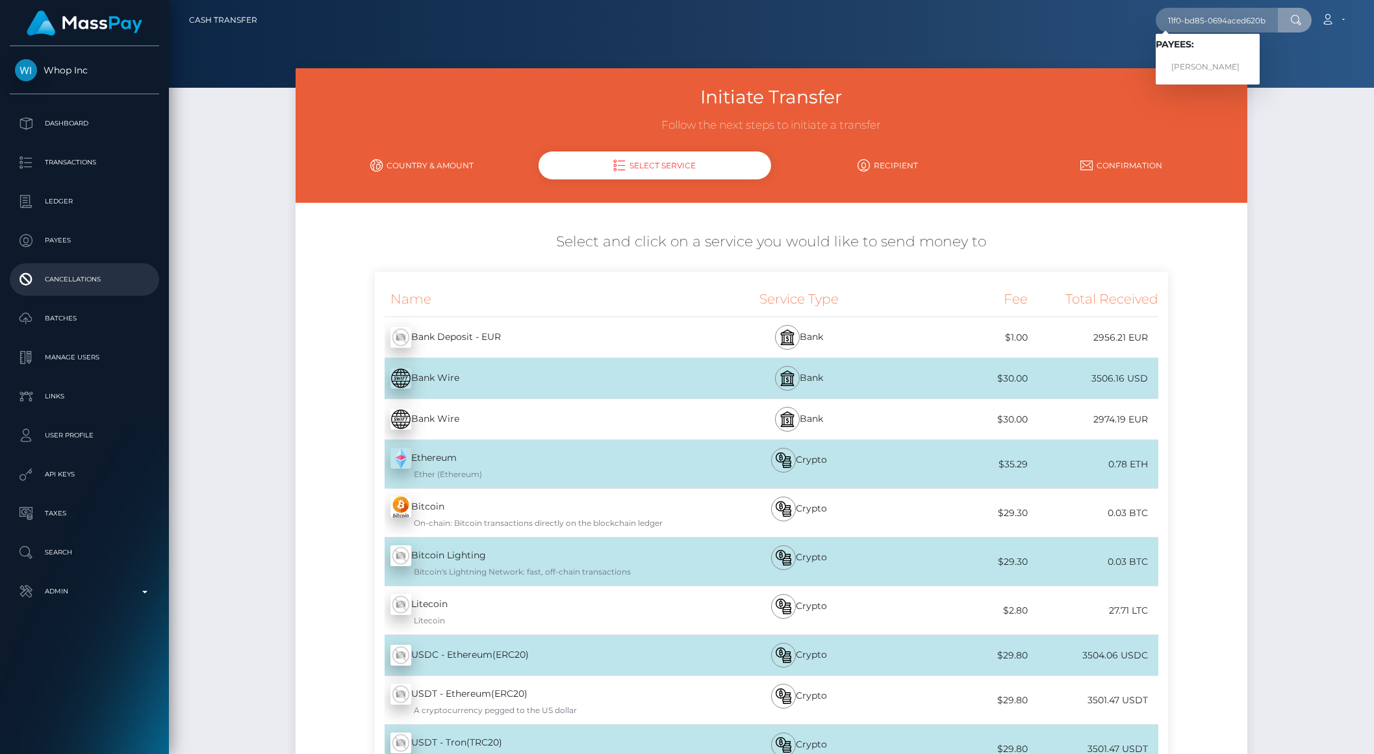
scroll to position [0, 0]
click at [1211, 64] on link "Madena Hamidi" at bounding box center [1208, 67] width 104 height 24
click at [1211, 64] on div at bounding box center [771, 44] width 1205 height 88
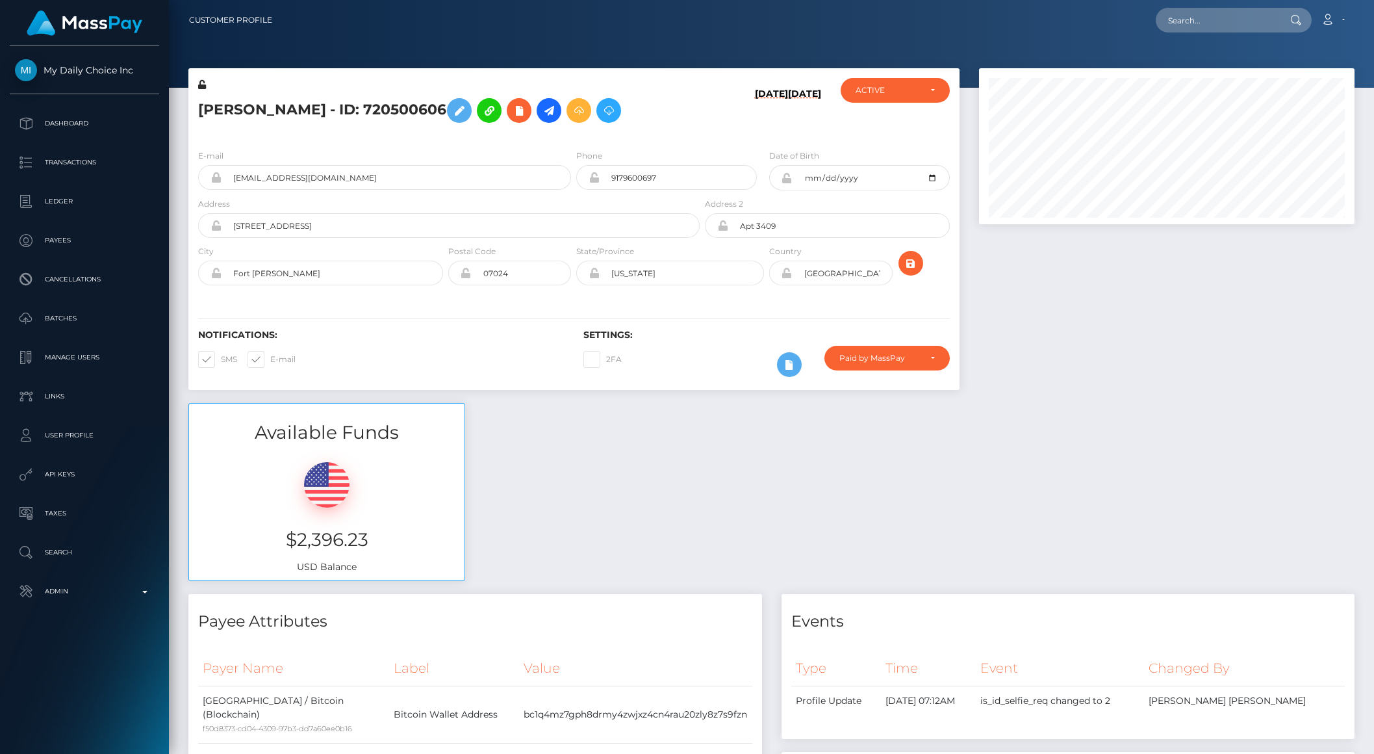
scroll to position [156, 375]
click at [1230, 9] on input "text" at bounding box center [1217, 20] width 122 height 25
paste input "826316156867473408_2"
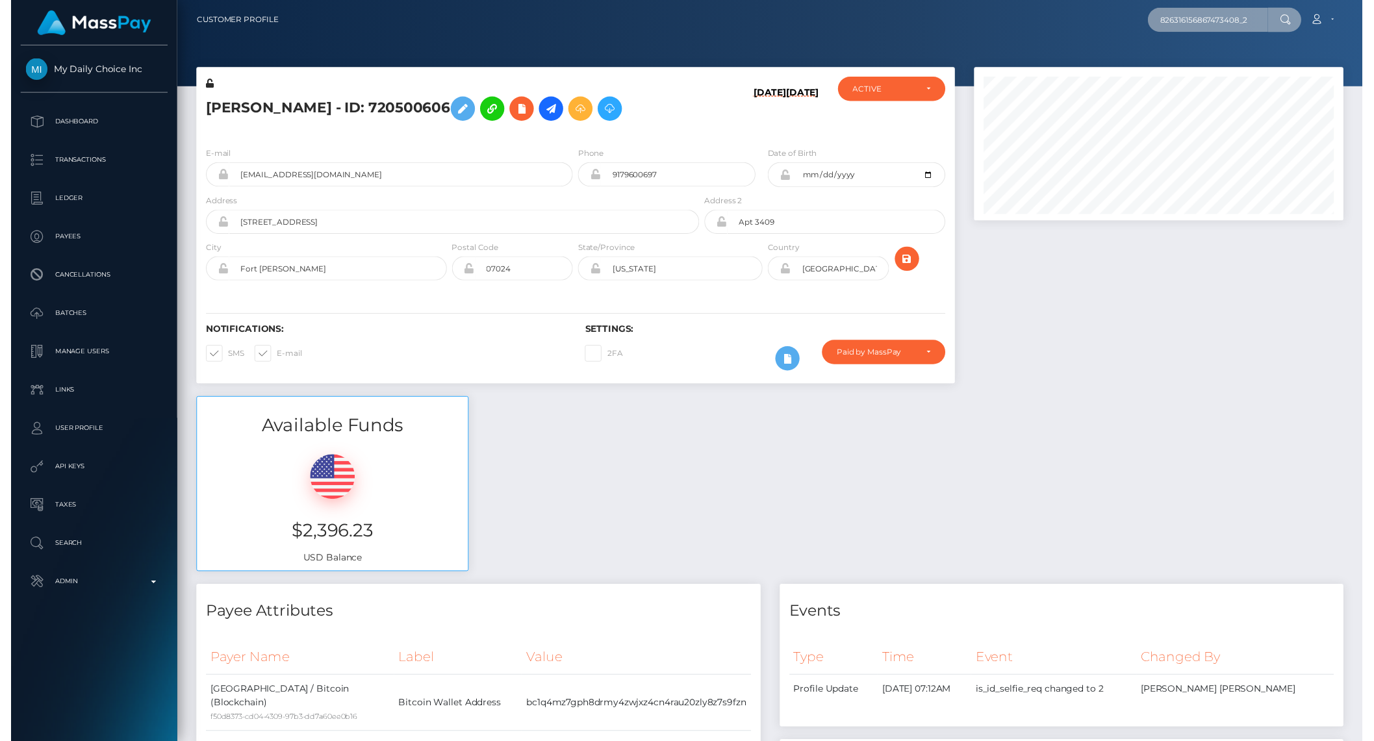
scroll to position [0, 1]
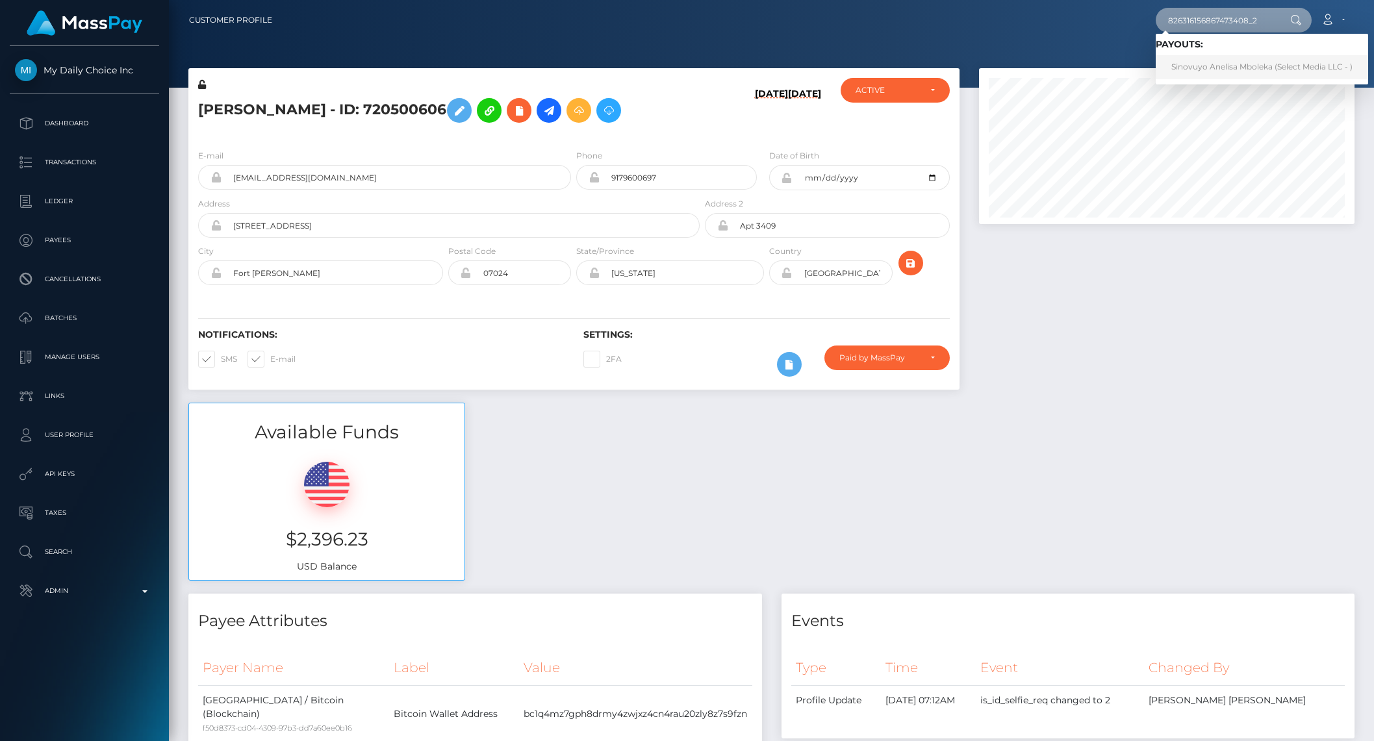
type input "826316156867473408_2"
click at [1195, 68] on link "Sinovuyo Anelisa Mboleka (Select Media LLC - )" at bounding box center [1262, 67] width 212 height 24
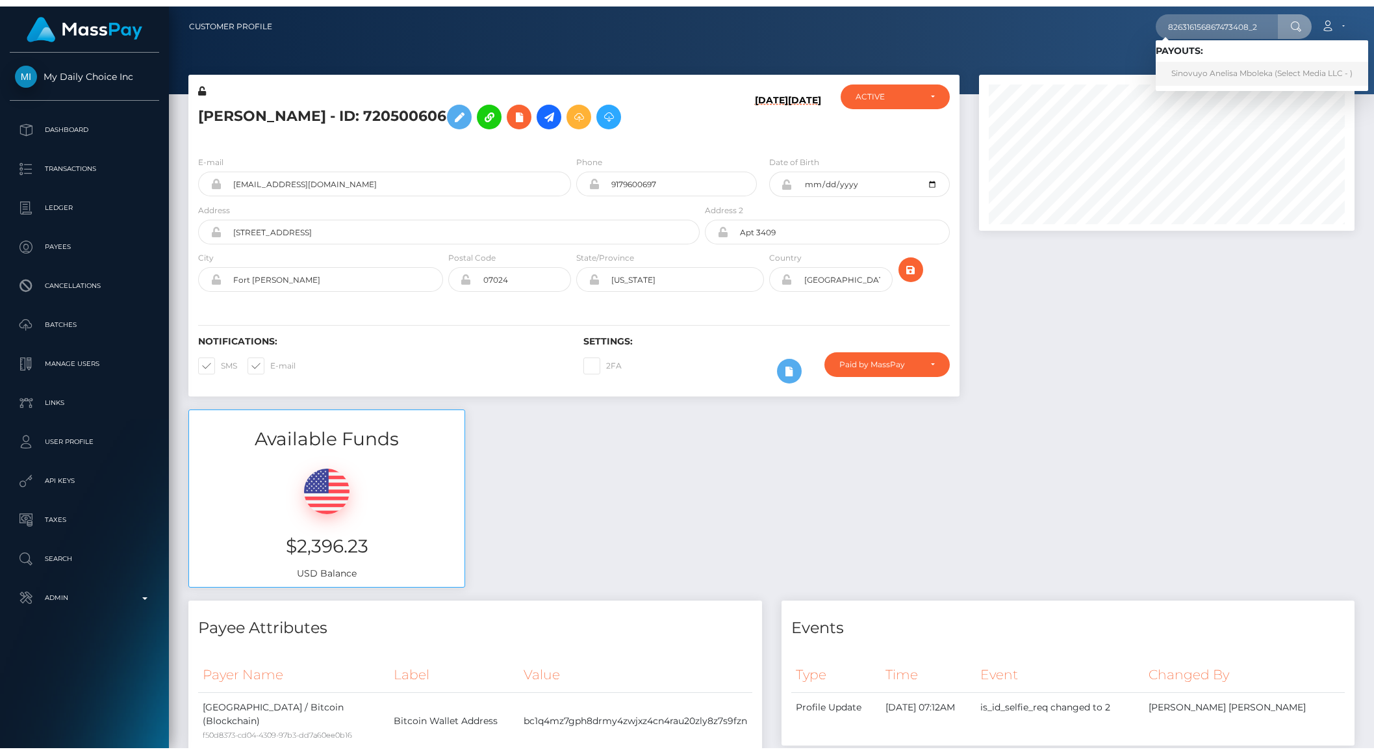
scroll to position [0, 0]
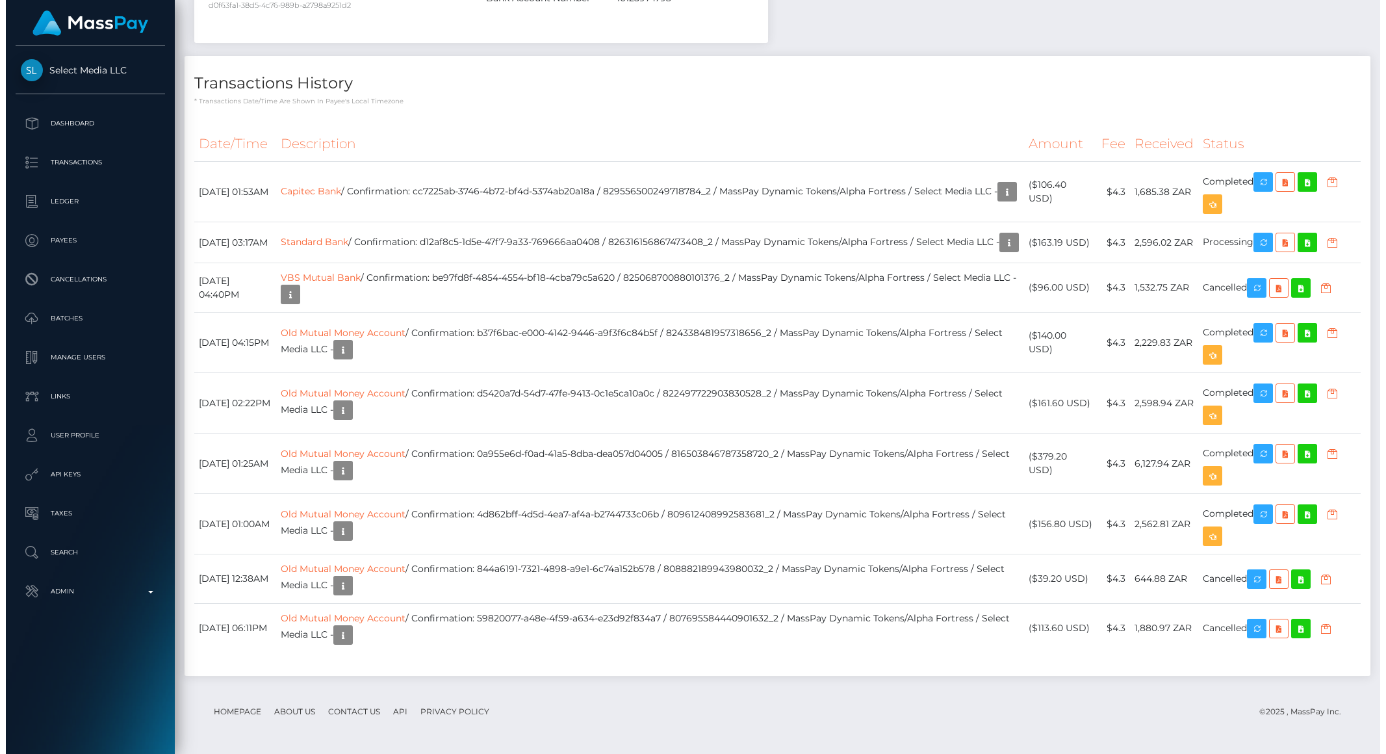
scroll to position [156, 375]
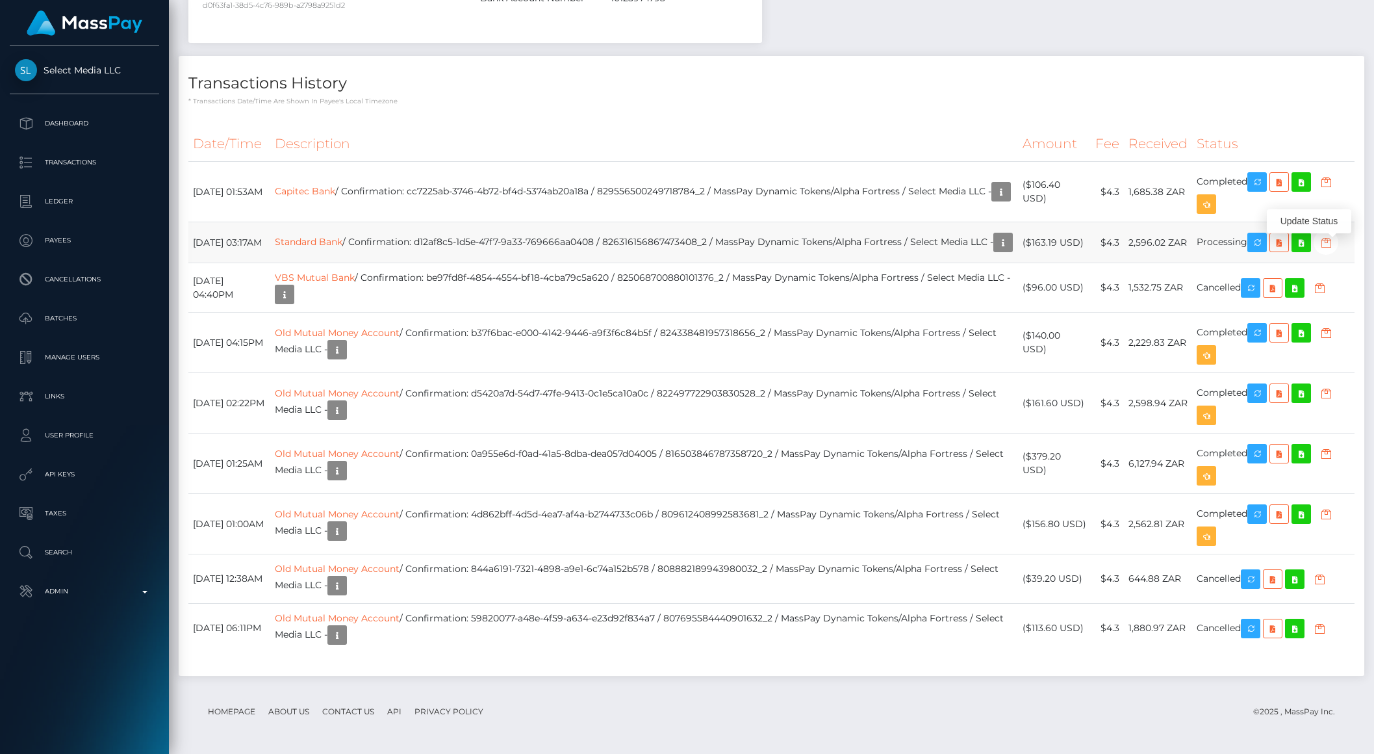
click at [1333, 238] on icon "button" at bounding box center [1326, 243] width 16 height 16
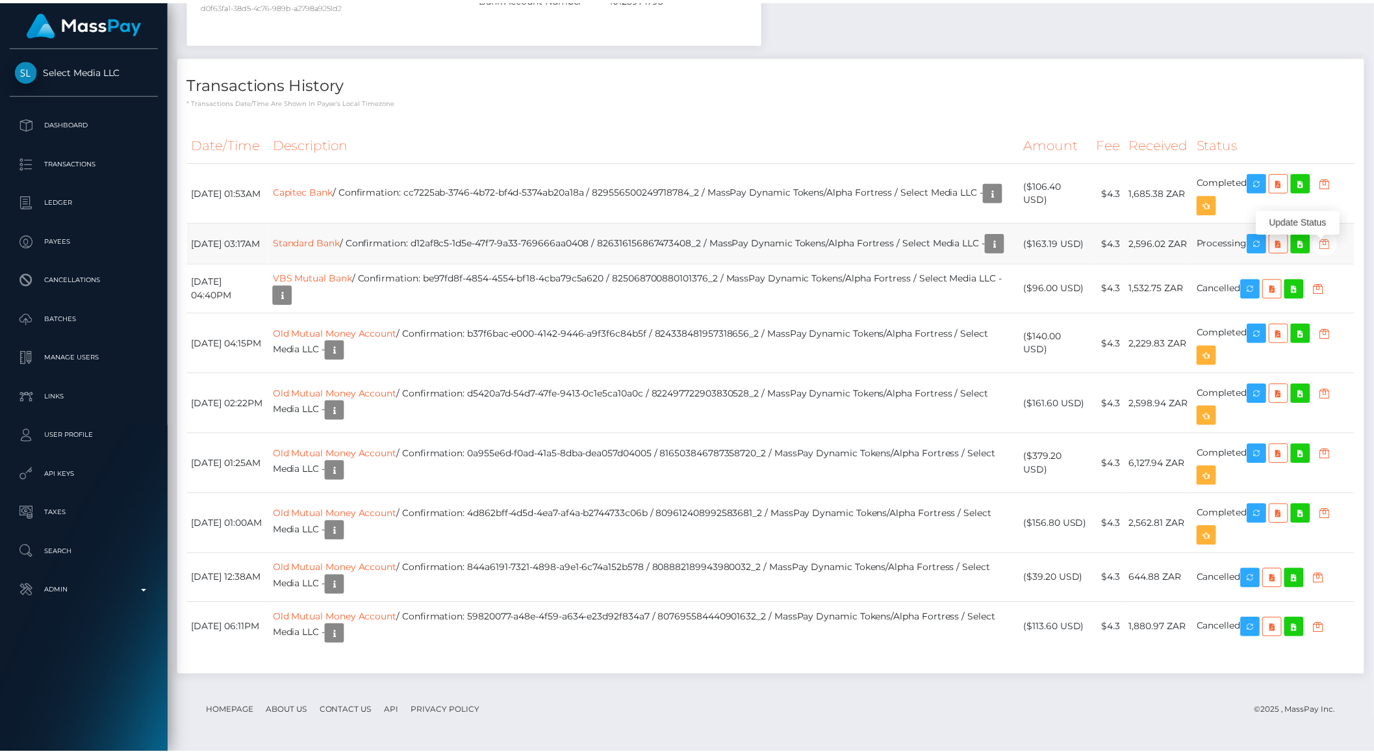
scroll to position [649536, 649315]
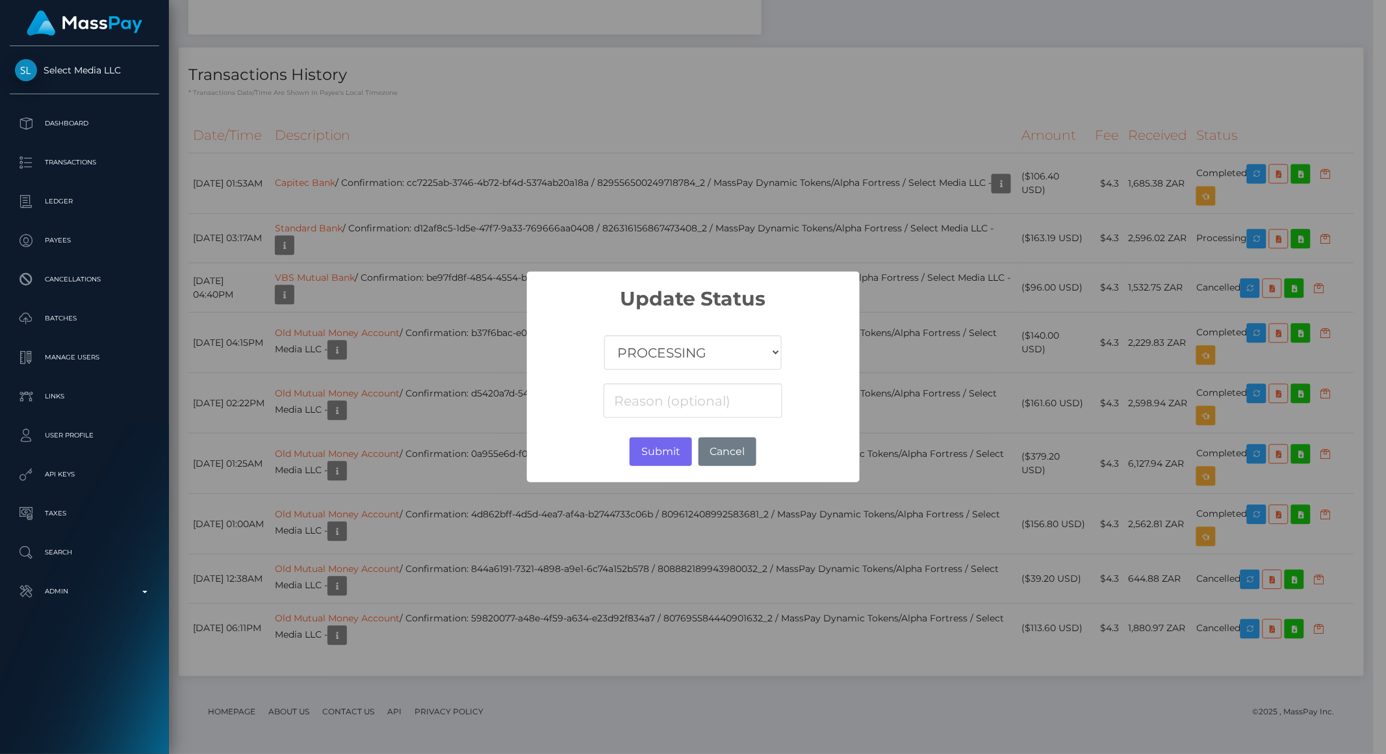
click at [756, 352] on select "COMPLETED CANCELLED READY_FOR_PICKUP PROCESSING" at bounding box center [692, 352] width 177 height 34
select select "CANCELLED"
click at [604, 335] on select "COMPLETED CANCELLED READY_FOR_PICKUP PROCESSING" at bounding box center [692, 352] width 177 height 34
click at [643, 425] on div "× Update Status COMPLETED CANCELLED READY_FOR_PICKUP PROCESSING Submit No Cancel" at bounding box center [693, 377] width 333 height 211
click at [655, 405] on input at bounding box center [693, 400] width 178 height 34
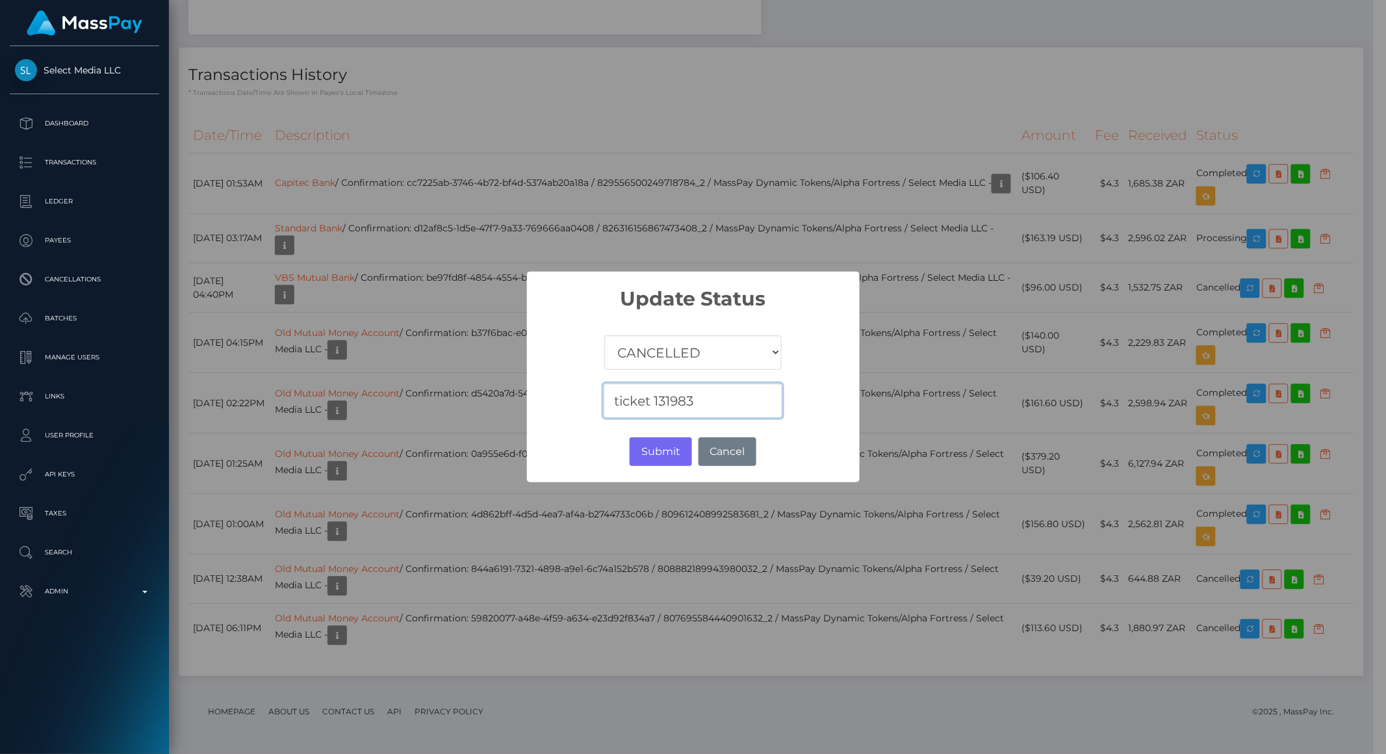
type input "ticket 131983"
click at [664, 453] on button "Submit" at bounding box center [661, 451] width 62 height 29
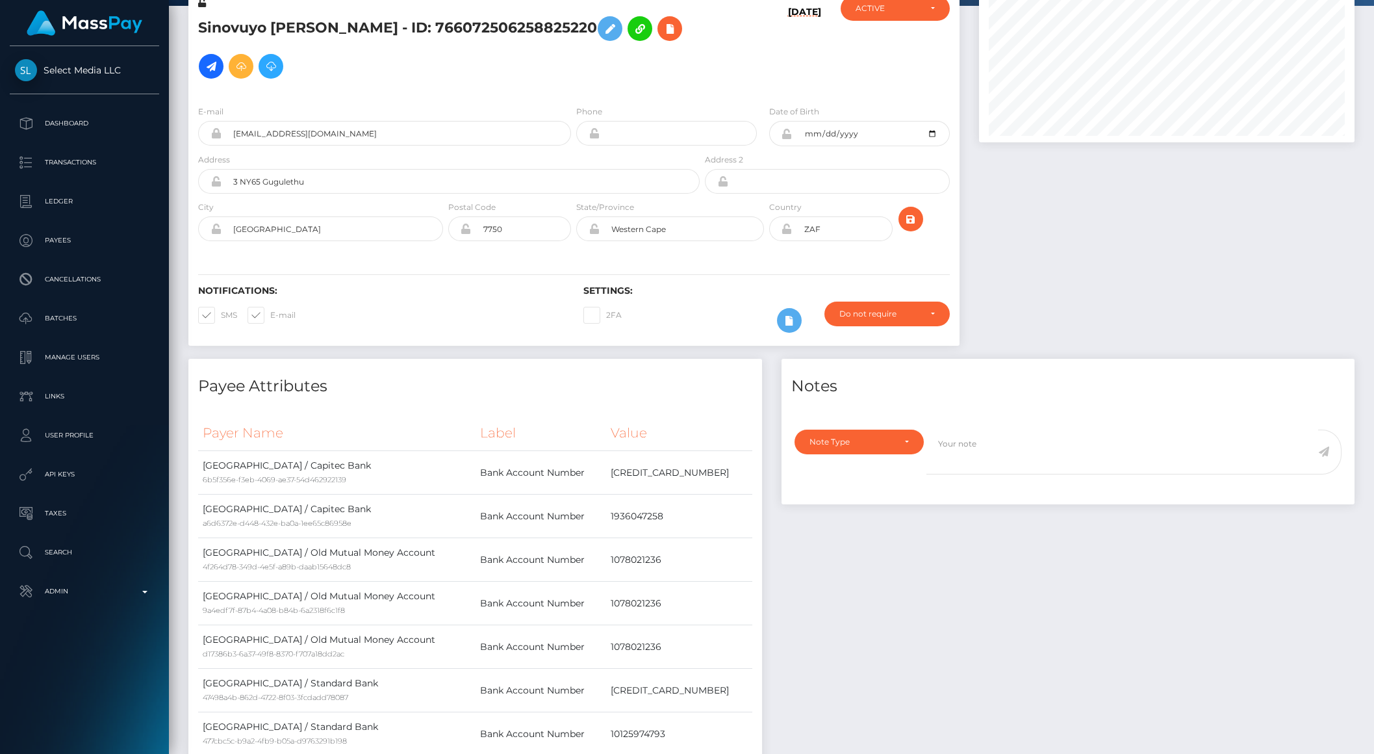
scroll to position [0, 0]
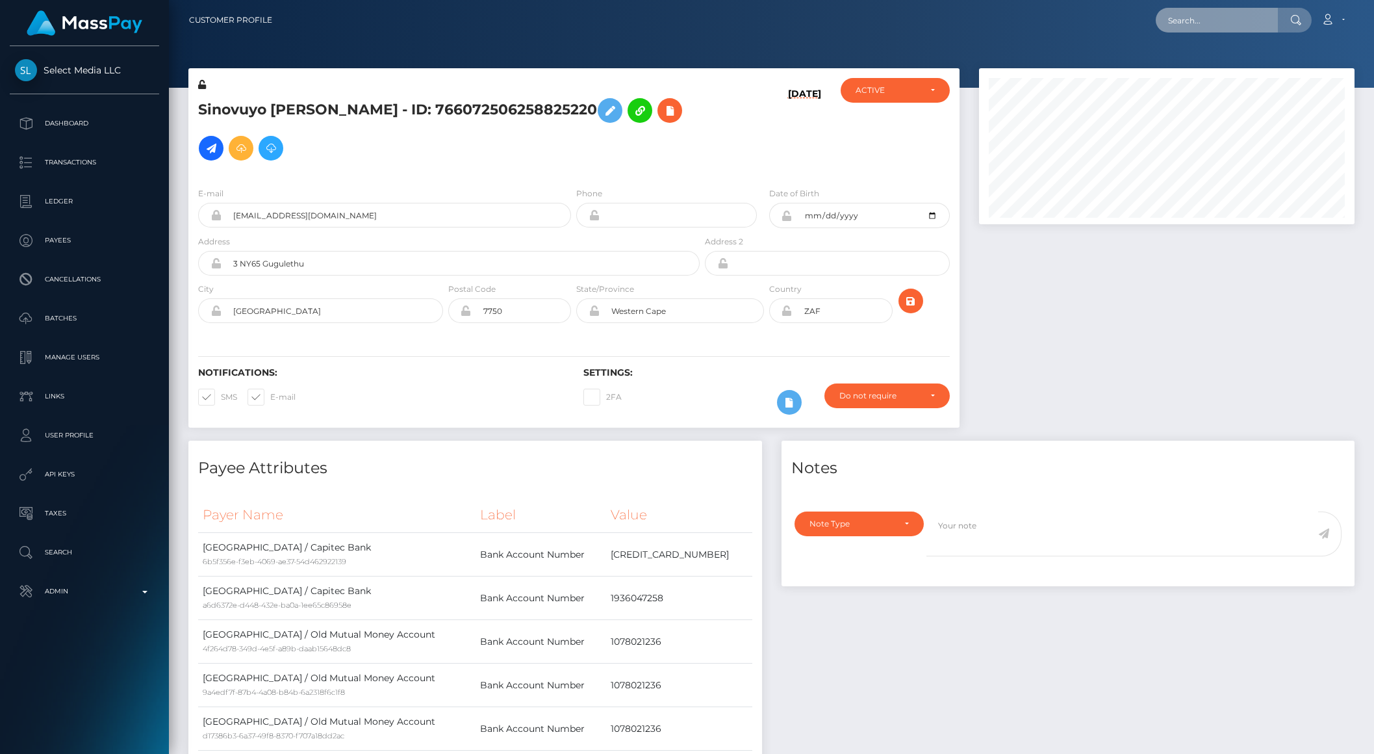
click at [1201, 22] on input "text" at bounding box center [1217, 20] width 122 height 25
paste input "pout_IvnGKdGmh62FG"
type input "pout_IvnGKdGmh62FG"
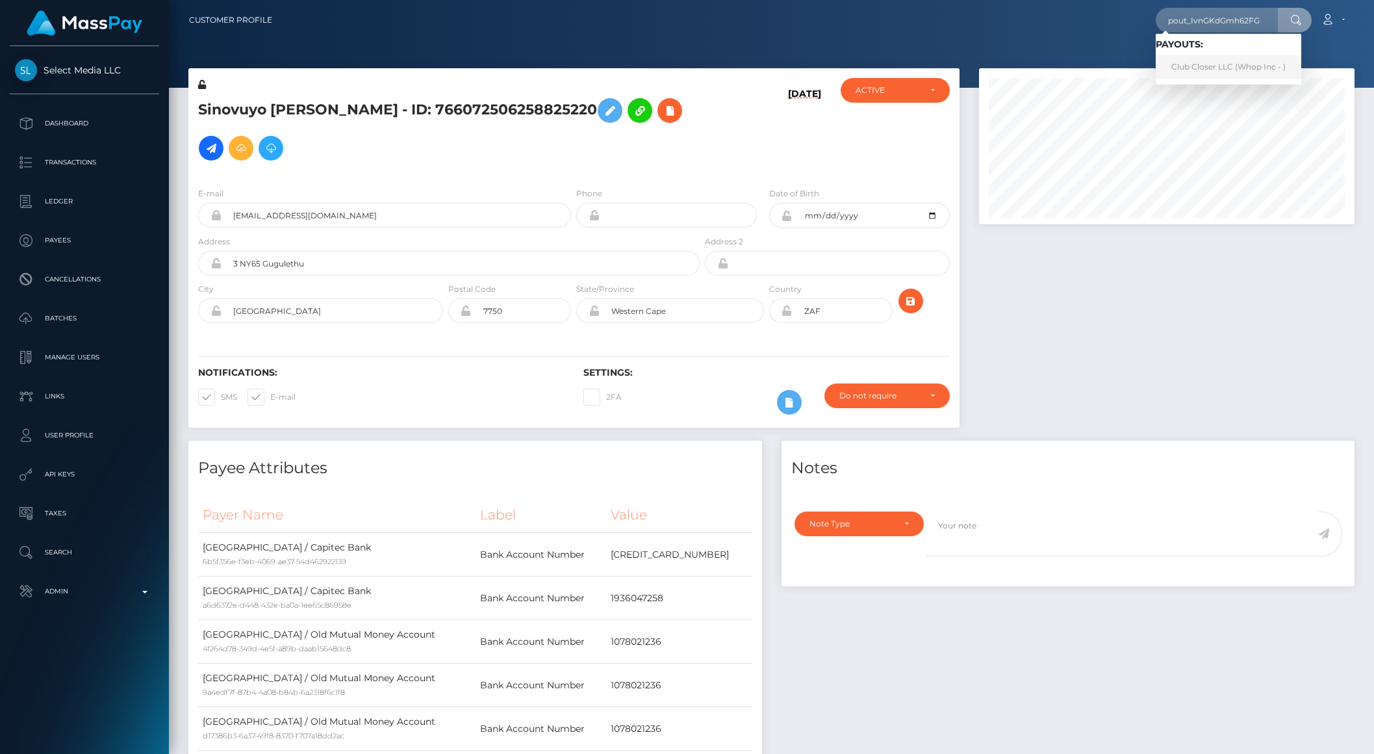
click at [1203, 64] on link "Club Closer LLC (Whop Inc - )" at bounding box center [1229, 67] width 146 height 24
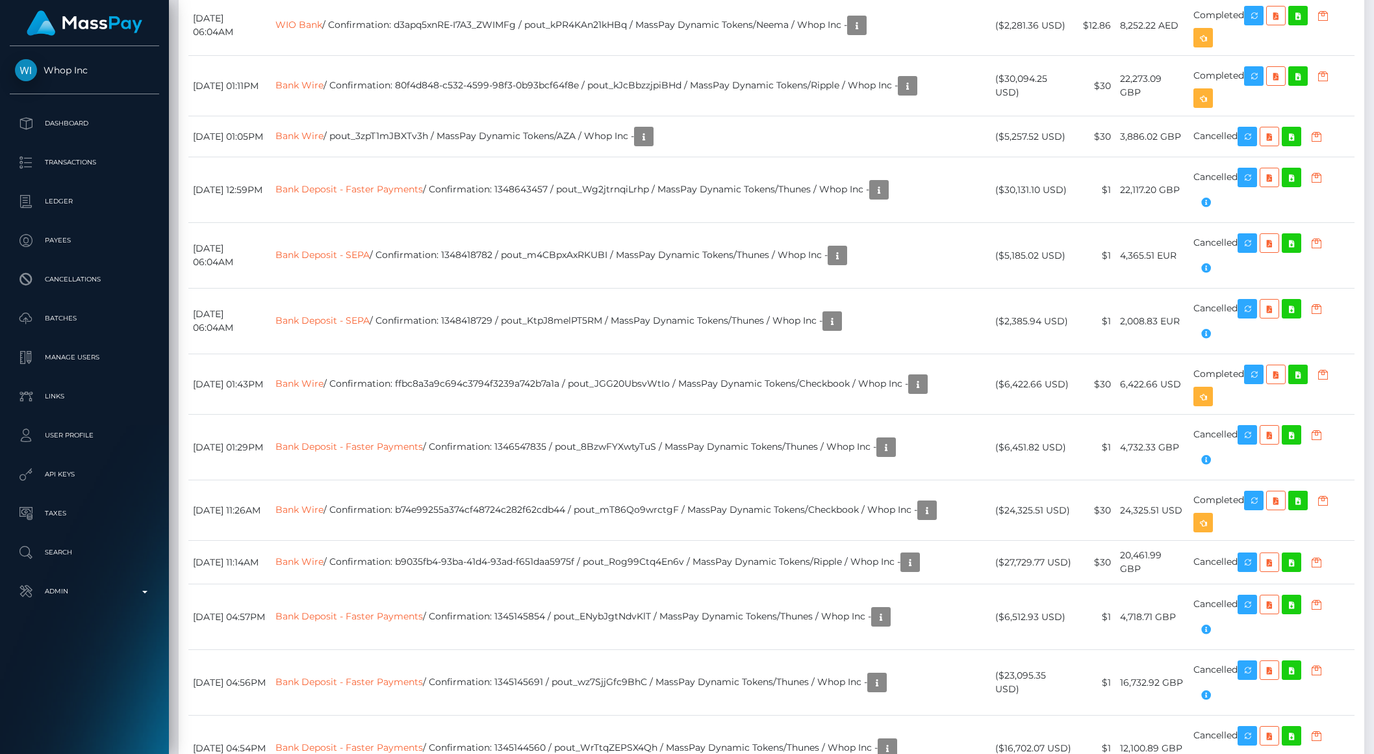
scroll to position [2818, 0]
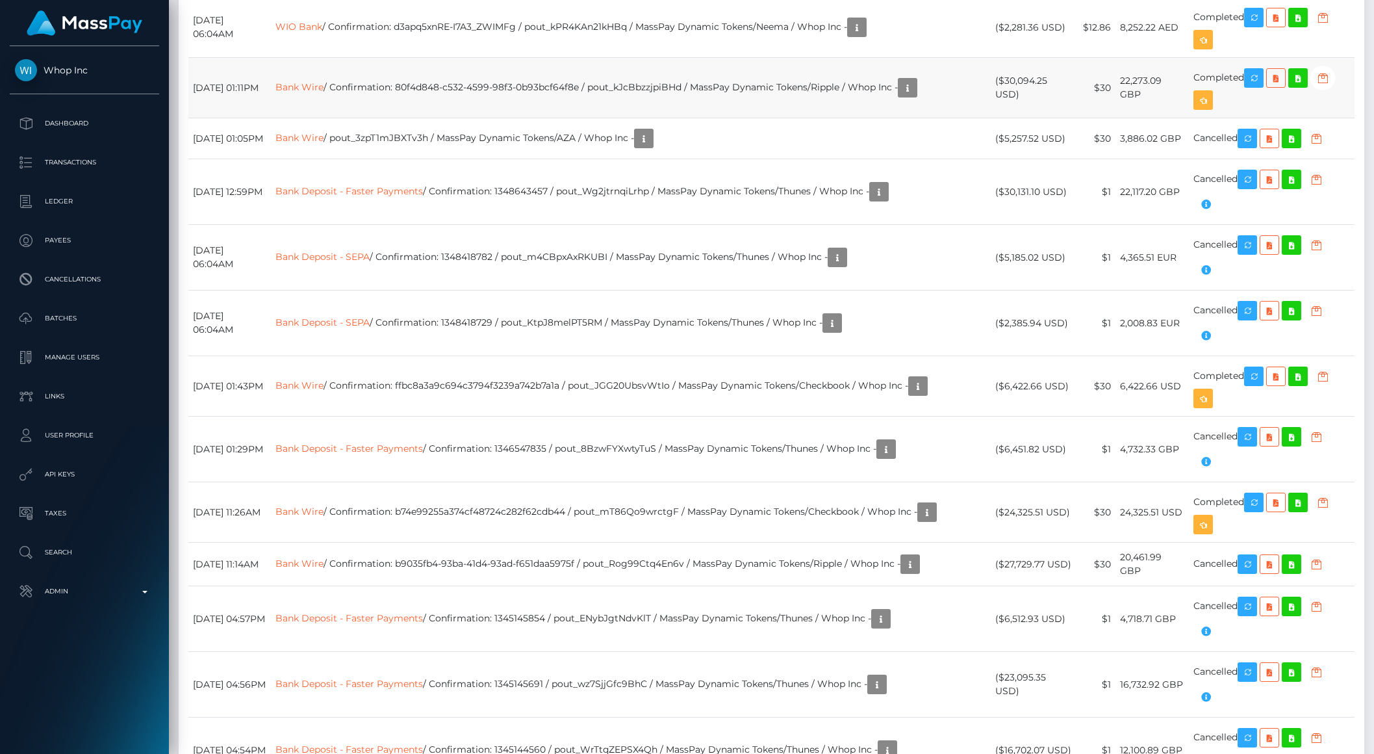
click at [486, 118] on td "Bank Wire / Confirmation: 80f4d848-c532-4599-98f3-0b93bcf64f8e / pout_kJcBbzzjp…" at bounding box center [631, 88] width 720 height 60
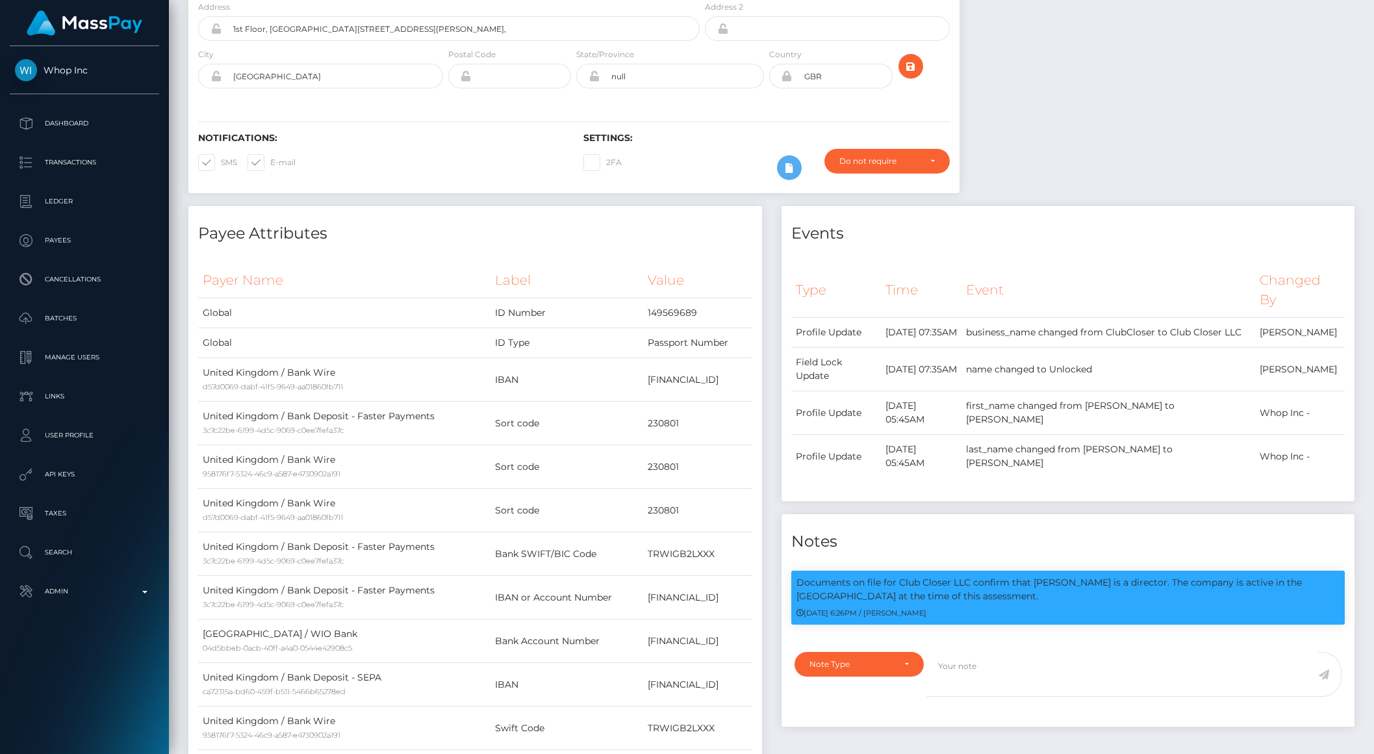
scroll to position [0, 0]
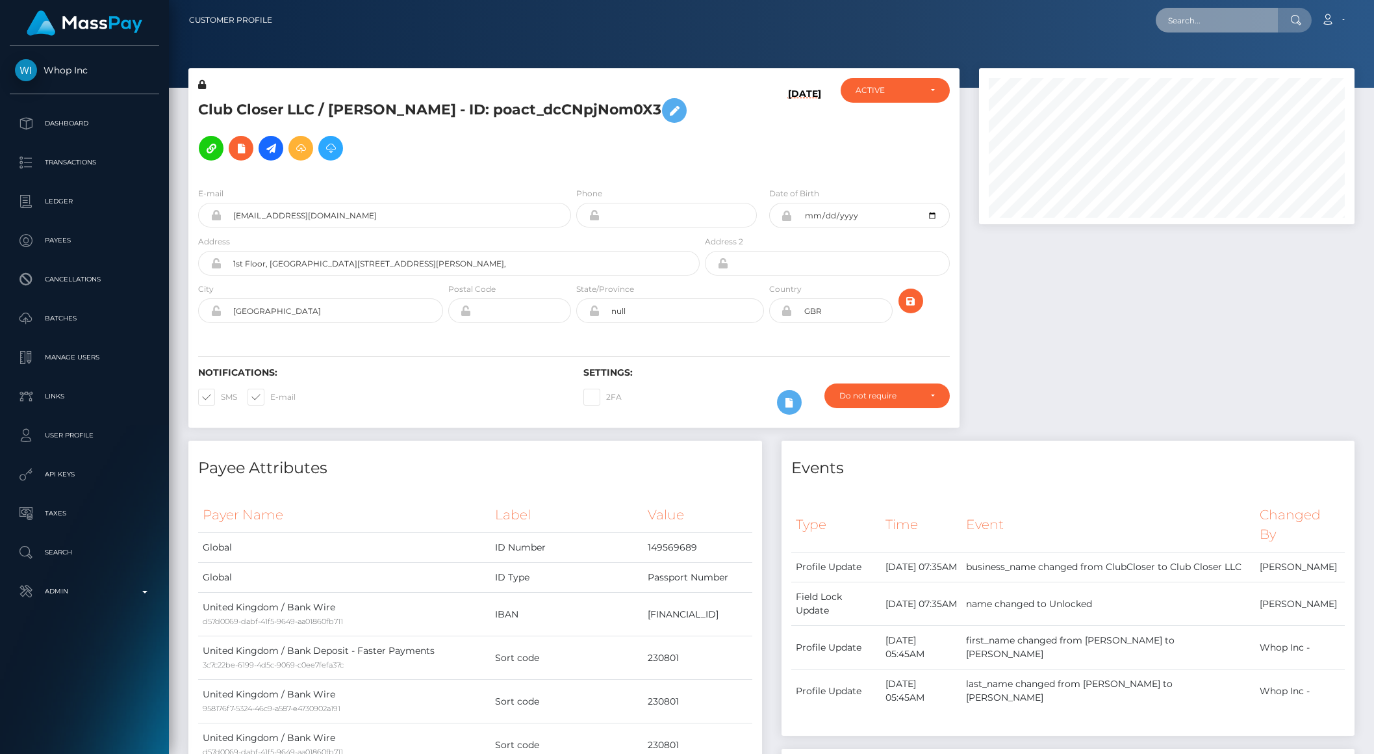
click at [1194, 30] on input "text" at bounding box center [1217, 20] width 122 height 25
paste input "68dc83bb99e8a"
type input "68dc83bb99e8a"
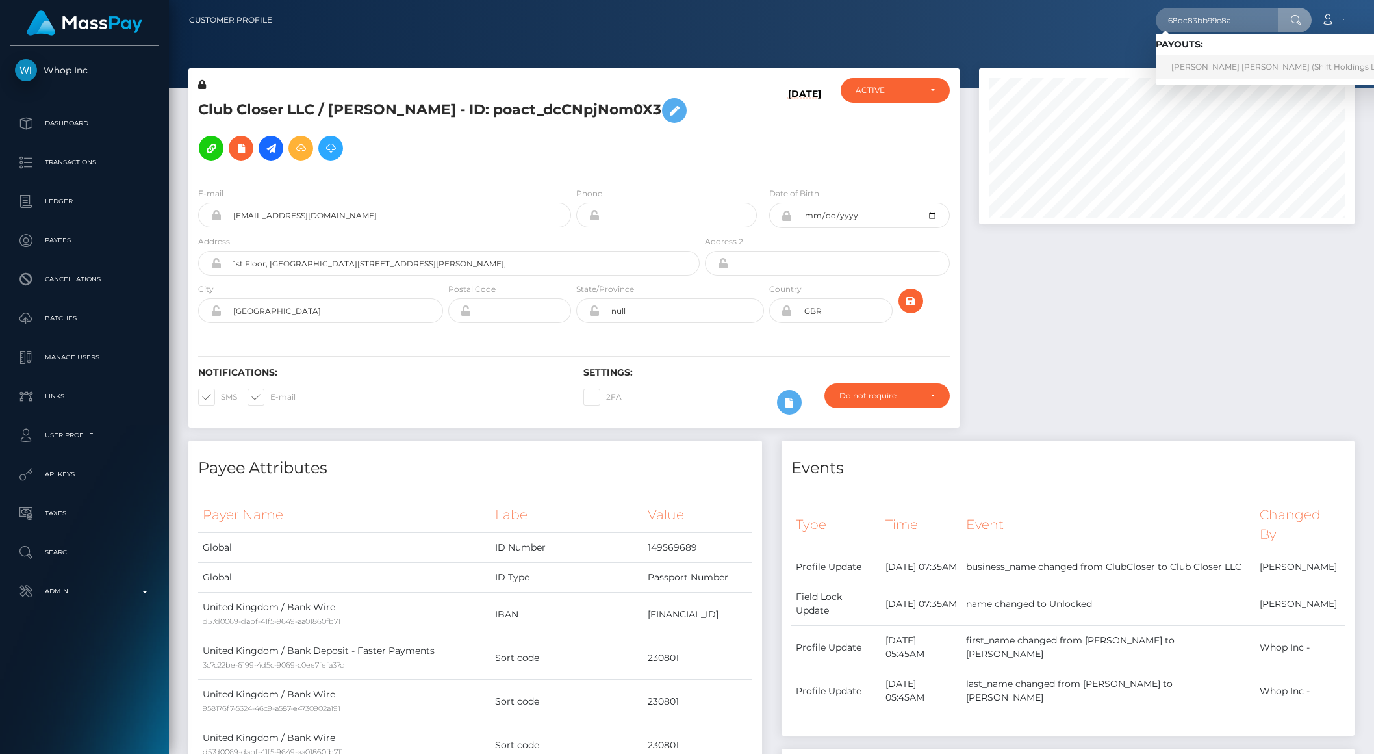
click at [1208, 60] on link "Abdou Yande Ndoye (Shift Holdings Ltd. - )" at bounding box center [1283, 67] width 255 height 24
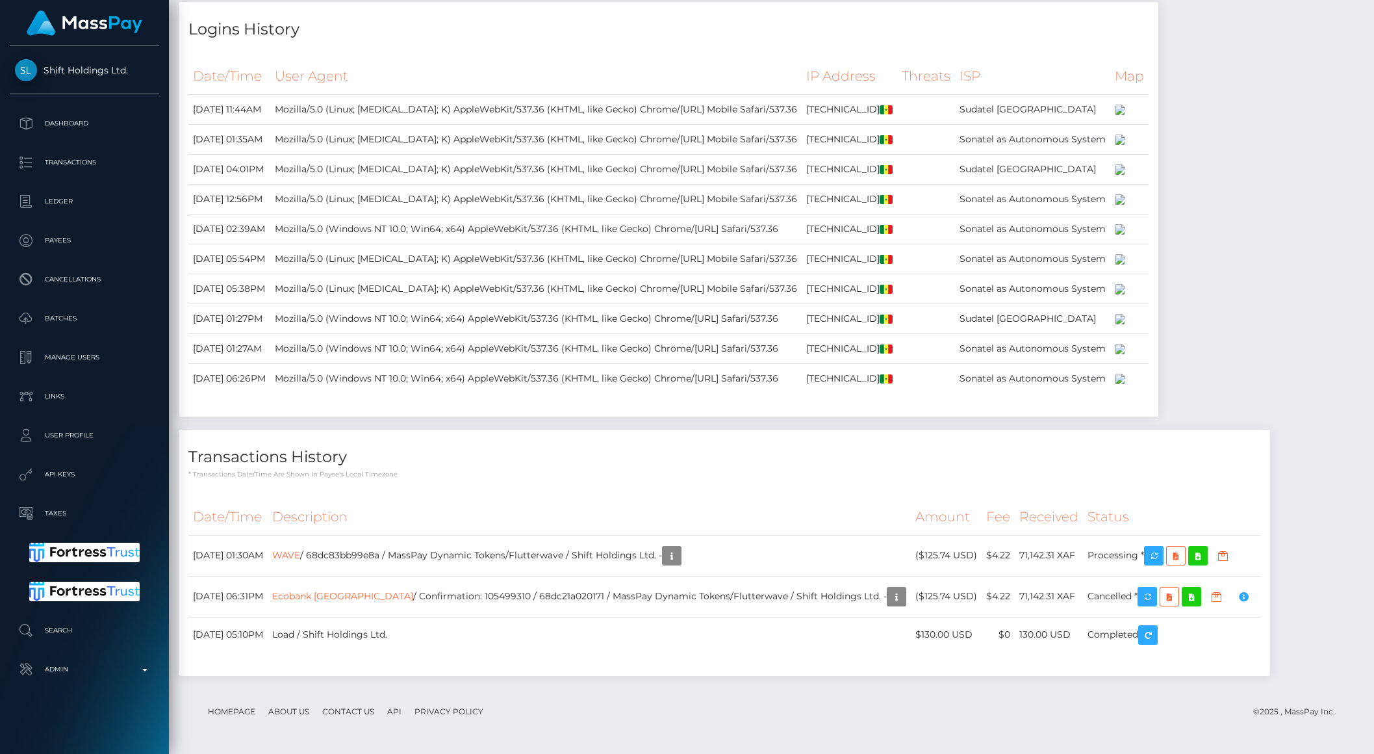
scroll to position [156, 375]
